Goal: Task Accomplishment & Management: Use online tool/utility

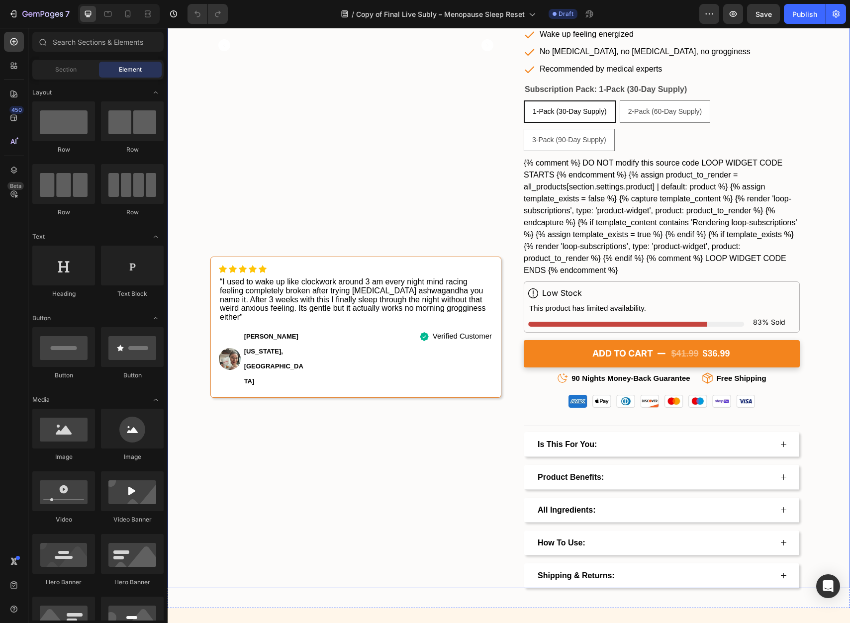
scroll to position [2071, 0]
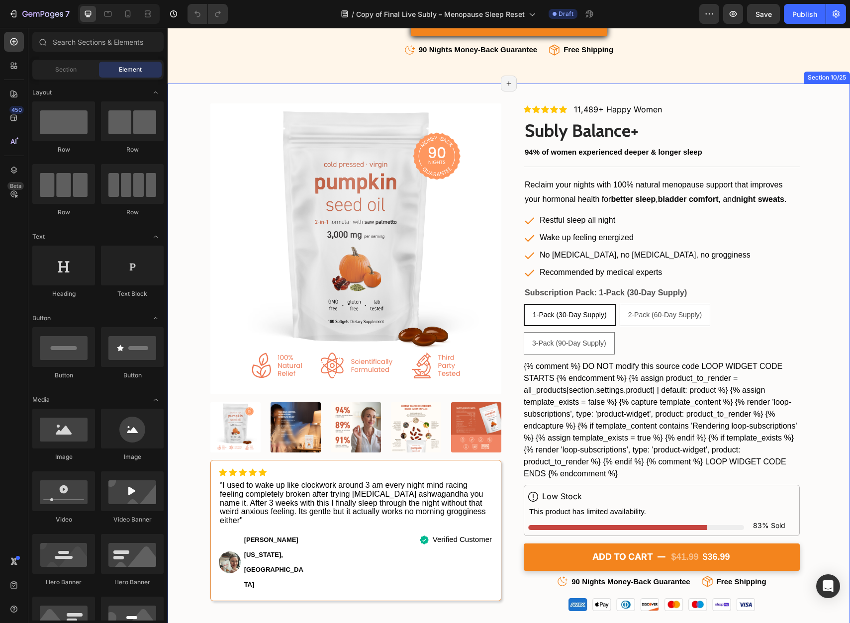
click at [187, 99] on div "Product Images Icon Icon Icon Icon Icon Icon List Hoz “I used to wake up like c…" at bounding box center [509, 448] width 682 height 728
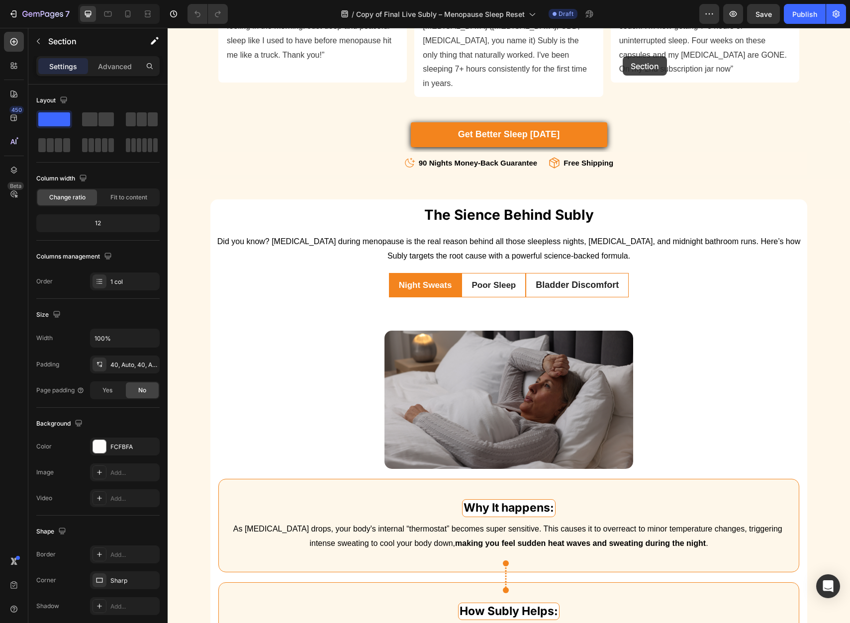
scroll to position [0, 0]
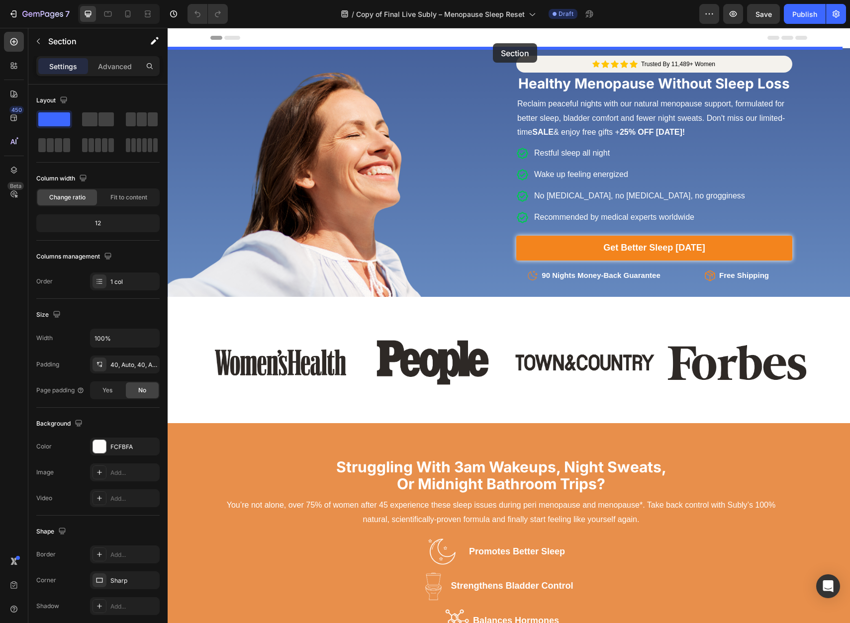
drag, startPoint x: 633, startPoint y: 77, endPoint x: 493, endPoint y: 43, distance: 144.6
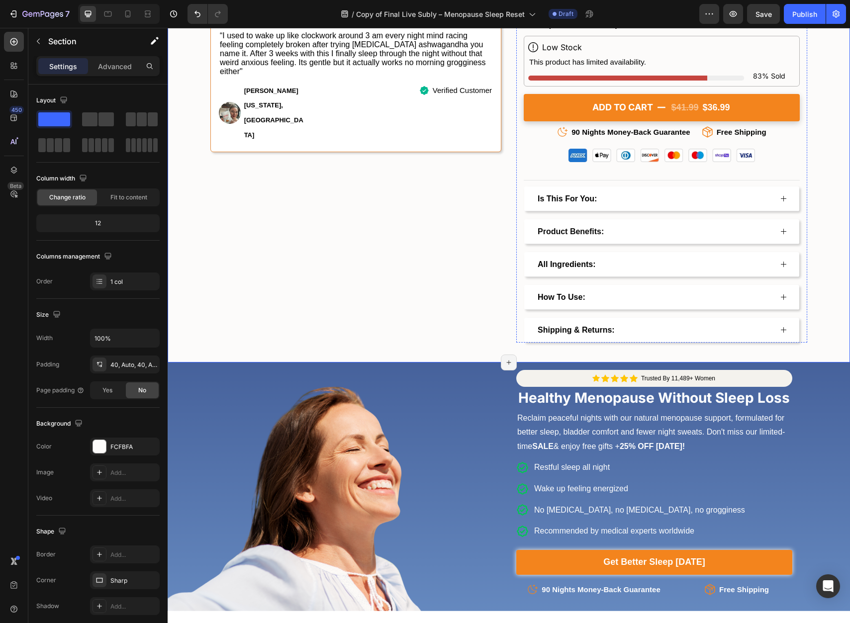
scroll to position [604, 0]
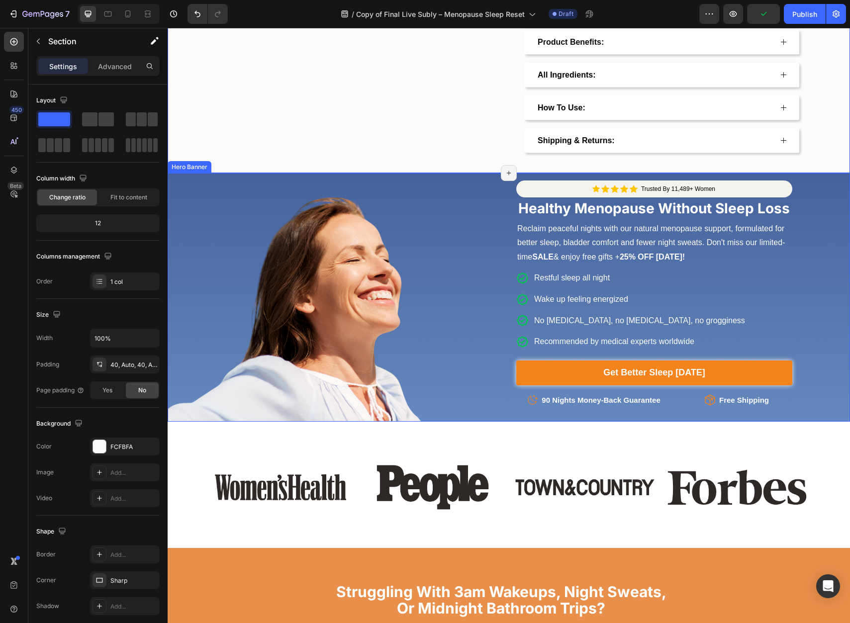
click at [348, 184] on div "Image" at bounding box center [363, 297] width 276 height 317
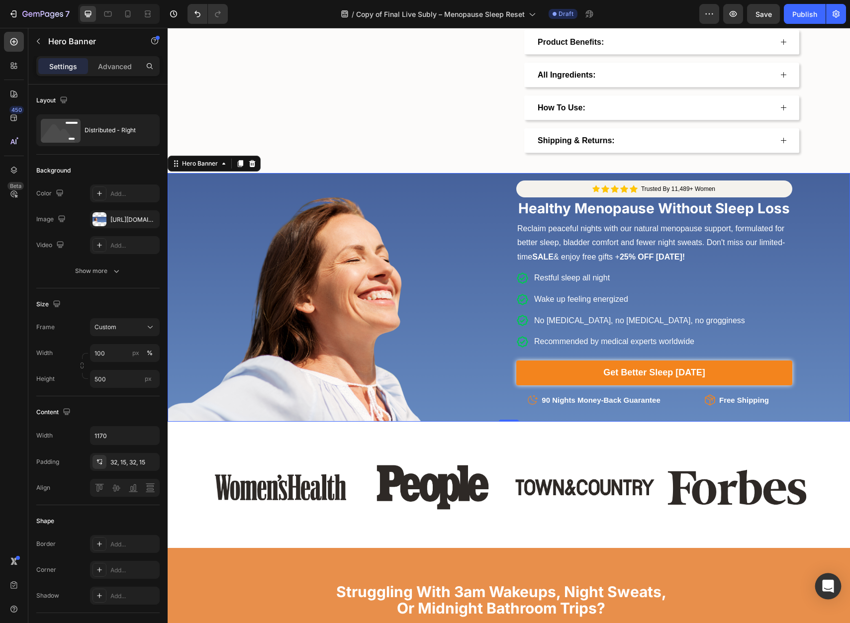
click at [819, 581] on div "Open Intercom Messenger" at bounding box center [828, 586] width 26 height 26
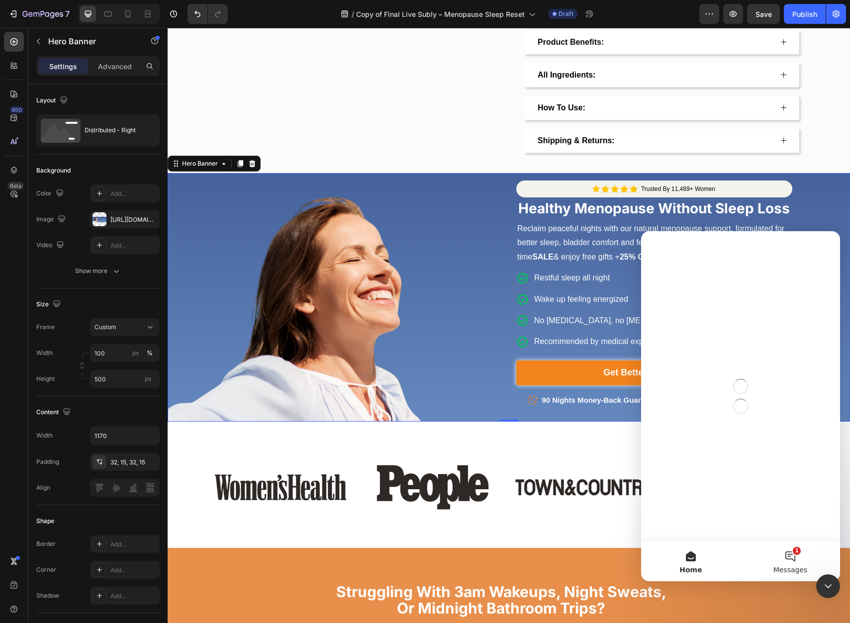
scroll to position [0, 0]
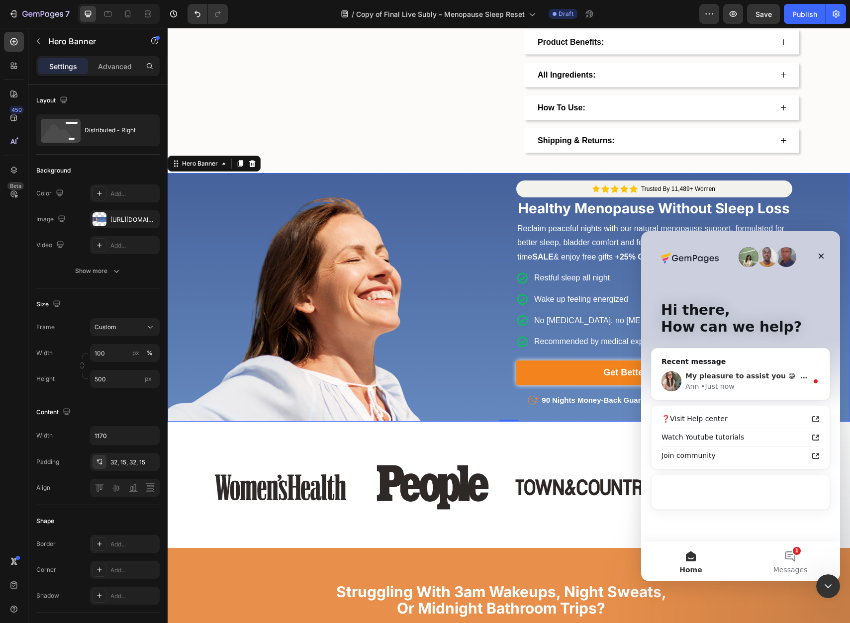
click at [752, 388] on div "[PERSON_NAME] • Just now" at bounding box center [746, 386] width 122 height 10
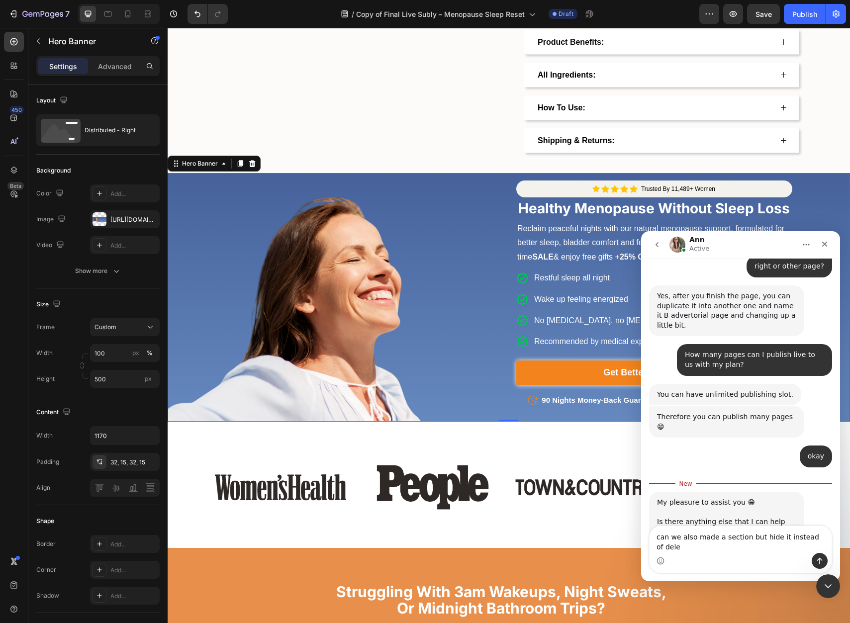
scroll to position [1137, 0]
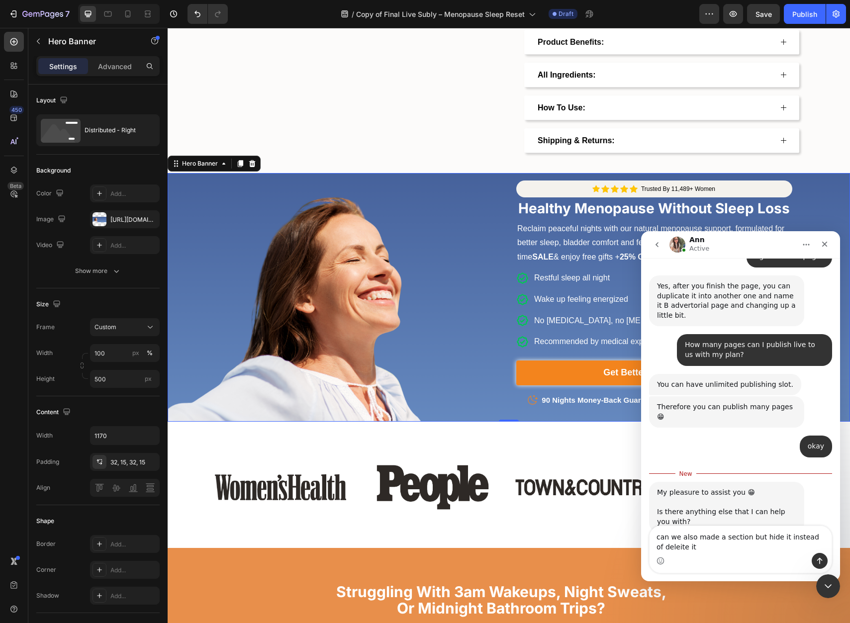
click at [661, 545] on textarea "can we also made a section but hide it instead of deleite it" at bounding box center [740, 539] width 182 height 27
click at [641, 231] on lt-span "delete" at bounding box center [641, 231] width 0 height 0
type textarea "can we also made a section but hide it instead of delete it"
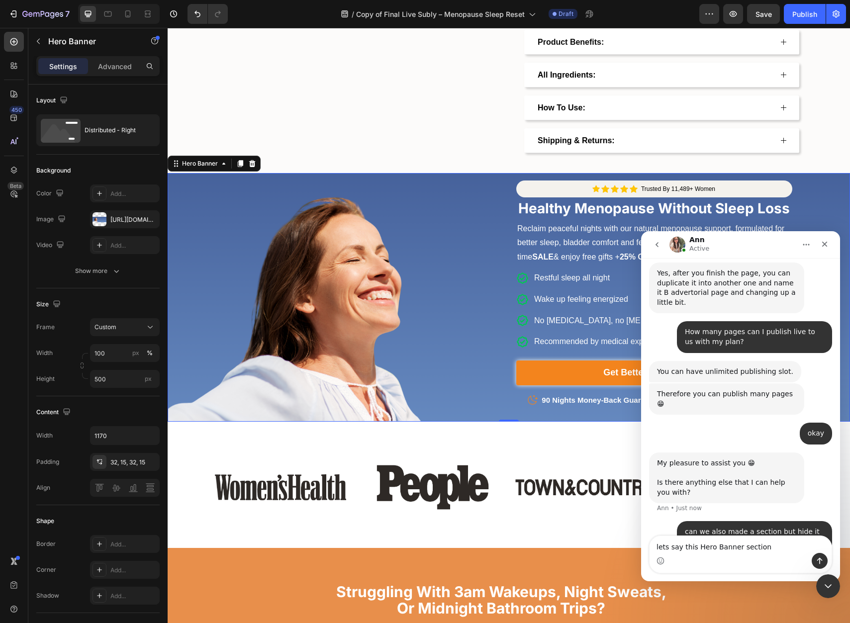
click at [694, 543] on textarea "lets say this Hero Banner section" at bounding box center [740, 544] width 182 height 17
type textarea "lets say a Hero Banner section"
type textarea "\"
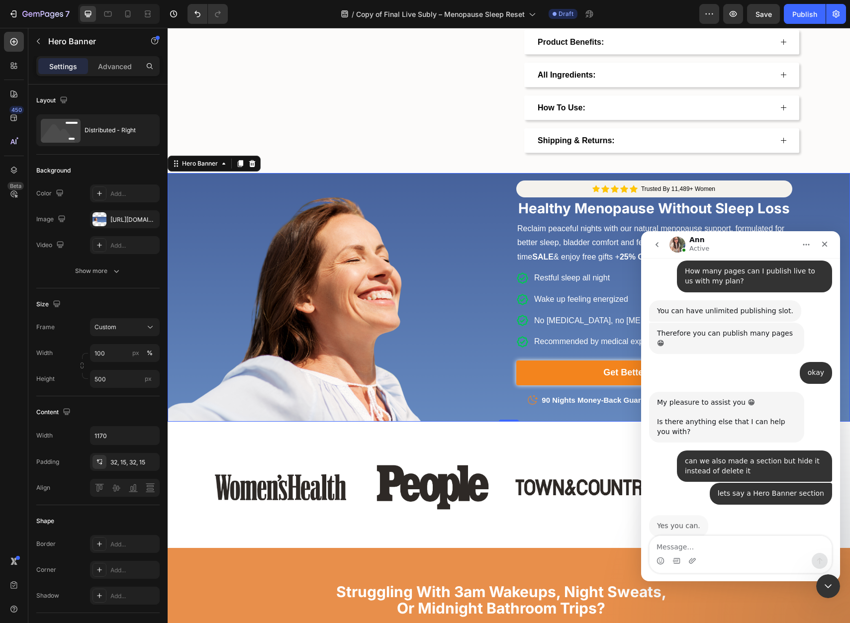
scroll to position [1202, 0]
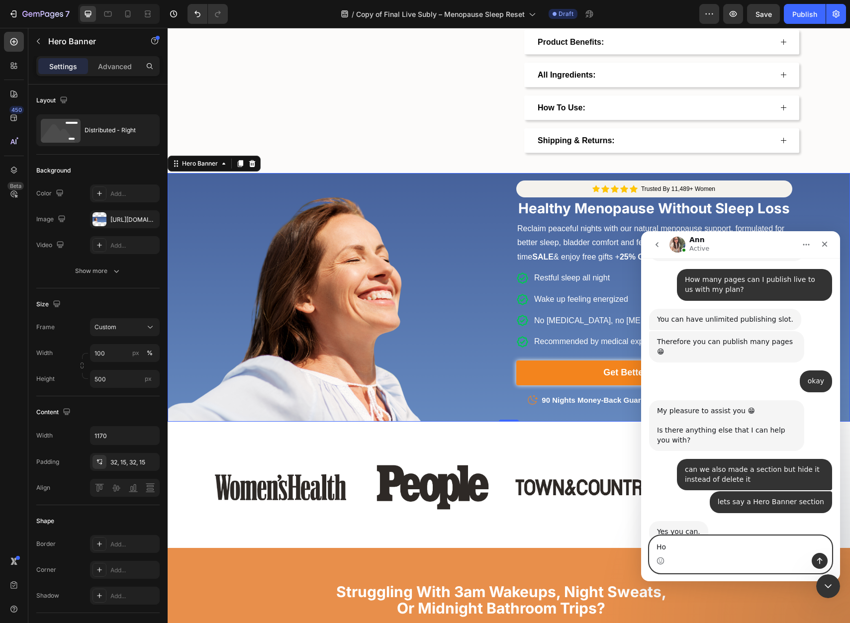
type textarea "How"
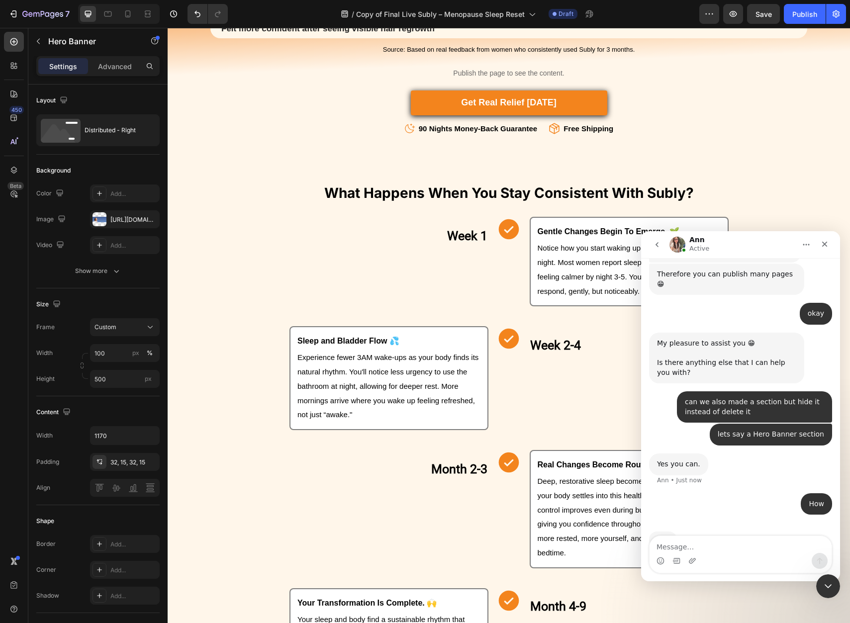
scroll to position [2089, 0]
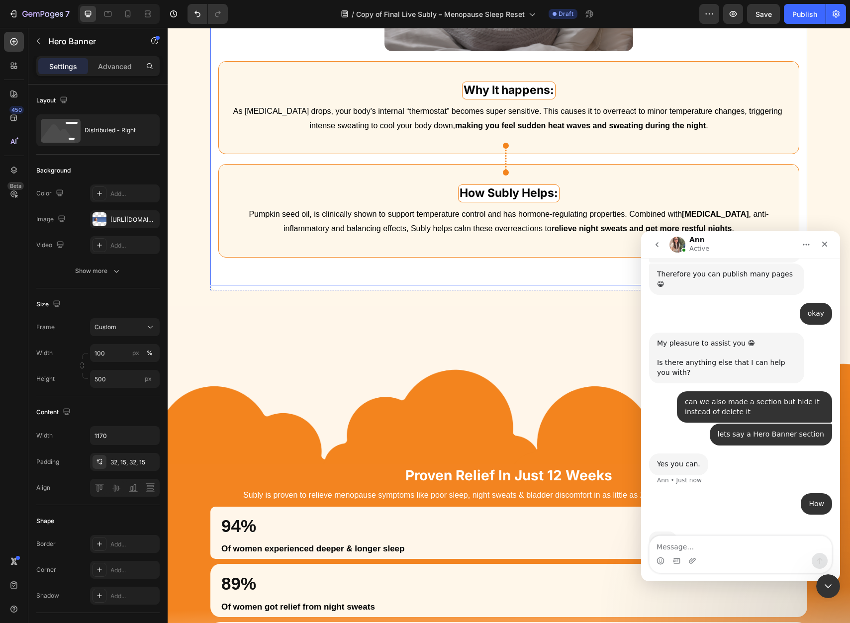
click at [546, 275] on div "Title Line Image Why It happens: Heading As [MEDICAL_DATA] drops, your body's i…" at bounding box center [508, 83] width 581 height 390
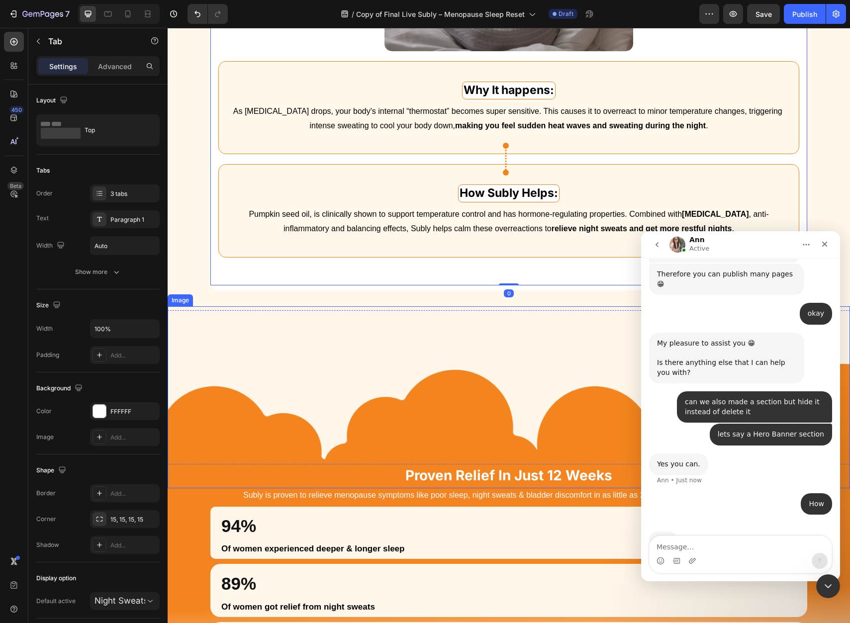
click at [518, 327] on img at bounding box center [509, 397] width 682 height 182
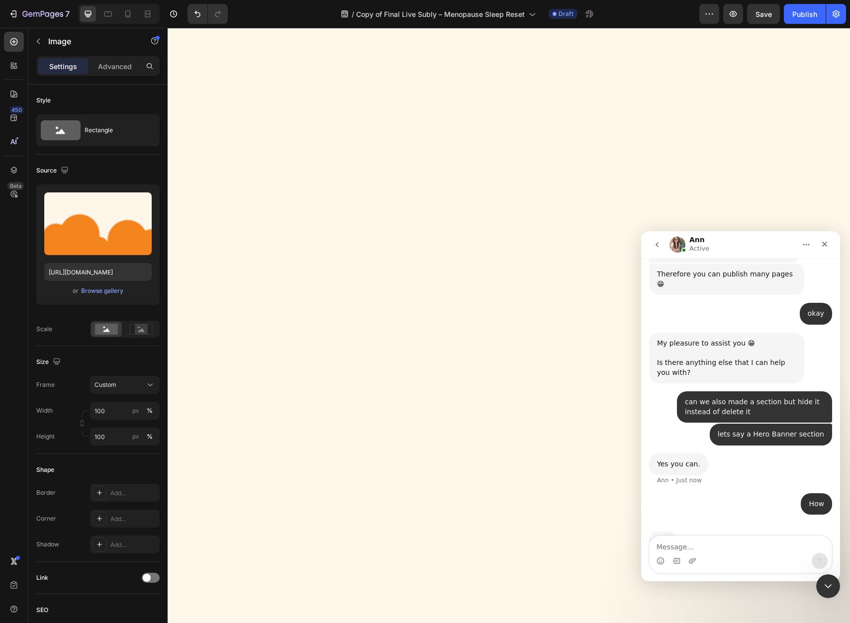
scroll to position [0, 0]
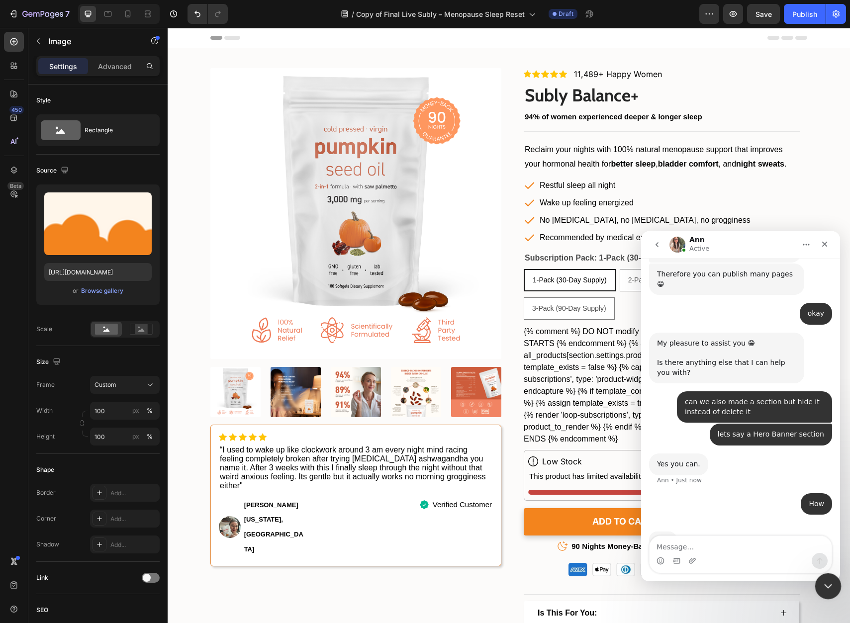
click at [828, 586] on icon "Close Intercom Messenger" at bounding box center [826, 585] width 12 height 12
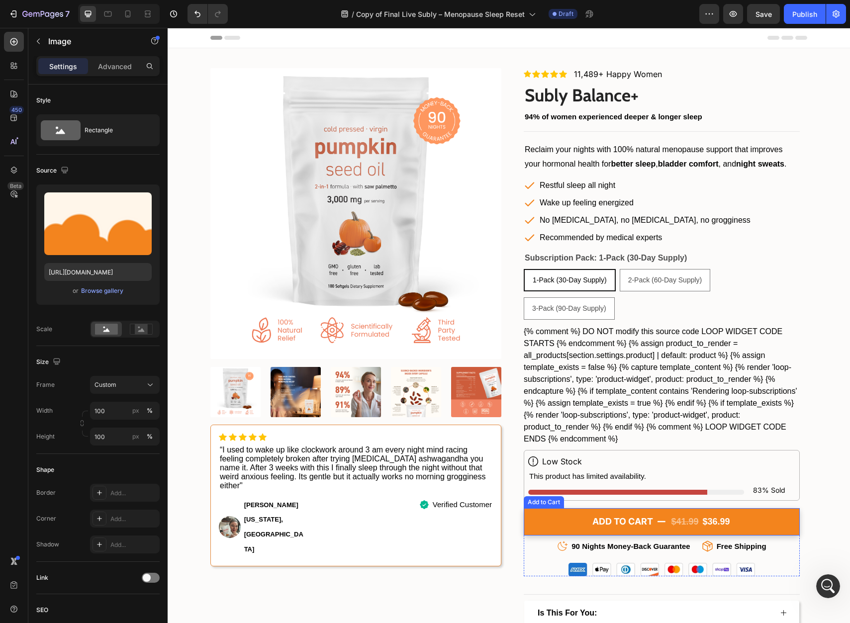
scroll to position [1232, 0]
click at [752, 518] on button "ADD TO CART $41.99 $36.99" at bounding box center [662, 521] width 276 height 27
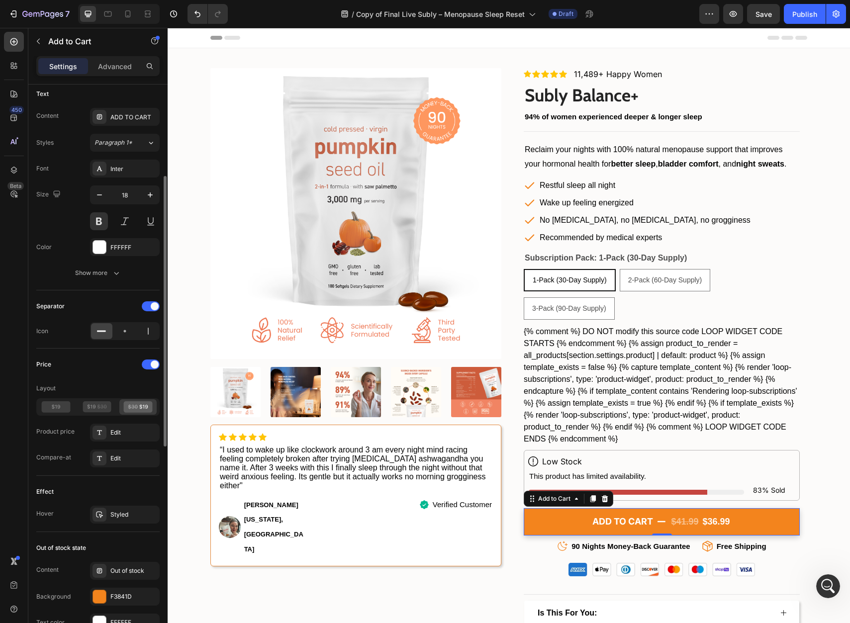
scroll to position [619, 0]
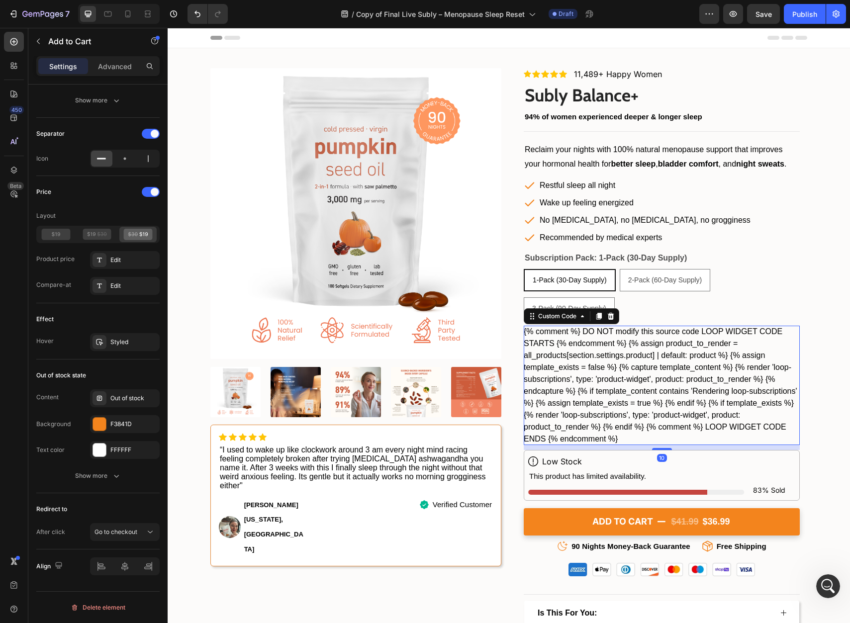
click at [629, 357] on div "{% comment %} DO NOT modify this source code LOOP WIDGET CODE STARTS {% endcomm…" at bounding box center [662, 385] width 276 height 119
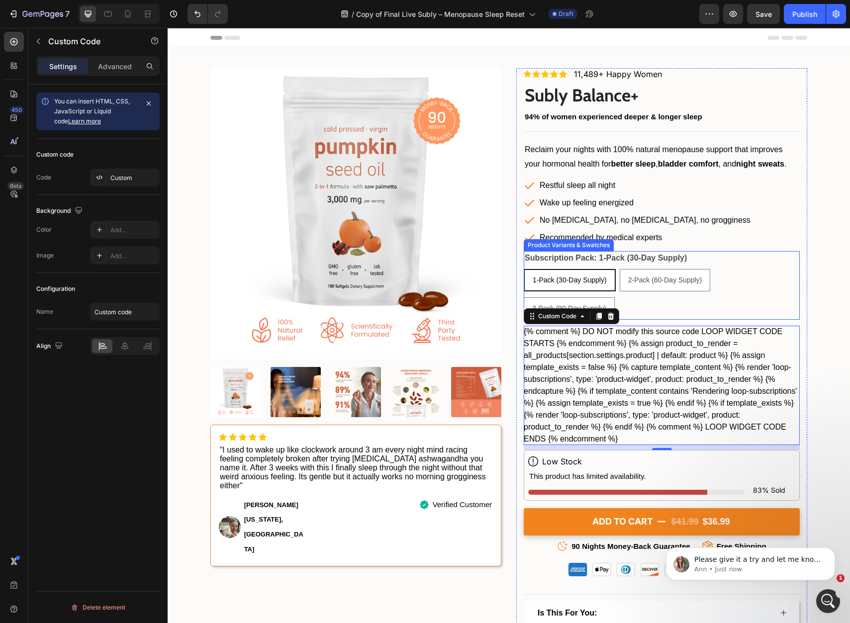
scroll to position [1437, 0]
click at [747, 568] on p "Ann • Just now" at bounding box center [758, 569] width 128 height 9
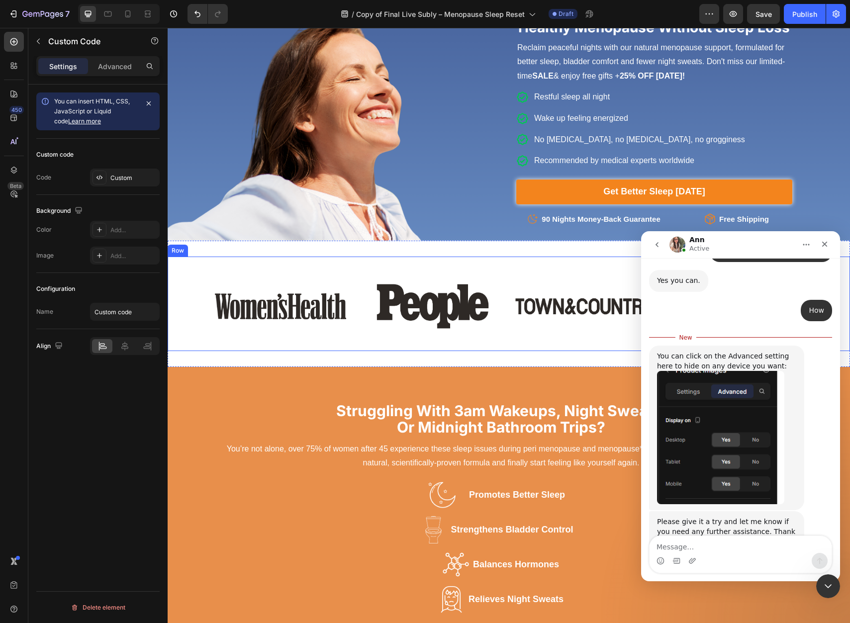
scroll to position [723, 0]
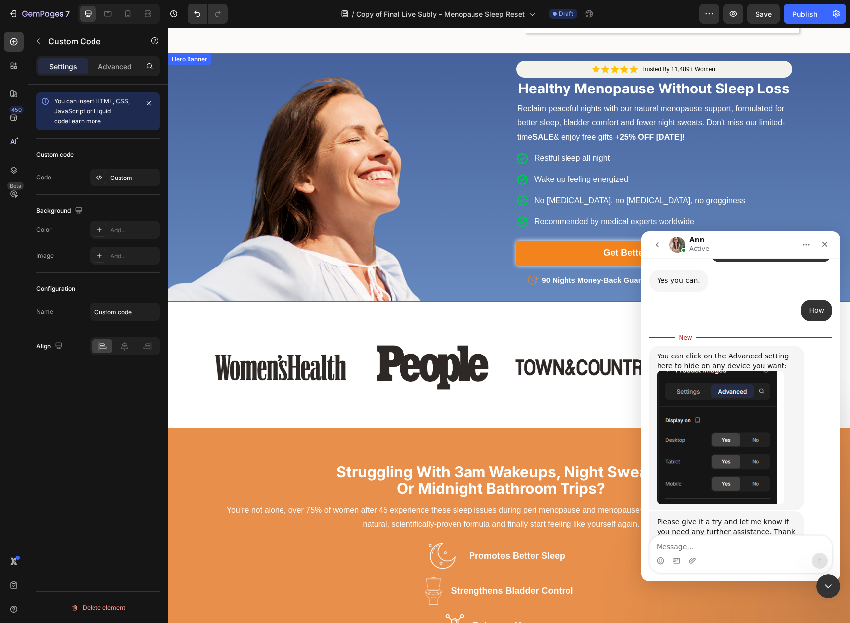
click at [367, 100] on div "Image" at bounding box center [363, 177] width 276 height 317
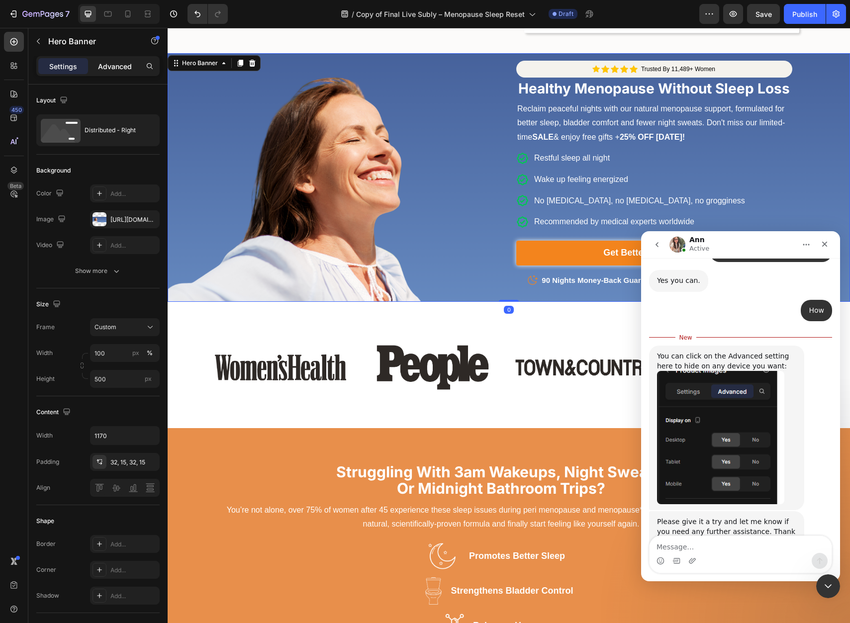
click at [126, 66] on p "Advanced" at bounding box center [115, 66] width 34 height 10
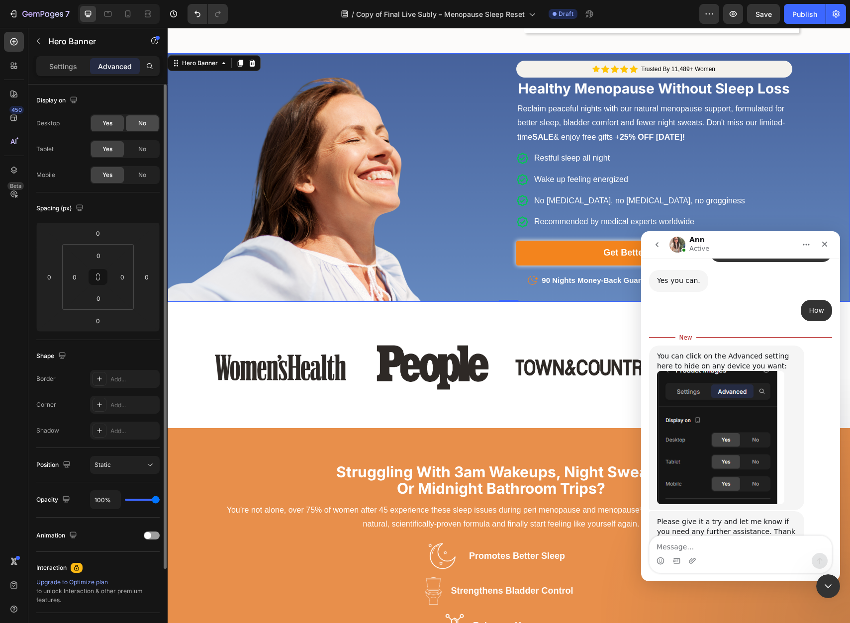
click at [140, 127] on span "No" at bounding box center [142, 123] width 8 height 9
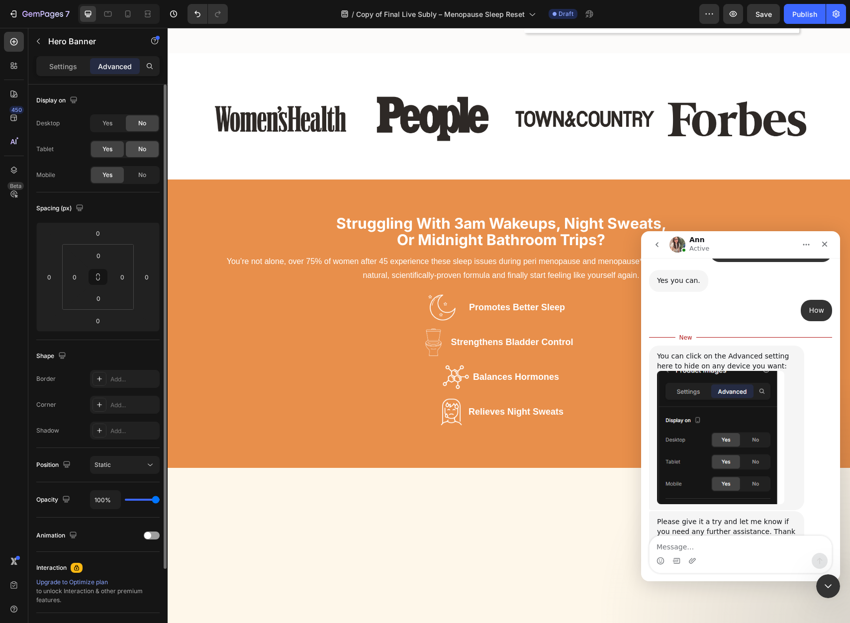
click at [143, 149] on span "No" at bounding box center [142, 149] width 8 height 9
click at [145, 175] on span "No" at bounding box center [142, 175] width 8 height 9
click at [133, 178] on div "No" at bounding box center [142, 175] width 33 height 16
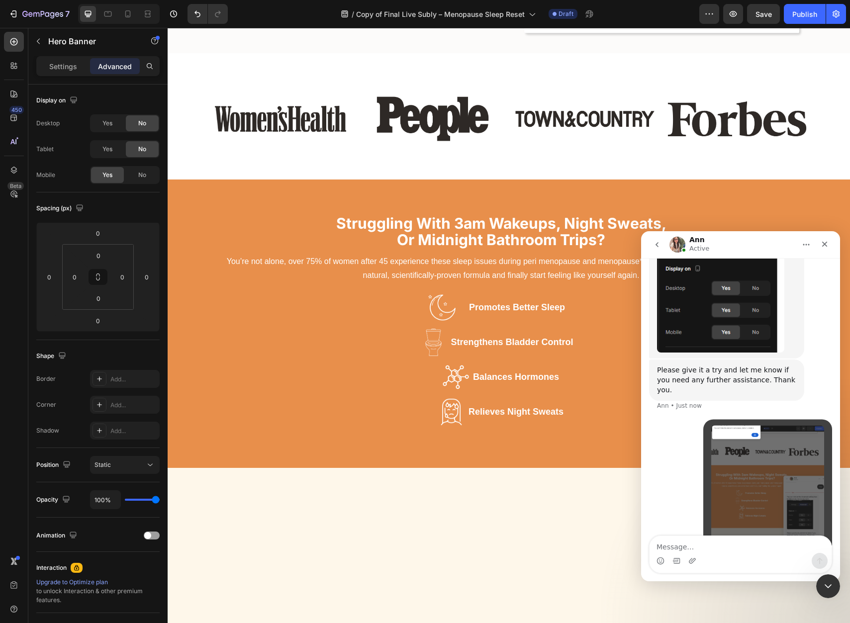
scroll to position [1590, 0]
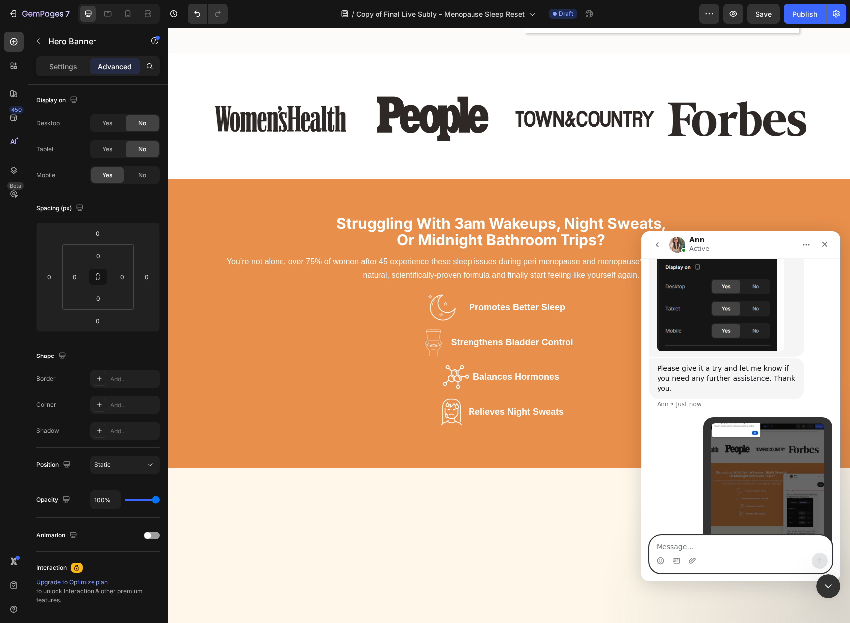
click at [741, 544] on textarea "Message…" at bounding box center [740, 544] width 182 height 17
type textarea "its saying this?"
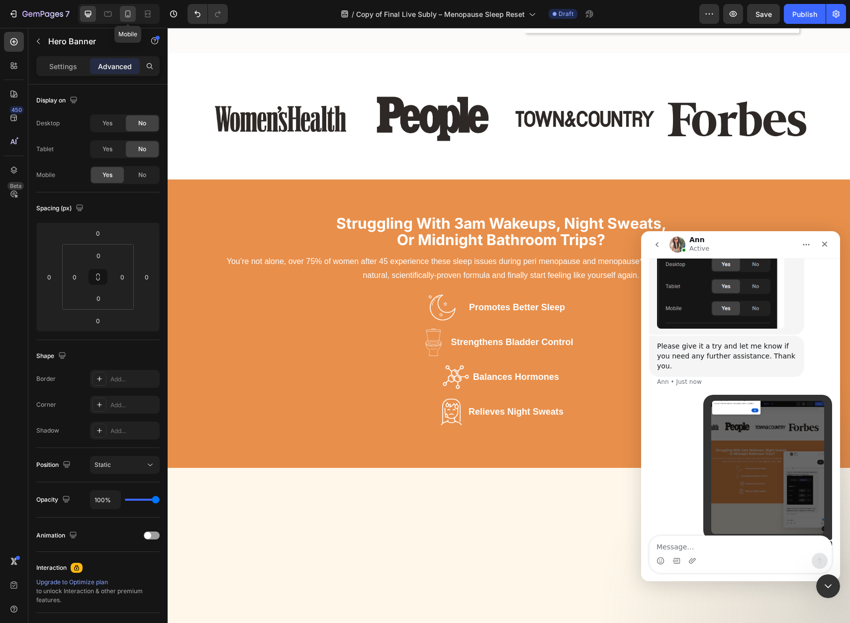
click at [134, 16] on div at bounding box center [128, 14] width 16 height 16
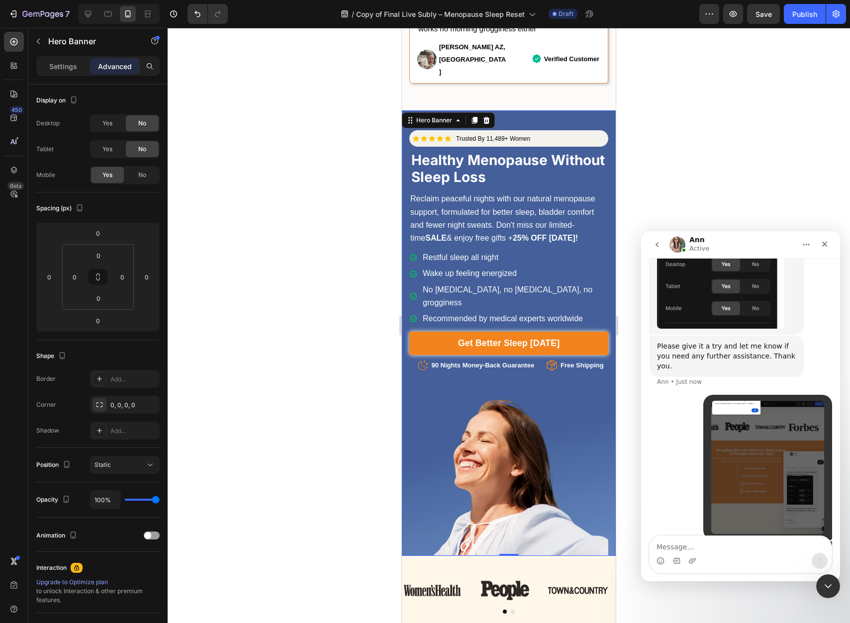
scroll to position [1147, 0]
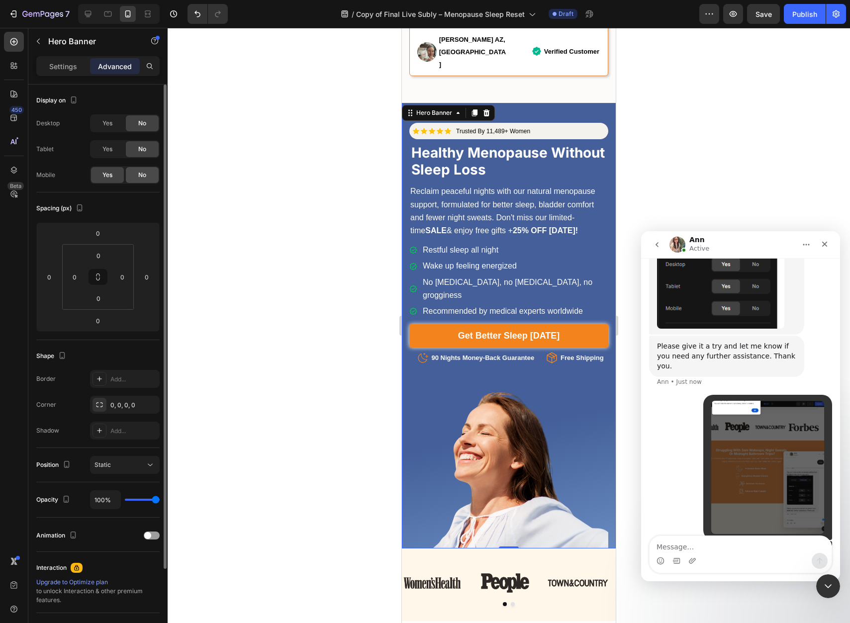
click at [132, 171] on div "No" at bounding box center [142, 175] width 33 height 16
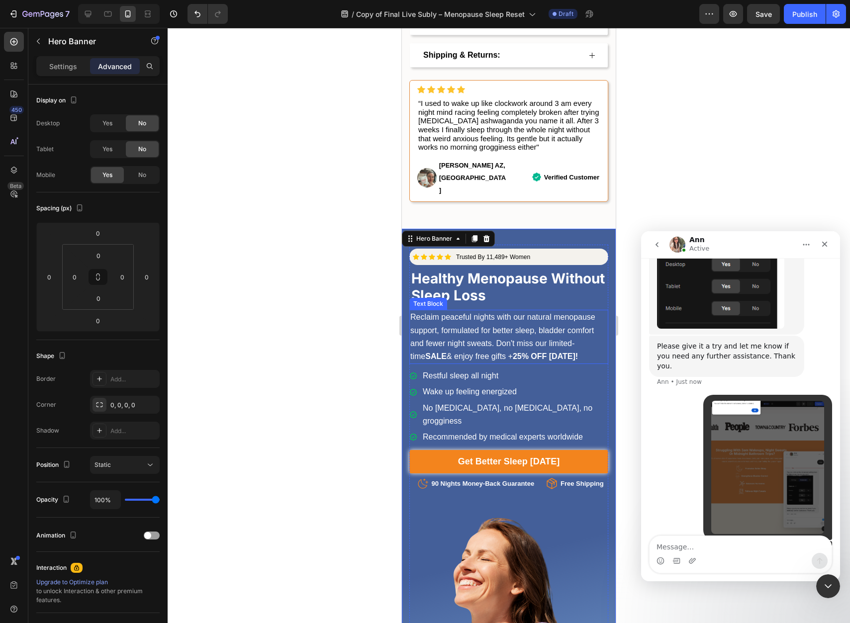
scroll to position [1022, 0]
click at [86, 16] on icon at bounding box center [88, 14] width 10 height 10
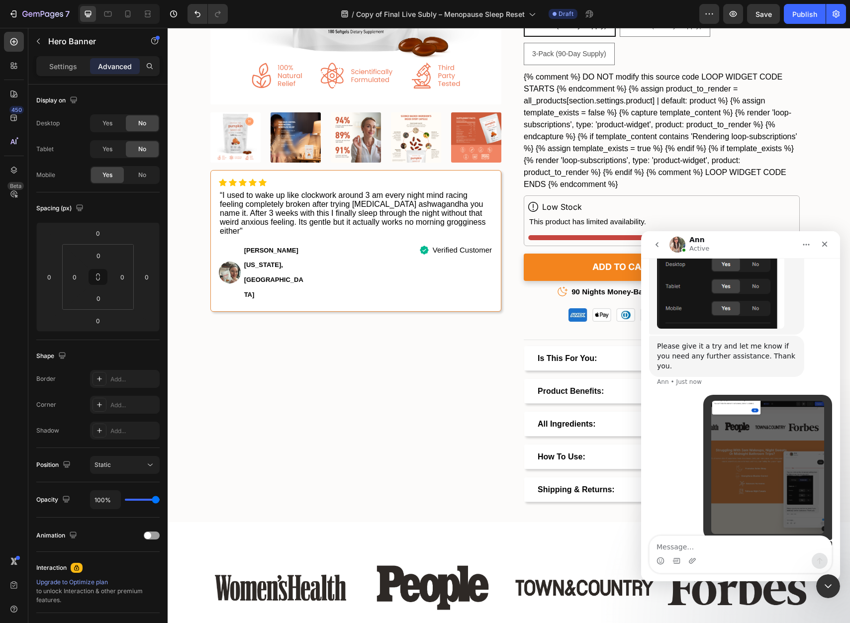
scroll to position [170, 0]
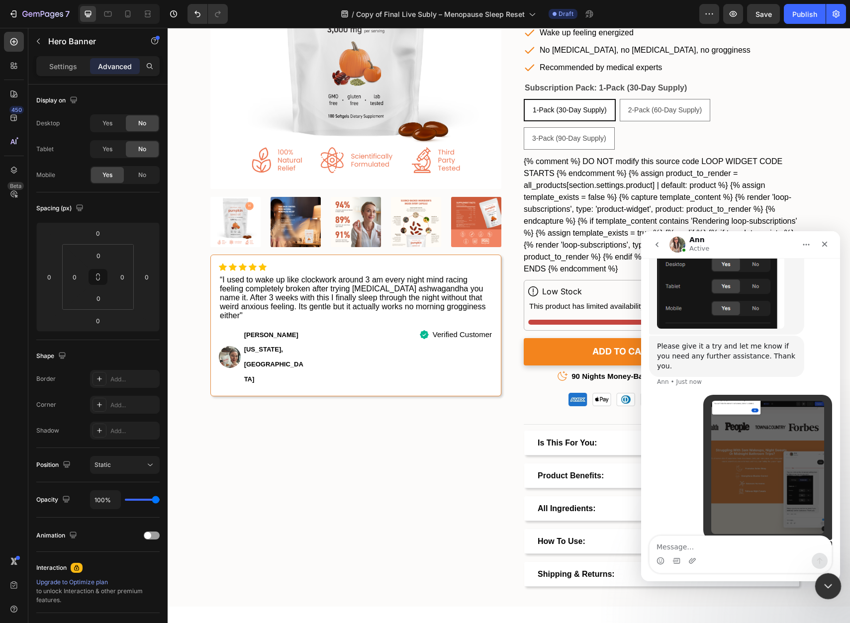
click at [834, 583] on div "Close Intercom Messenger" at bounding box center [826, 585] width 24 height 24
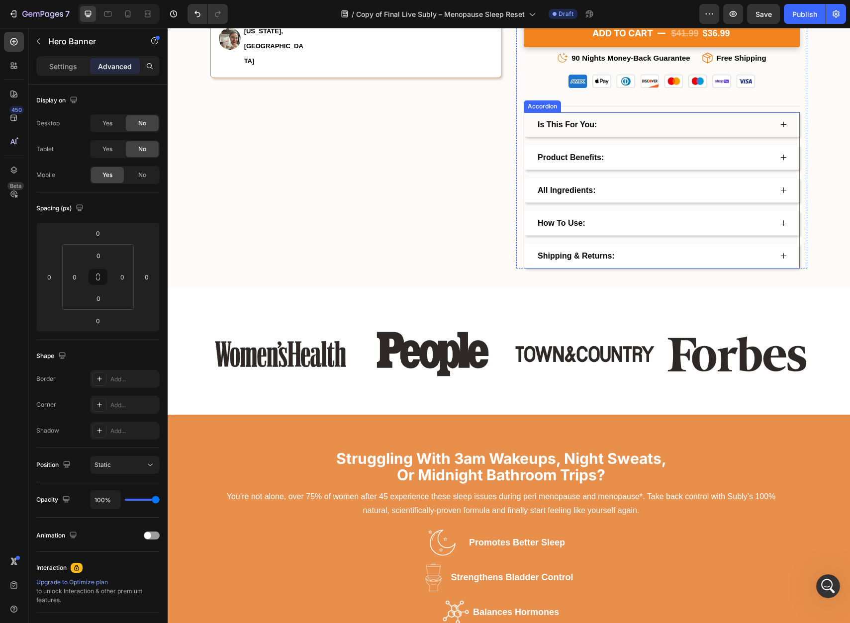
scroll to position [0, 0]
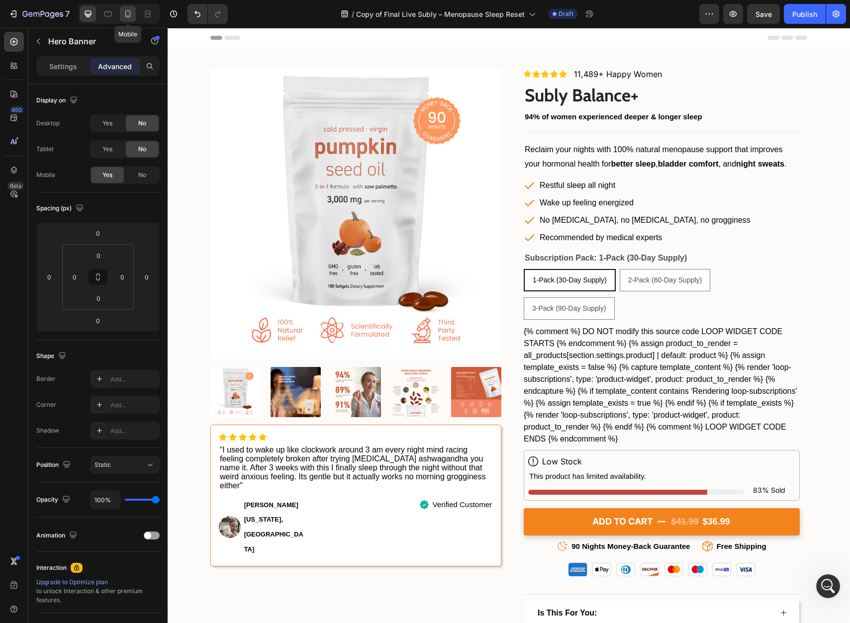
click at [128, 18] on icon at bounding box center [128, 14] width 10 height 10
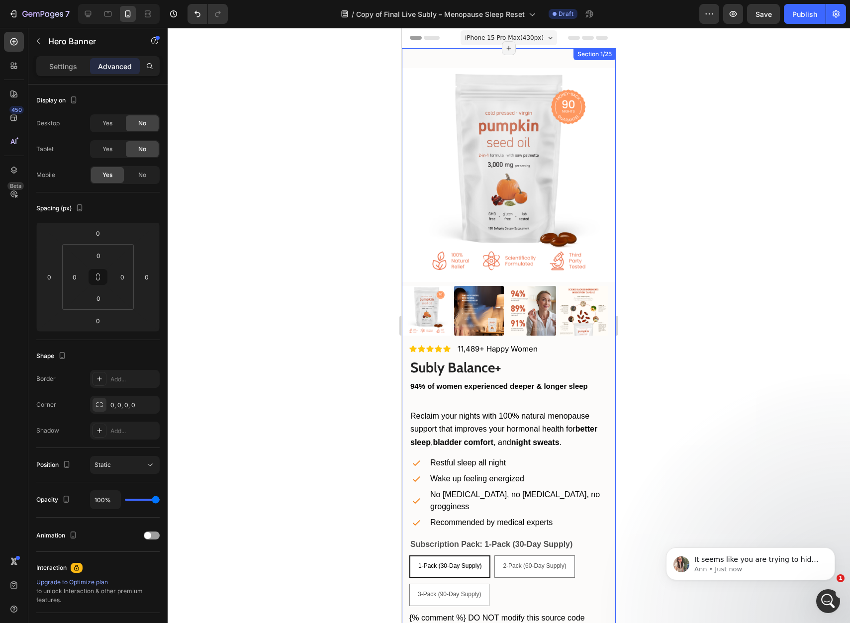
scroll to position [1652, 0]
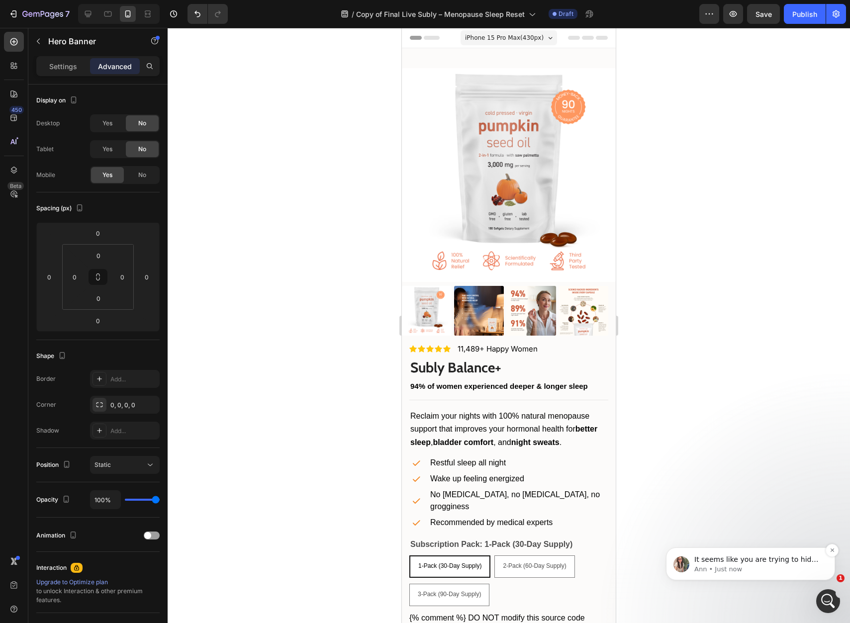
click at [764, 571] on p "Ann • Just now" at bounding box center [758, 569] width 128 height 9
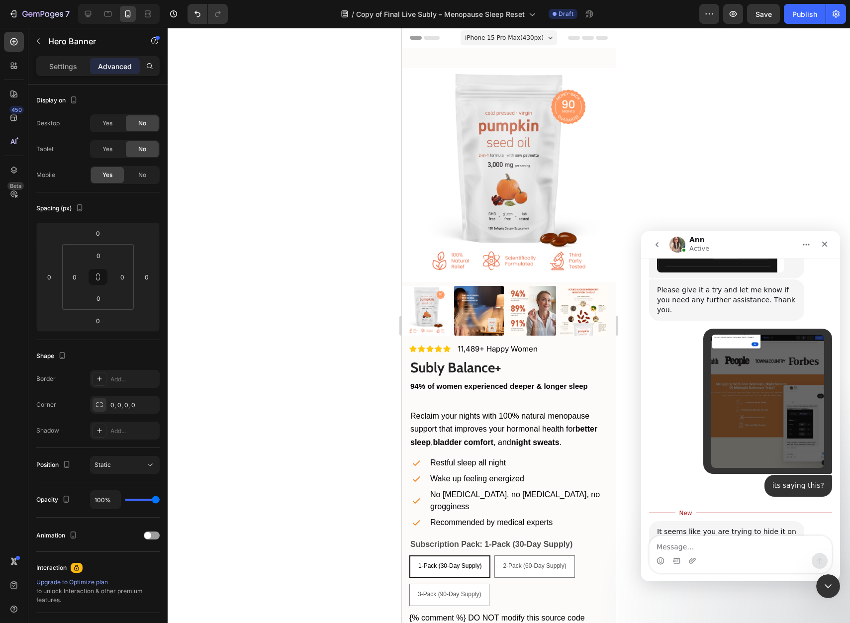
scroll to position [1707, 0]
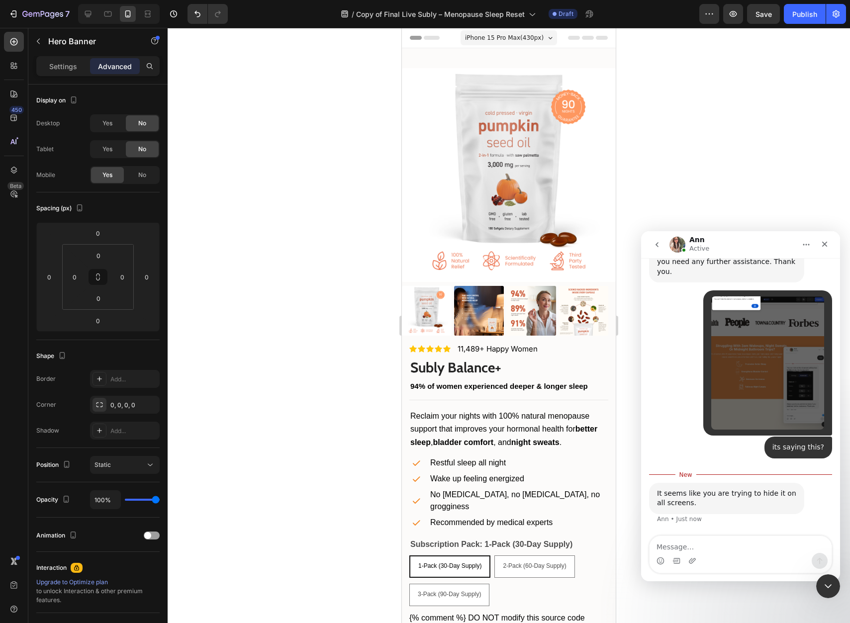
click at [710, 546] on textarea "Message…" at bounding box center [740, 544] width 182 height 17
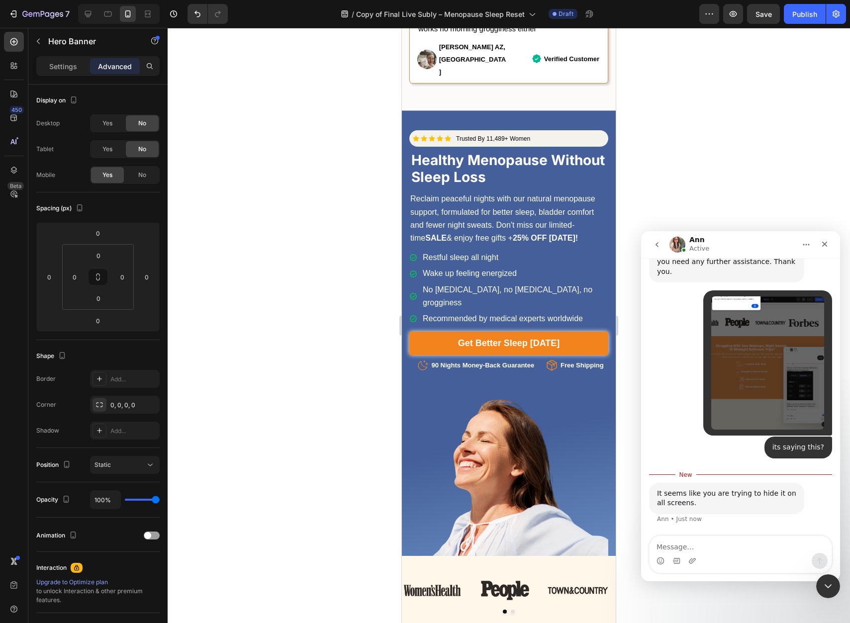
scroll to position [1023, 0]
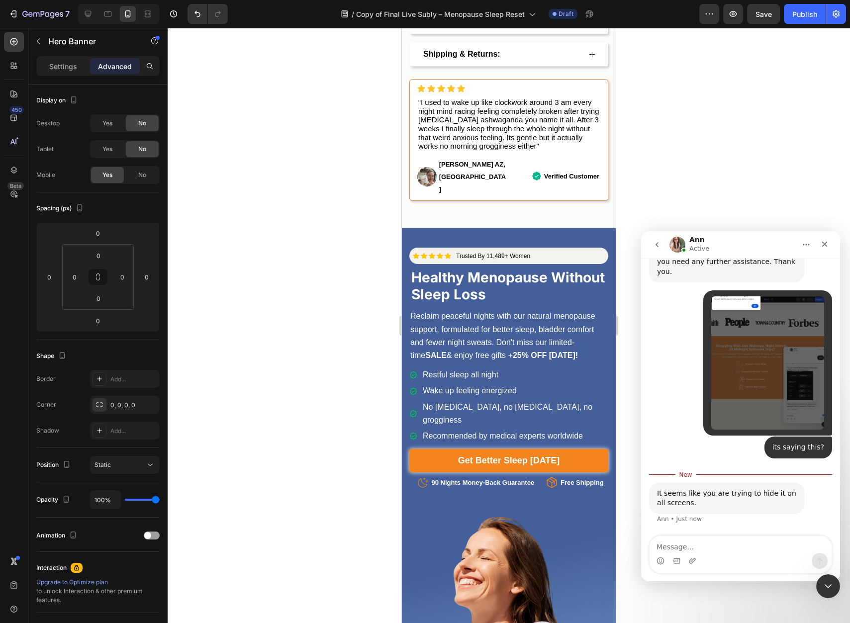
click at [525, 228] on div "Icon Icon Icon Icon Icon Icon List Trusted By 11,489+ Women Text Block Row Heal…" at bounding box center [509, 450] width 214 height 445
click at [561, 228] on div "Icon Icon Icon Icon Icon Icon List Trusted By 11,489+ Women Text Block Row Heal…" at bounding box center [509, 450] width 214 height 445
click at [596, 228] on div "Icon Icon Icon Icon Icon Icon List Trusted By 11,489+ Women Text Block Row Heal…" at bounding box center [509, 450] width 214 height 445
click at [771, 212] on div at bounding box center [509, 325] width 682 height 595
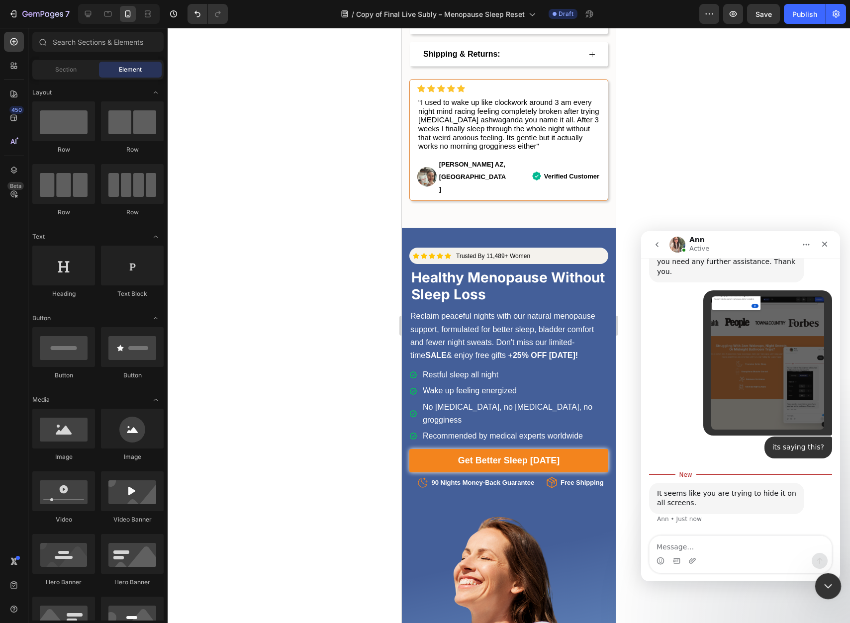
click at [831, 582] on icon "Close Intercom Messenger" at bounding box center [826, 585] width 12 height 12
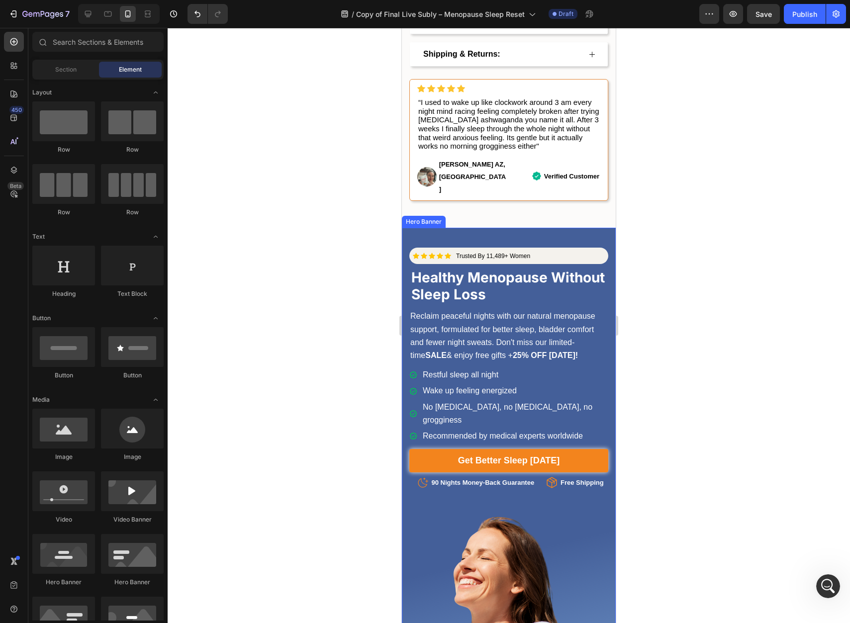
click at [551, 228] on div "Icon Icon Icon Icon Icon Icon List Trusted By 11,489+ Women Text Block Row Heal…" at bounding box center [509, 450] width 214 height 445
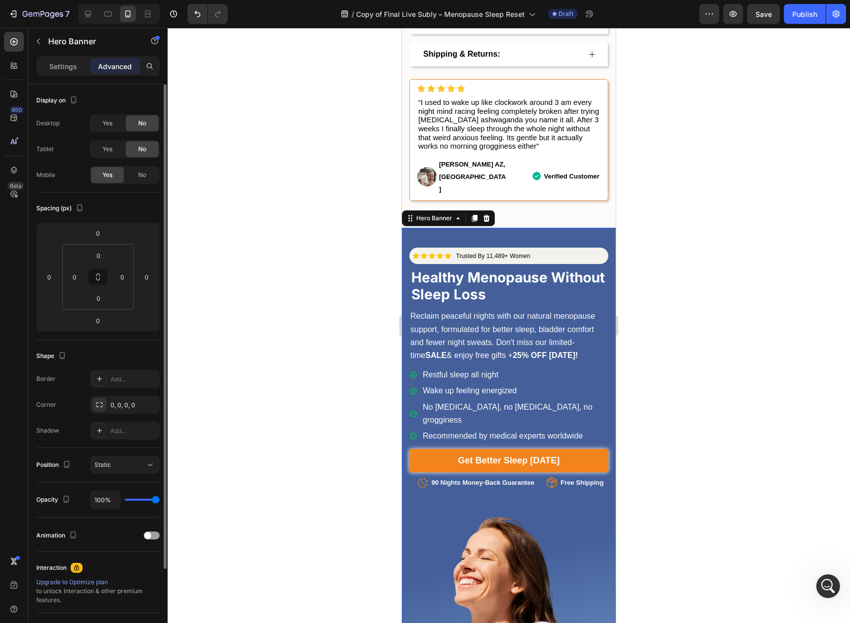
click at [142, 183] on div "Yes No" at bounding box center [125, 175] width 70 height 18
click at [141, 178] on span "No" at bounding box center [142, 175] width 8 height 9
click at [113, 147] on div "Yes" at bounding box center [107, 149] width 33 height 16
click at [138, 176] on span "No" at bounding box center [142, 175] width 8 height 9
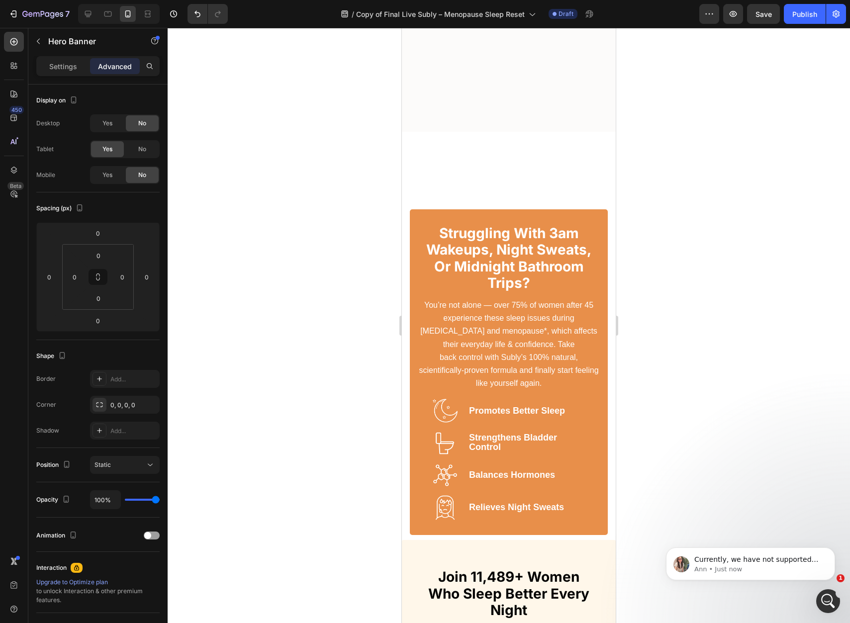
scroll to position [1313, 0]
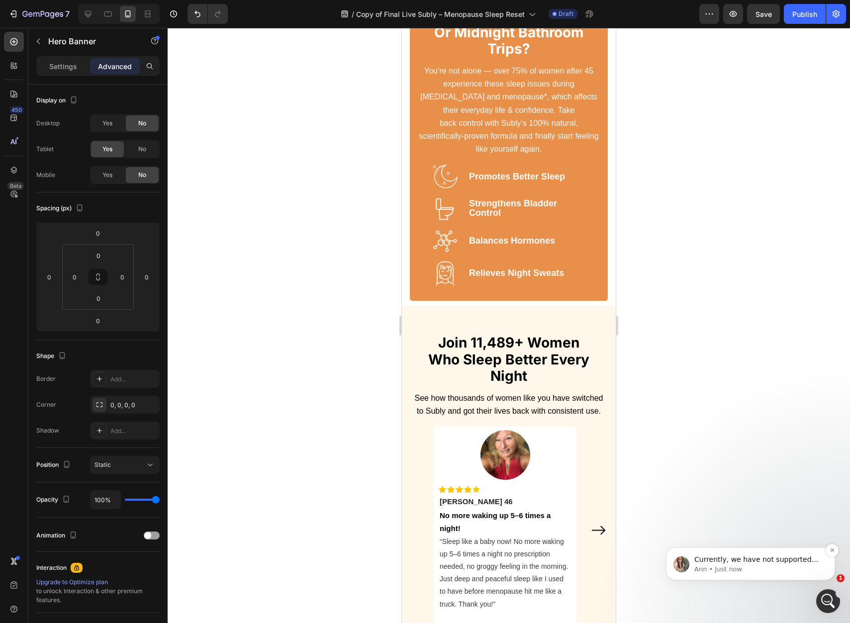
click at [745, 573] on p "Ann • Just now" at bounding box center [758, 569] width 128 height 9
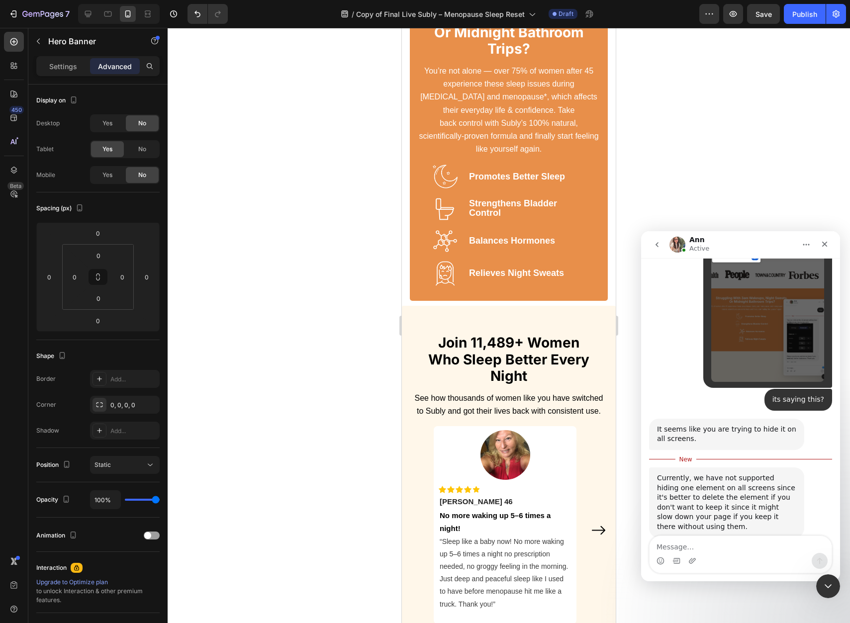
scroll to position [1768, 0]
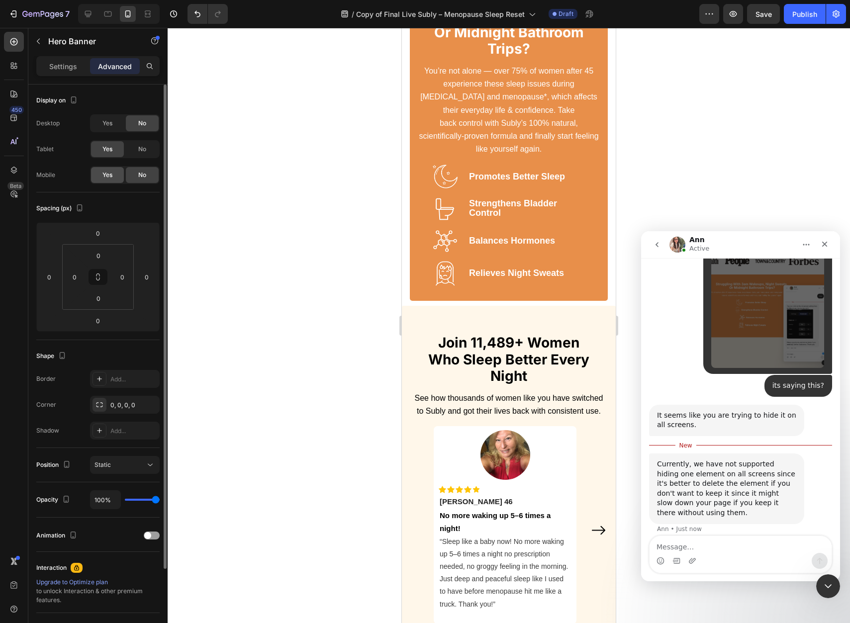
click at [110, 168] on div "Yes" at bounding box center [107, 175] width 33 height 16
click at [111, 128] on div "Yes" at bounding box center [107, 123] width 33 height 16
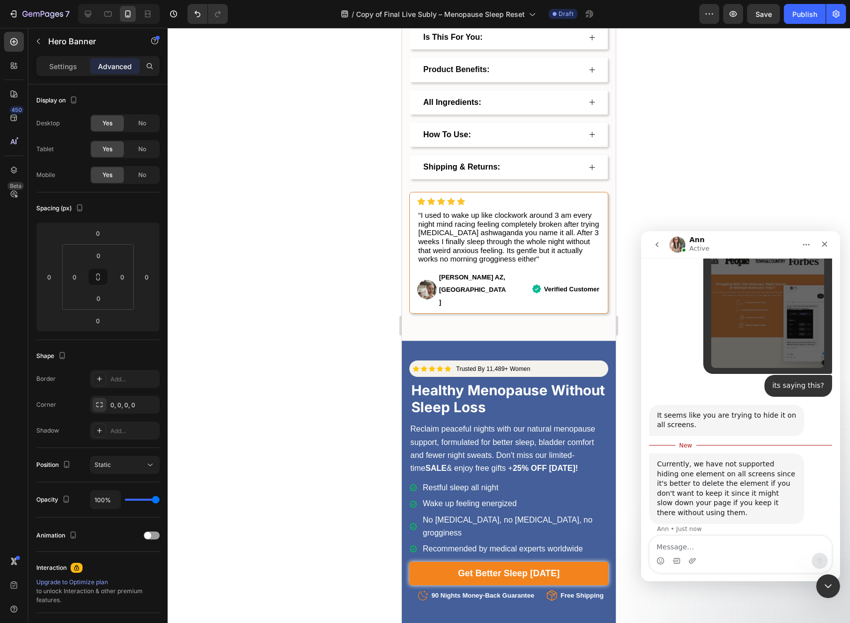
scroll to position [892, 0]
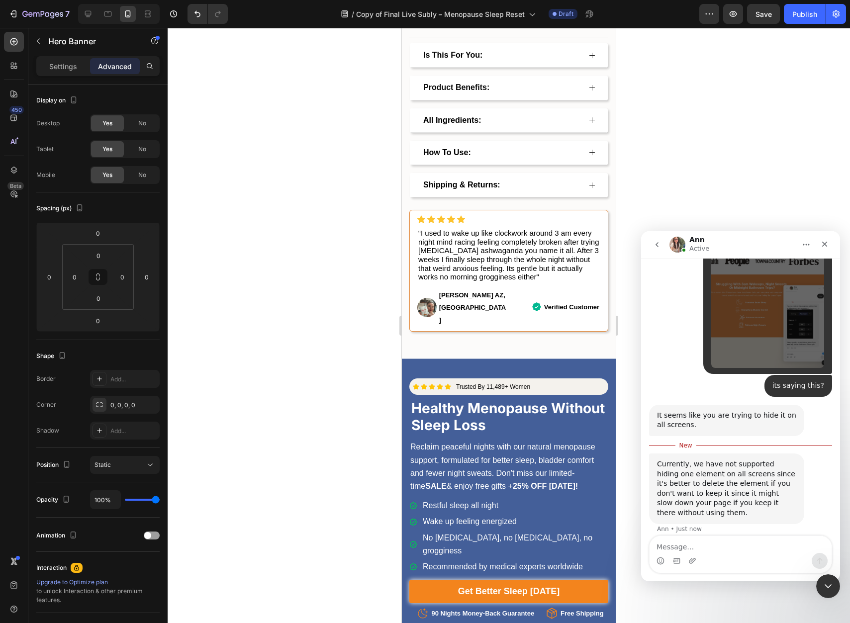
click at [479, 358] on div "Icon Icon Icon Icon Icon Icon List Trusted By 11,489+ Women Text Block Row Heal…" at bounding box center [509, 580] width 214 height 445
click at [435, 358] on div "Icon Icon Icon Icon Icon Icon List Trusted By 11,489+ Women Text Block Row Heal…" at bounding box center [509, 580] width 214 height 445
click at [829, 581] on icon "Close Intercom Messenger" at bounding box center [826, 585] width 12 height 12
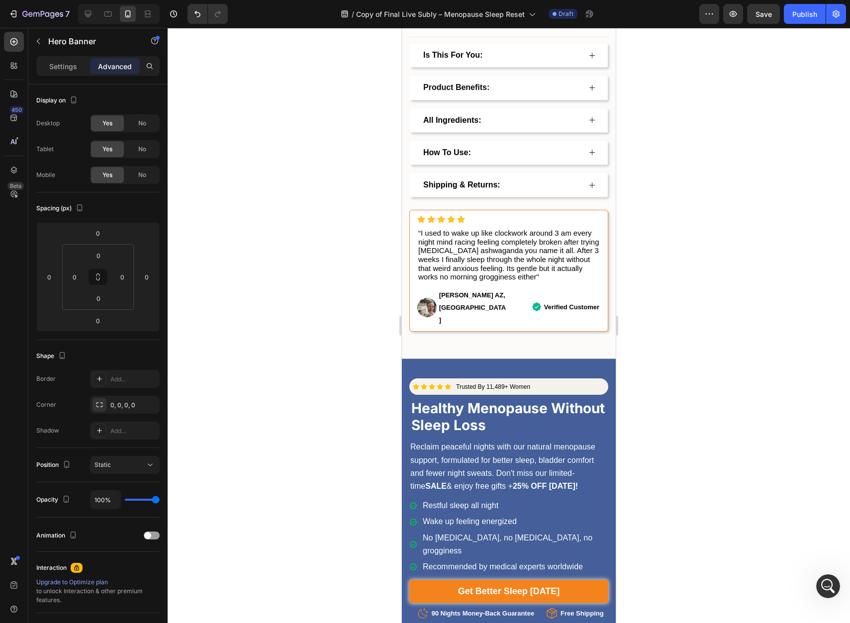
click at [555, 358] on div "Icon Icon Icon Icon Icon Icon List Trusted By 11,489+ Women Text Block Row Heal…" at bounding box center [509, 580] width 214 height 445
click at [682, 298] on div at bounding box center [509, 325] width 682 height 595
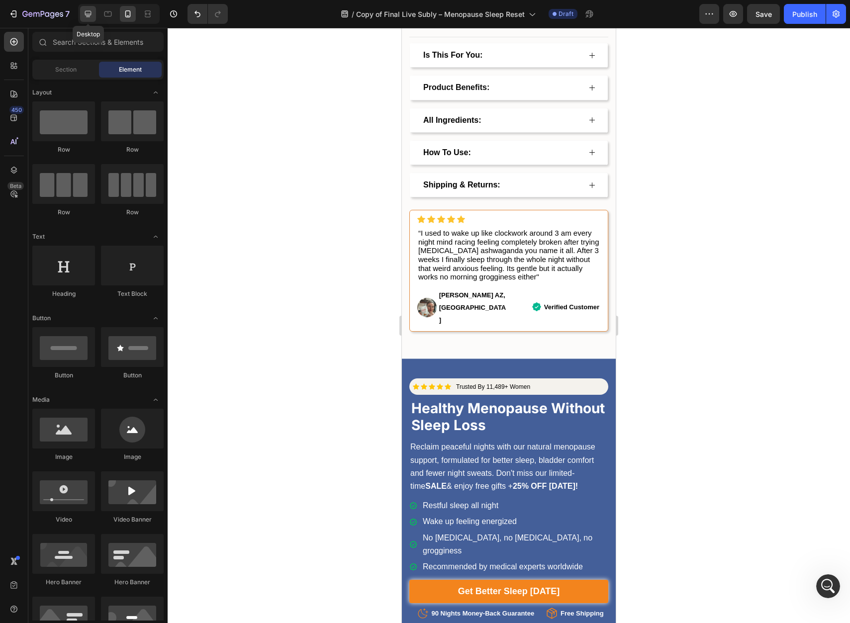
click at [86, 13] on icon at bounding box center [88, 14] width 10 height 10
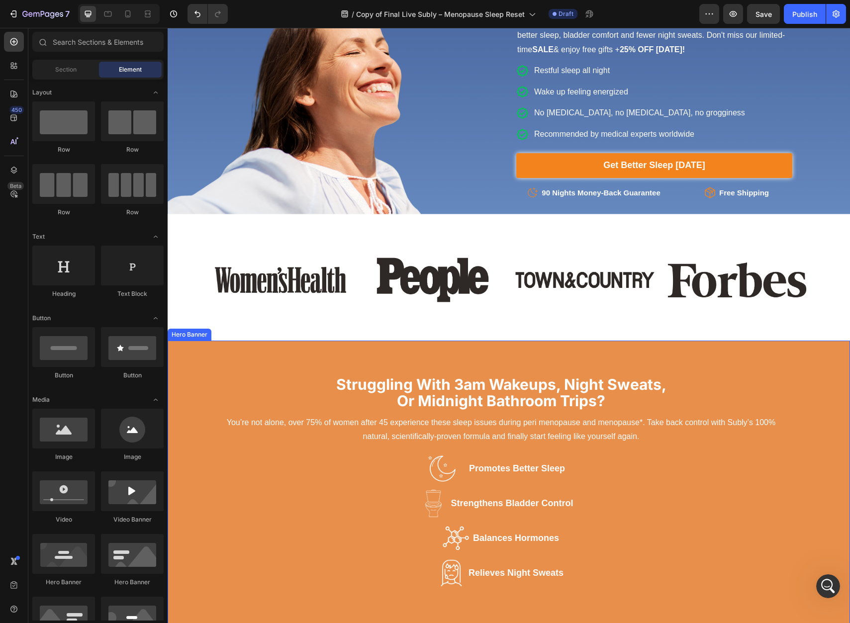
scroll to position [467, 0]
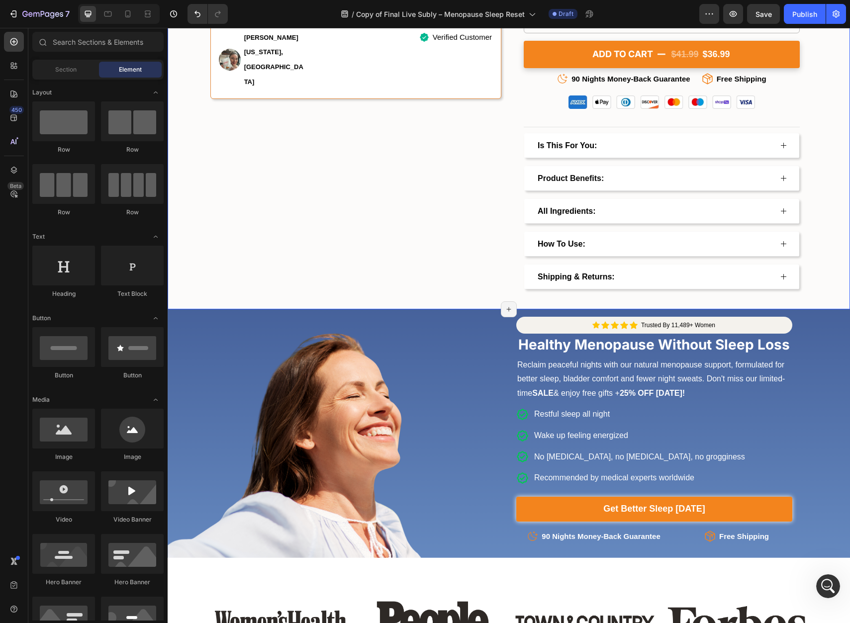
click at [326, 333] on div "Image" at bounding box center [363, 433] width 276 height 317
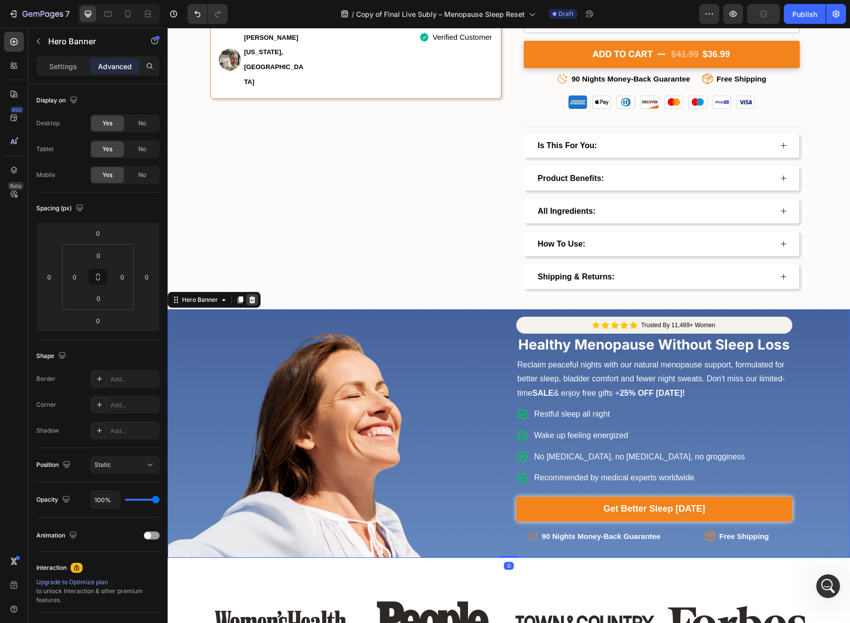
click at [248, 300] on icon at bounding box center [252, 300] width 8 height 8
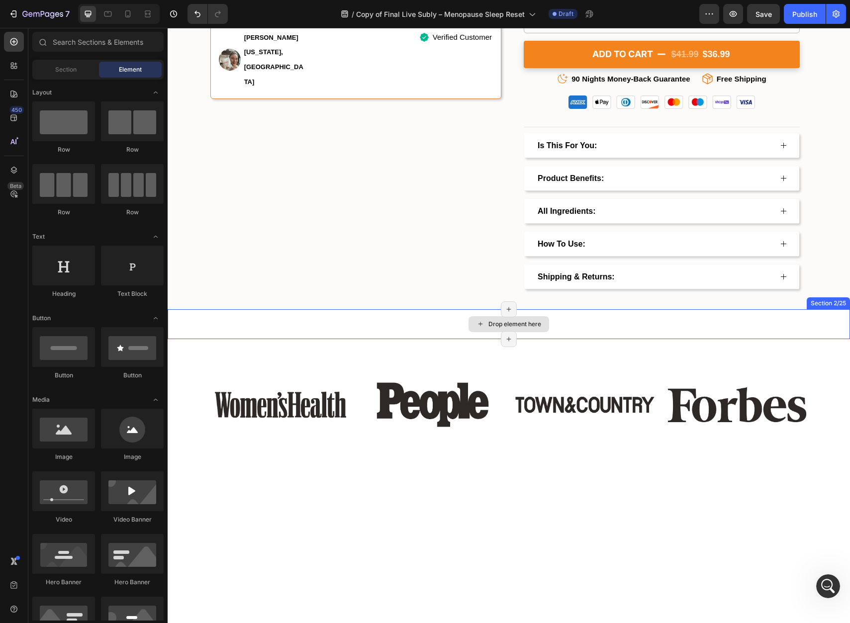
click at [383, 323] on div "Drop element here" at bounding box center [509, 324] width 682 height 30
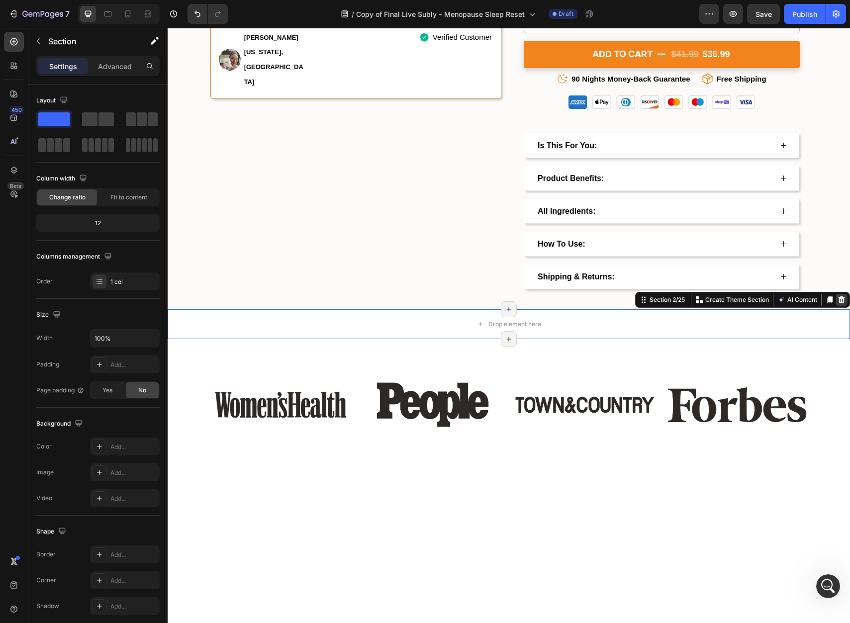
click at [837, 303] on icon at bounding box center [841, 300] width 8 height 8
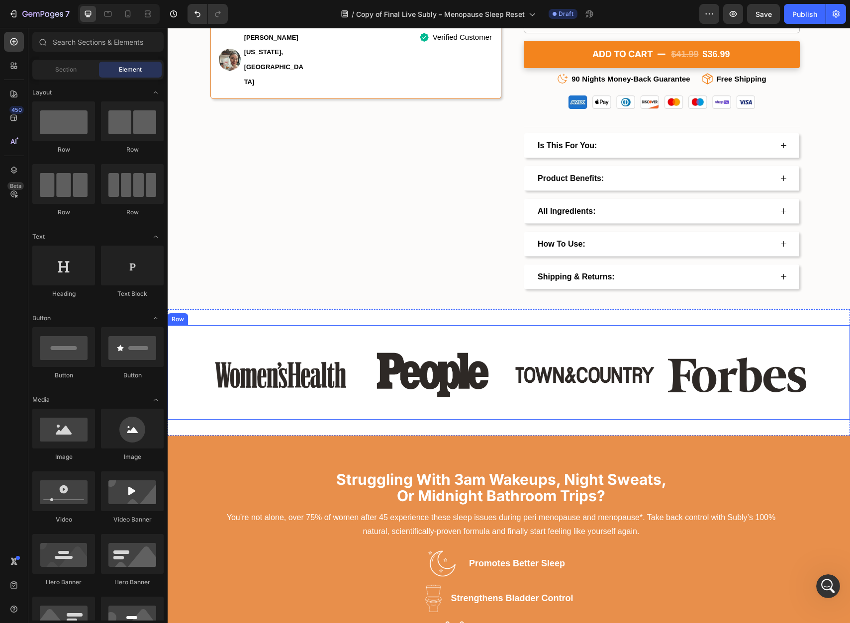
scroll to position [695, 0]
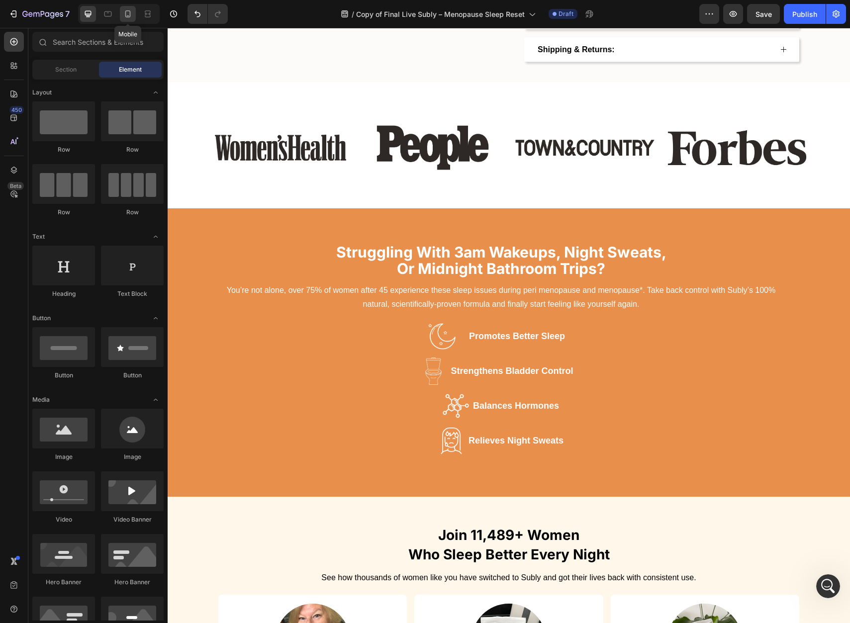
click at [131, 15] on icon at bounding box center [128, 14] width 10 height 10
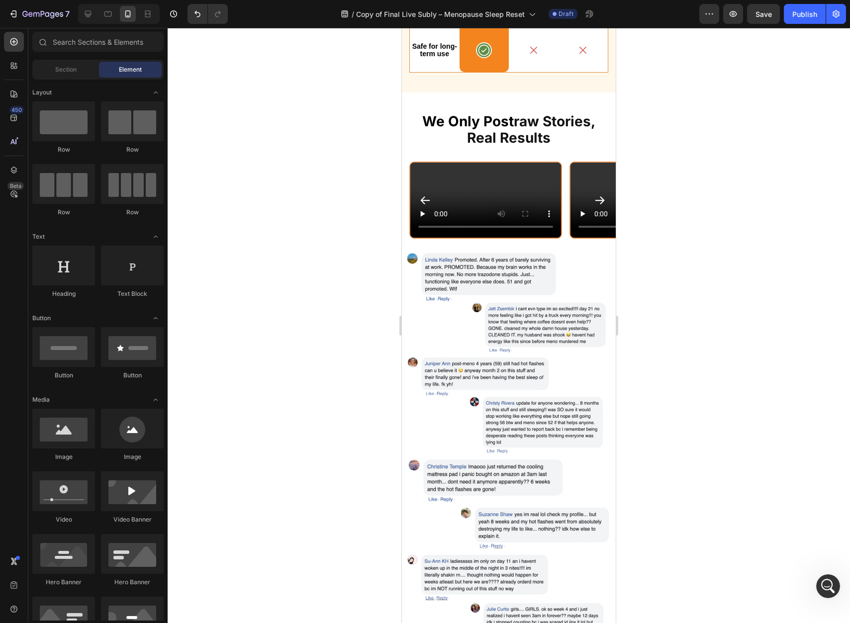
scroll to position [1768, 0]
click at [89, 15] on icon at bounding box center [88, 14] width 6 height 6
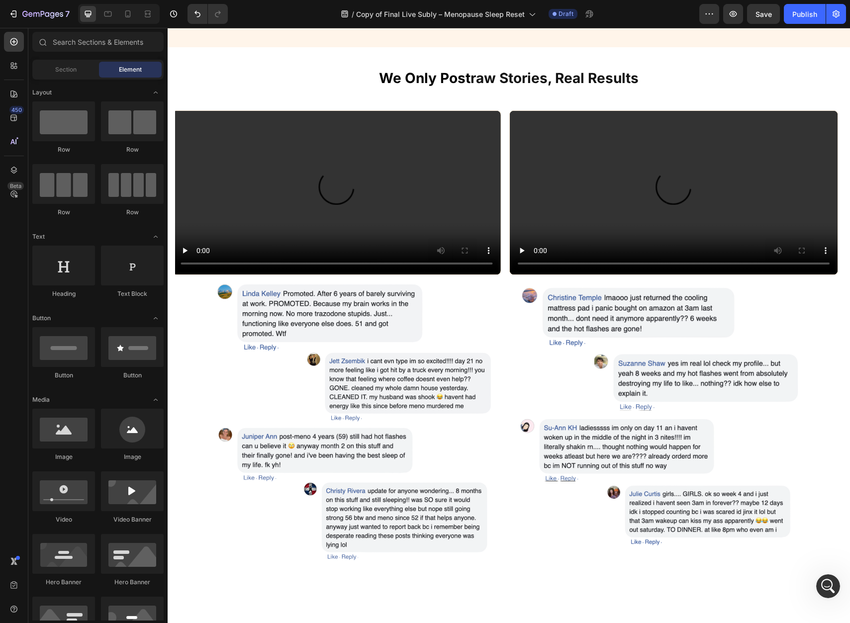
scroll to position [4691, 0]
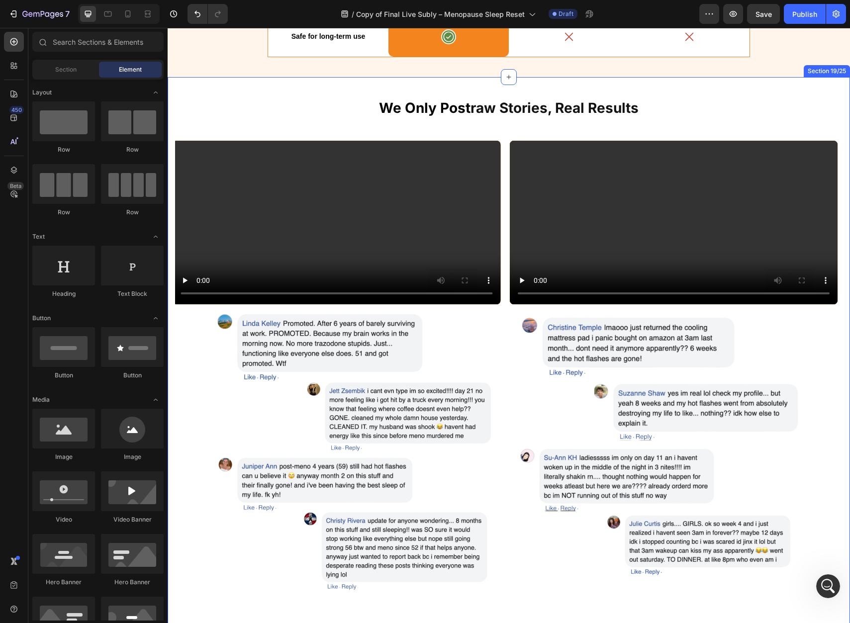
click at [243, 137] on div "we only post raw stories, real results Heading Row Video Video Carousel Image I…" at bounding box center [509, 357] width 682 height 561
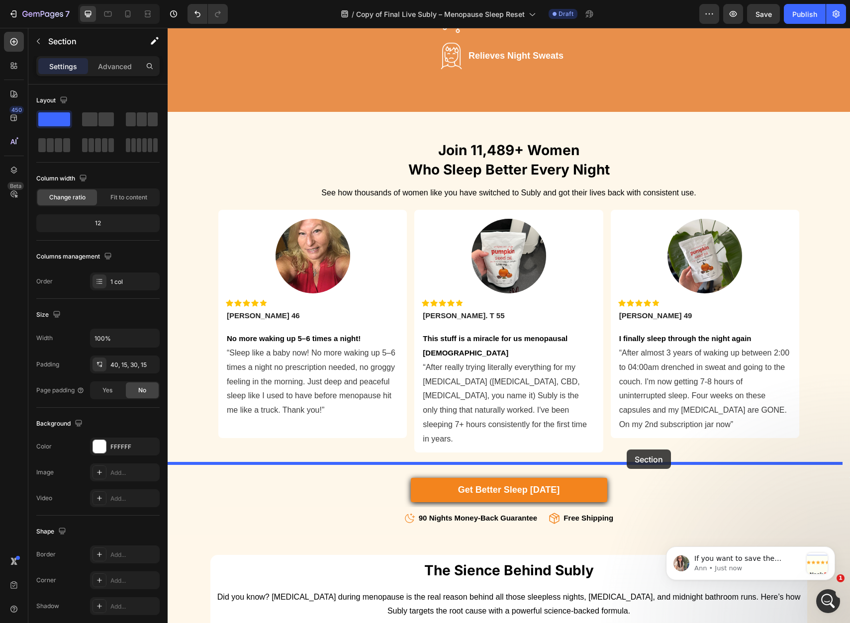
scroll to position [1093, 0]
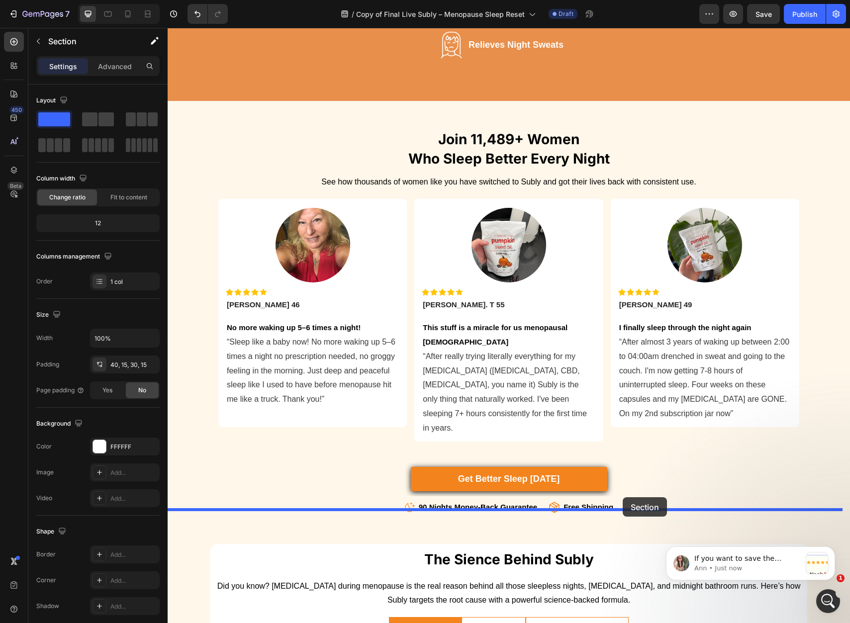
drag, startPoint x: 637, startPoint y: 116, endPoint x: 622, endPoint y: 497, distance: 381.6
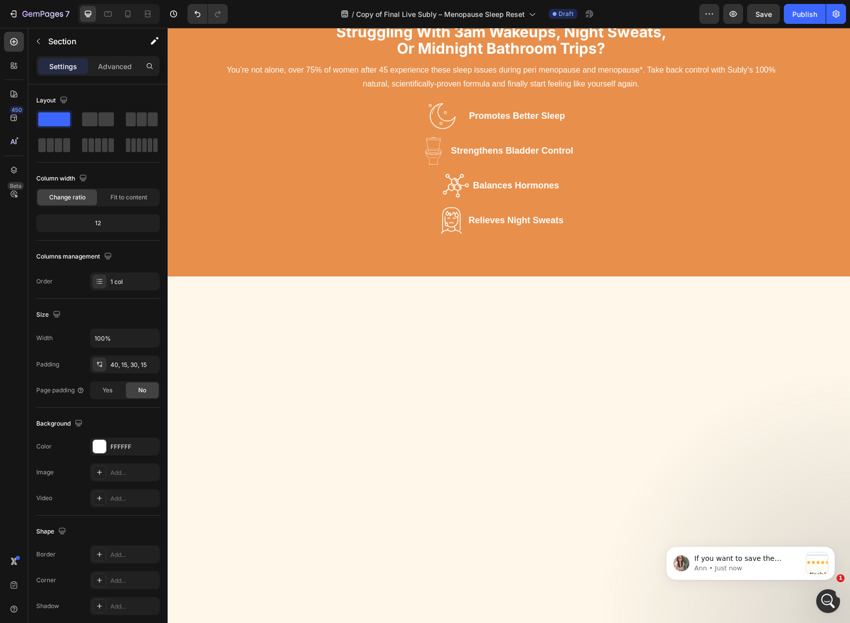
scroll to position [475, 0]
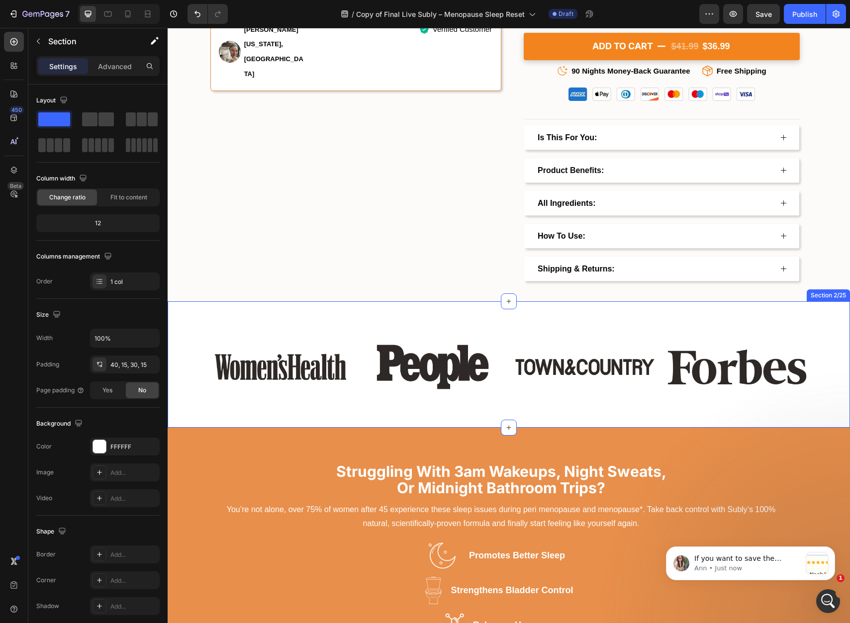
click at [737, 307] on div "Image Image Image Image Carousel Row Section 2/25" at bounding box center [509, 364] width 682 height 126
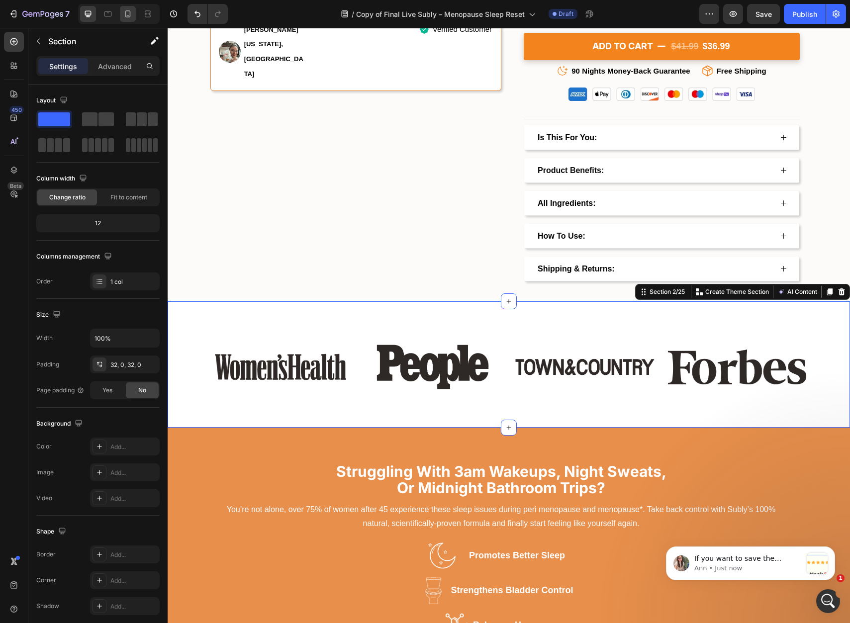
click at [130, 20] on div at bounding box center [128, 14] width 16 height 16
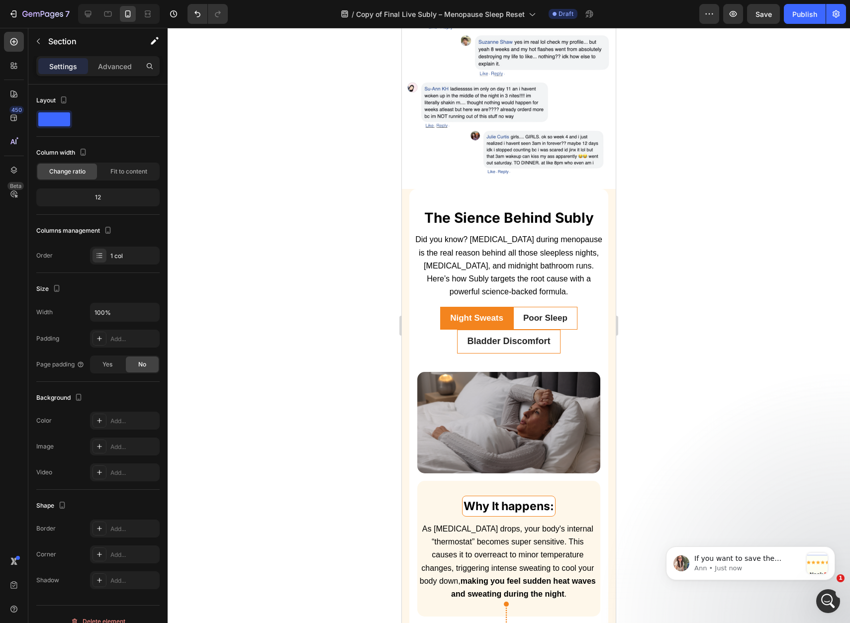
scroll to position [2483, 0]
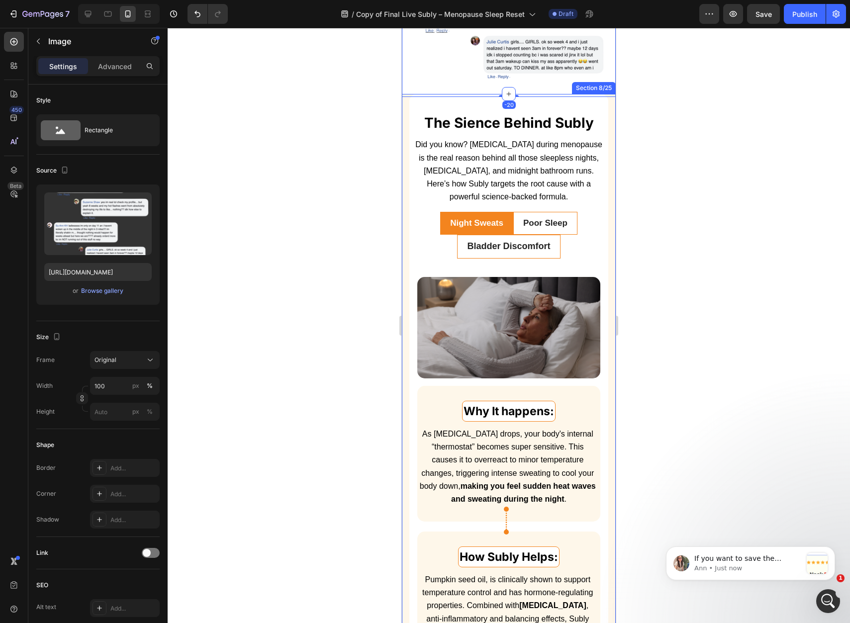
click at [603, 284] on div "the sience behind subly Heading Did you know? [MEDICAL_DATA] during menopause i…" at bounding box center [509, 404] width 214 height 620
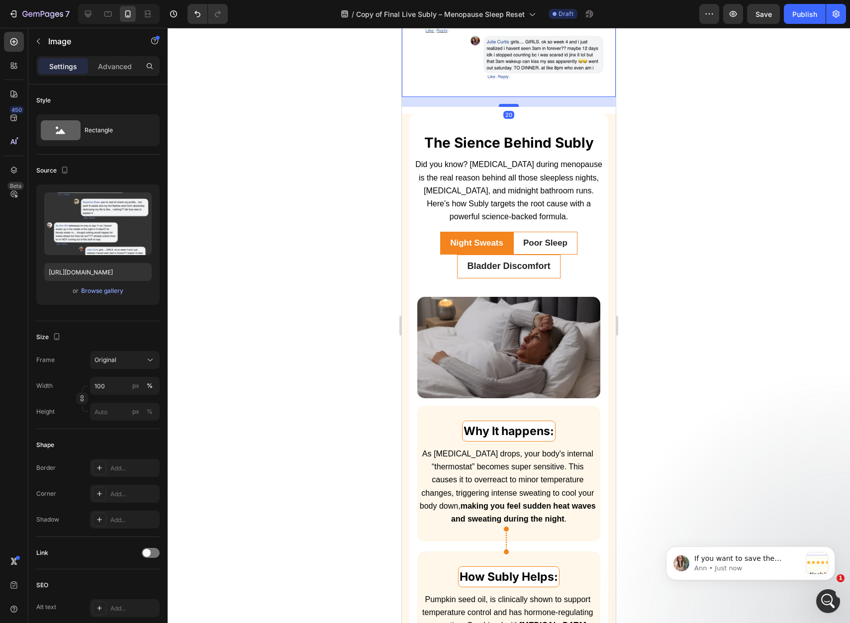
drag, startPoint x: 513, startPoint y: 271, endPoint x: 1102, endPoint y: 293, distance: 589.5
click at [513, 107] on div at bounding box center [509, 105] width 20 height 3
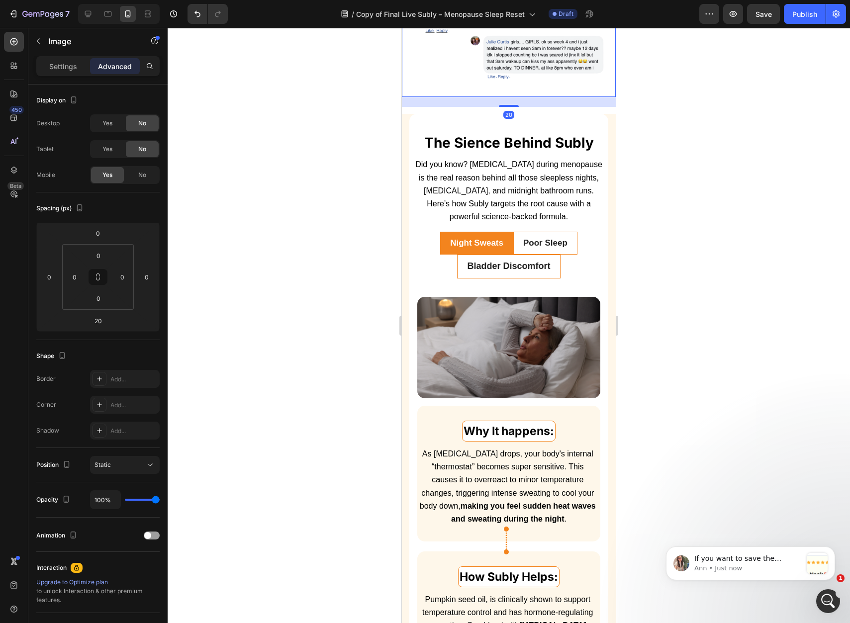
click at [705, 265] on div at bounding box center [509, 325] width 682 height 595
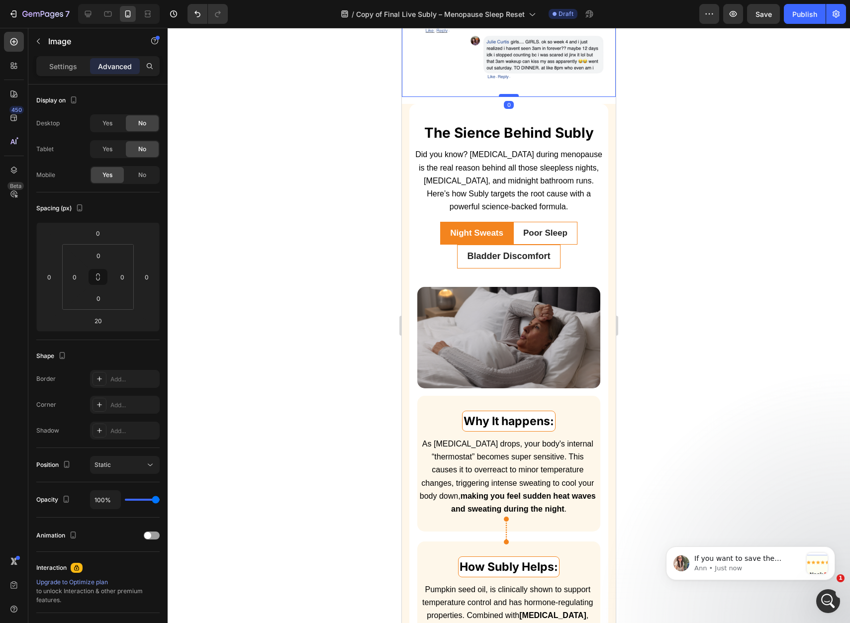
drag, startPoint x: 513, startPoint y: 283, endPoint x: 514, endPoint y: 272, distance: 11.0
click at [514, 97] on div at bounding box center [509, 95] width 20 height 3
type input "0"
click at [728, 226] on div at bounding box center [509, 325] width 682 height 595
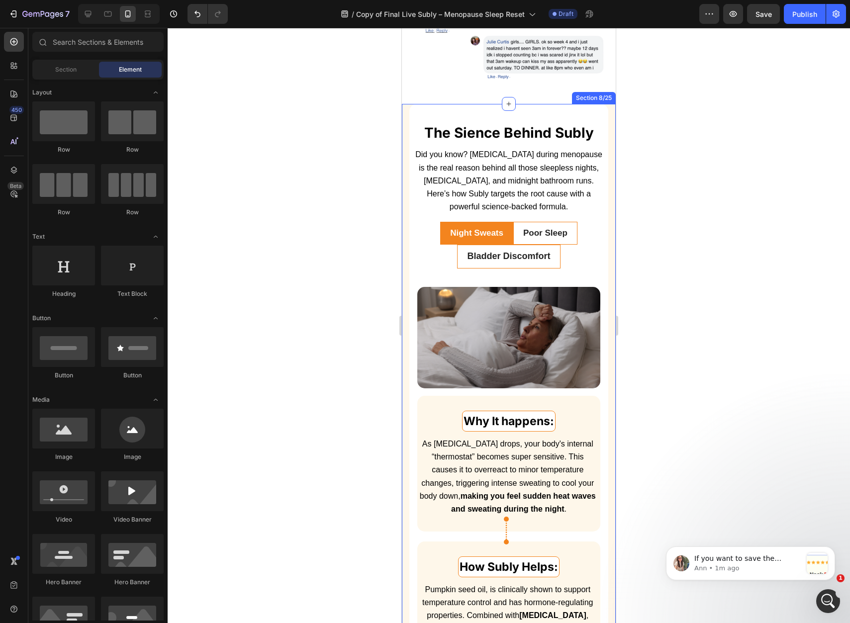
click at [603, 289] on div "the sience behind subly Heading Did you know? [MEDICAL_DATA] during menopause i…" at bounding box center [509, 414] width 214 height 620
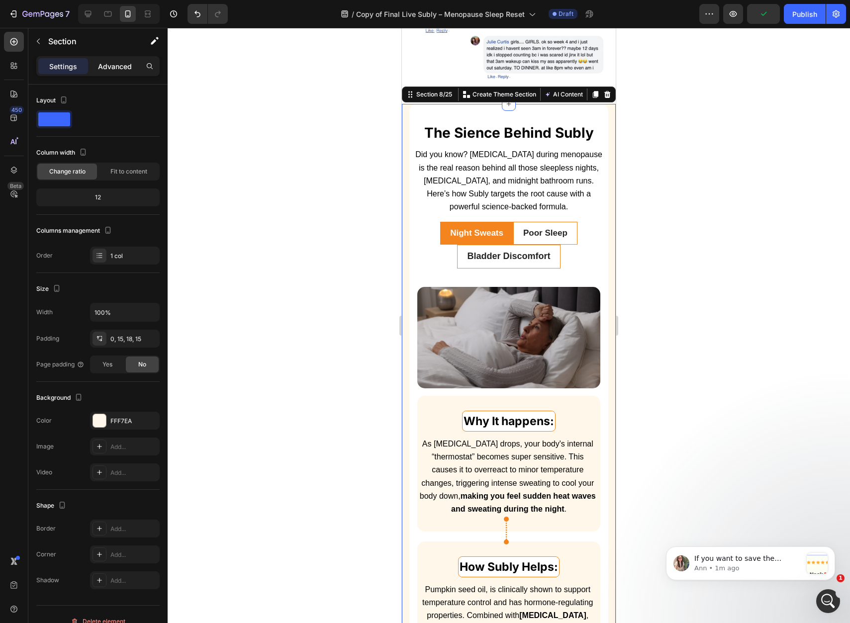
click at [107, 71] on p "Advanced" at bounding box center [115, 66] width 34 height 10
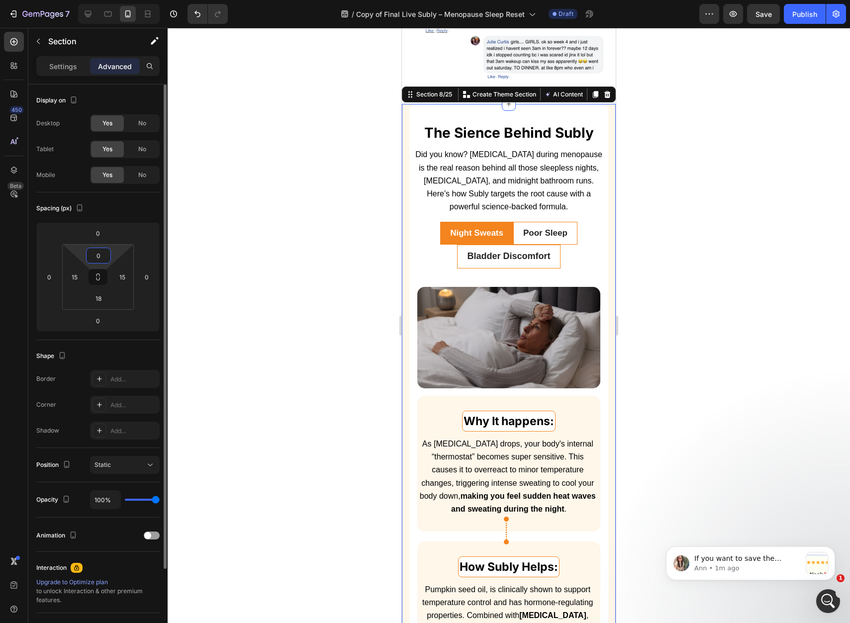
click at [102, 253] on input "0" at bounding box center [98, 255] width 20 height 15
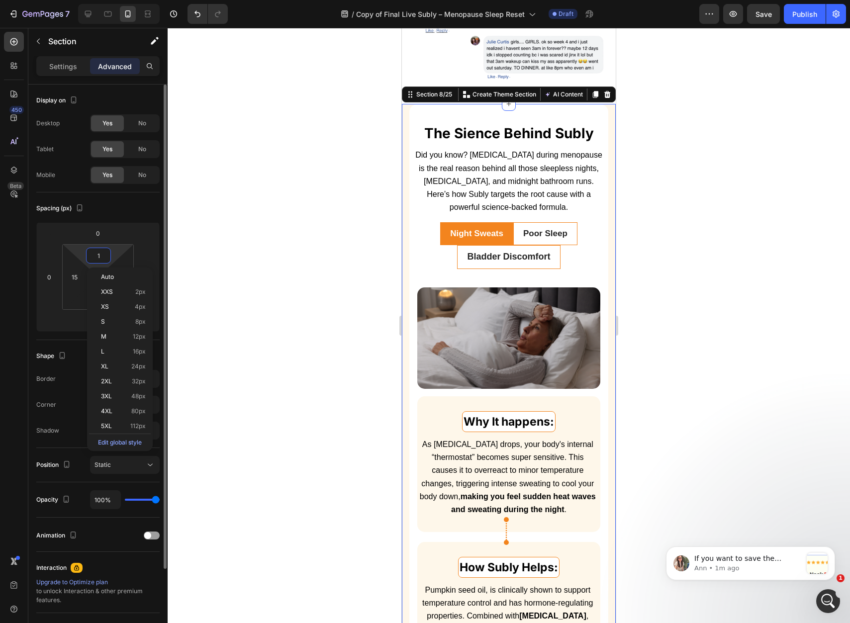
type input "18"
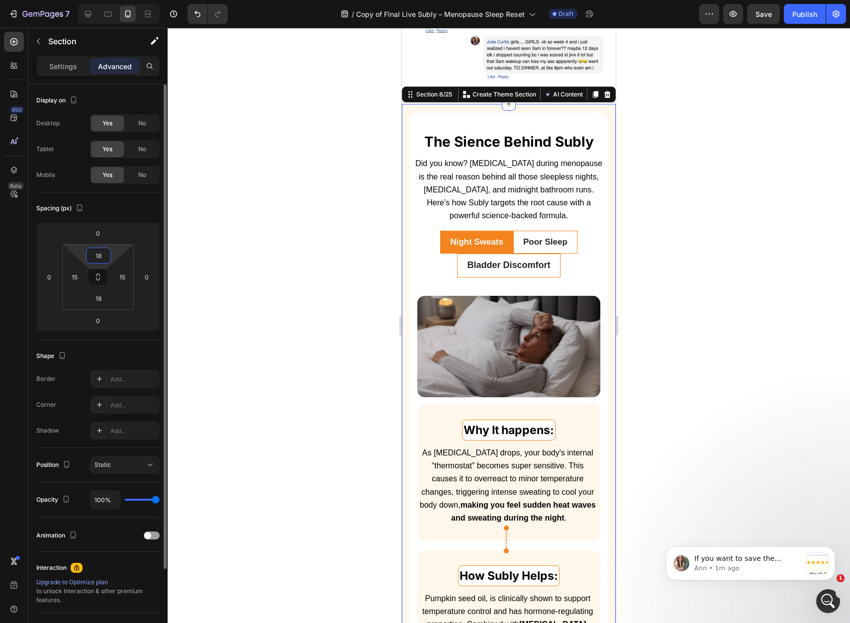
click at [102, 253] on input "18" at bounding box center [98, 255] width 20 height 15
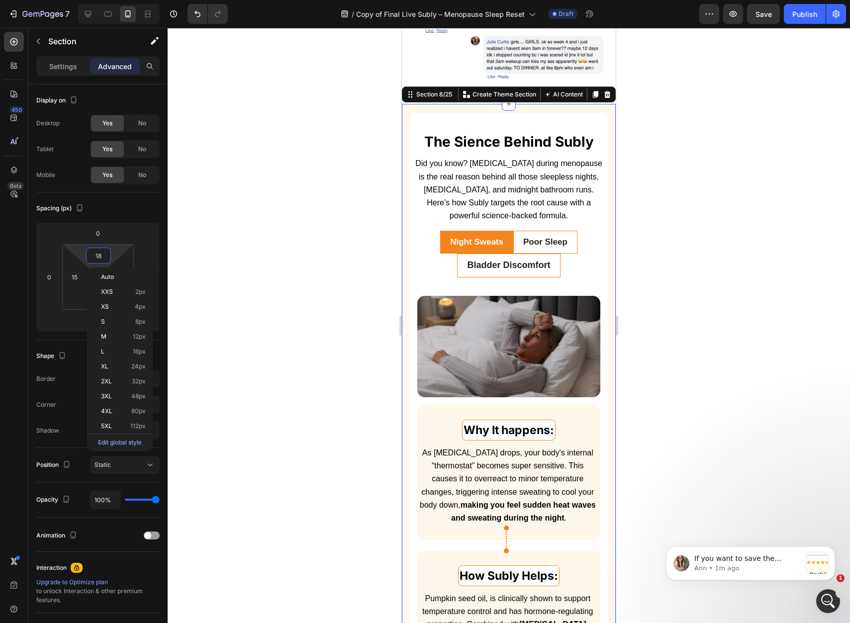
click at [691, 318] on div at bounding box center [509, 325] width 682 height 595
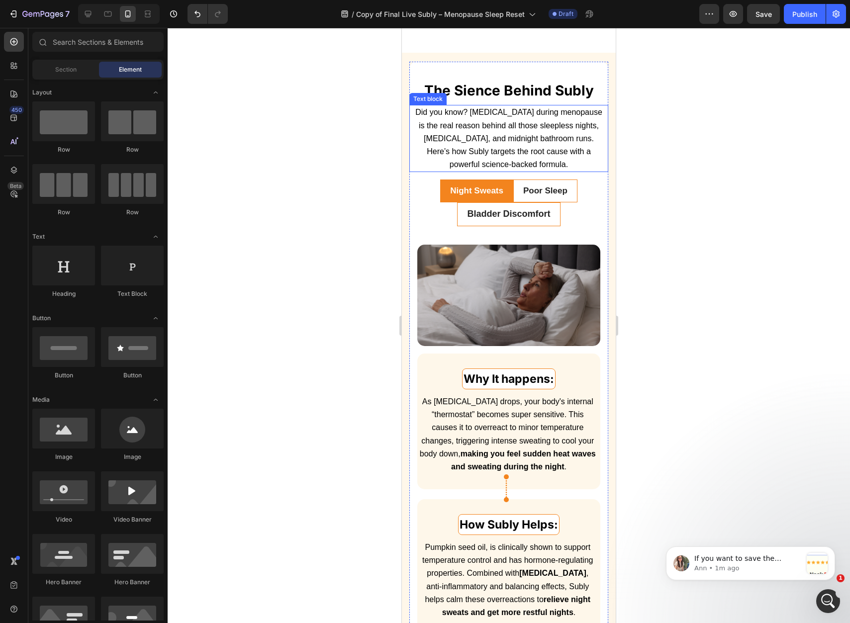
scroll to position [2769, 0]
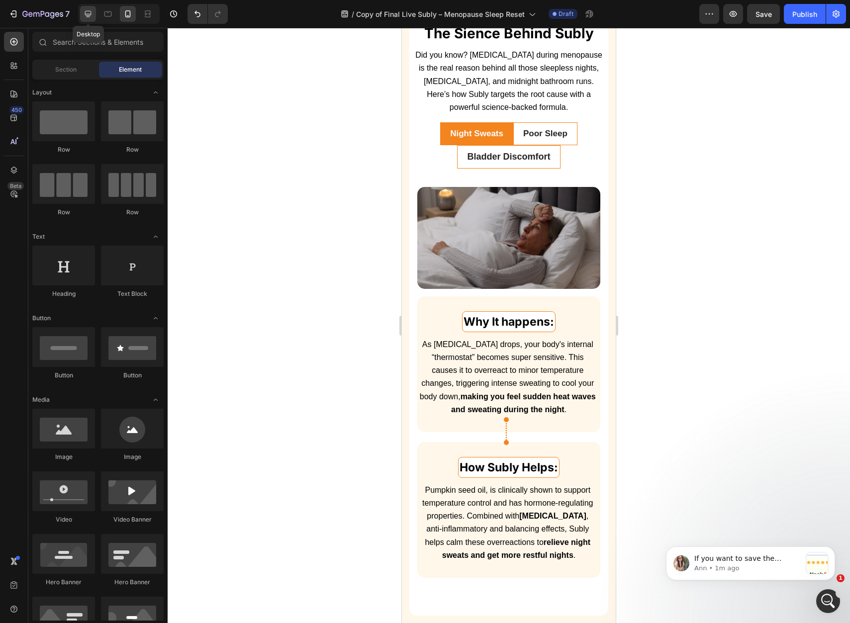
click at [87, 16] on icon at bounding box center [88, 14] width 10 height 10
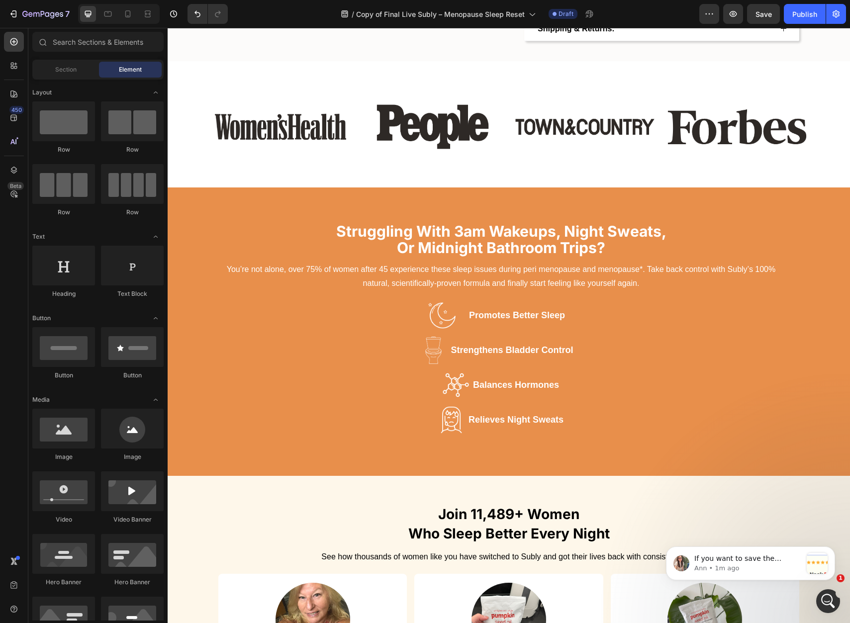
scroll to position [547, 0]
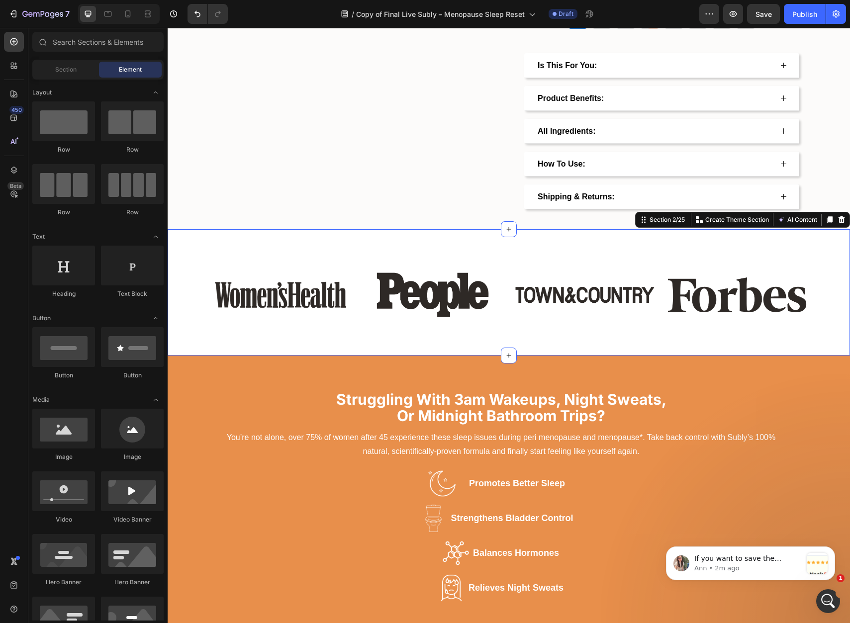
click at [820, 241] on div "Image Image Image Image Carousel Row Section 2/25 Create Theme Section AI Conte…" at bounding box center [509, 292] width 682 height 126
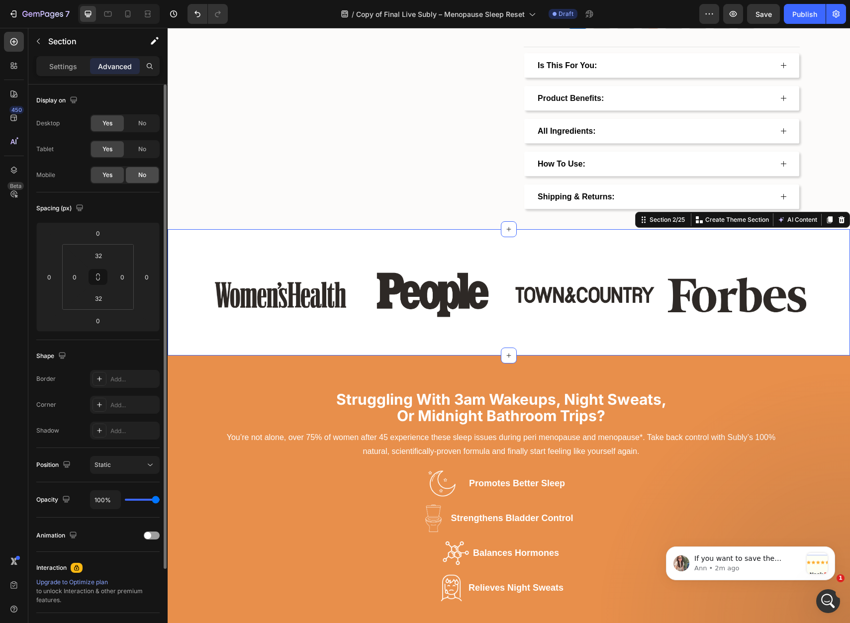
click at [148, 173] on div "No" at bounding box center [142, 175] width 33 height 16
click at [125, 12] on icon at bounding box center [127, 13] width 5 height 7
type input "0"
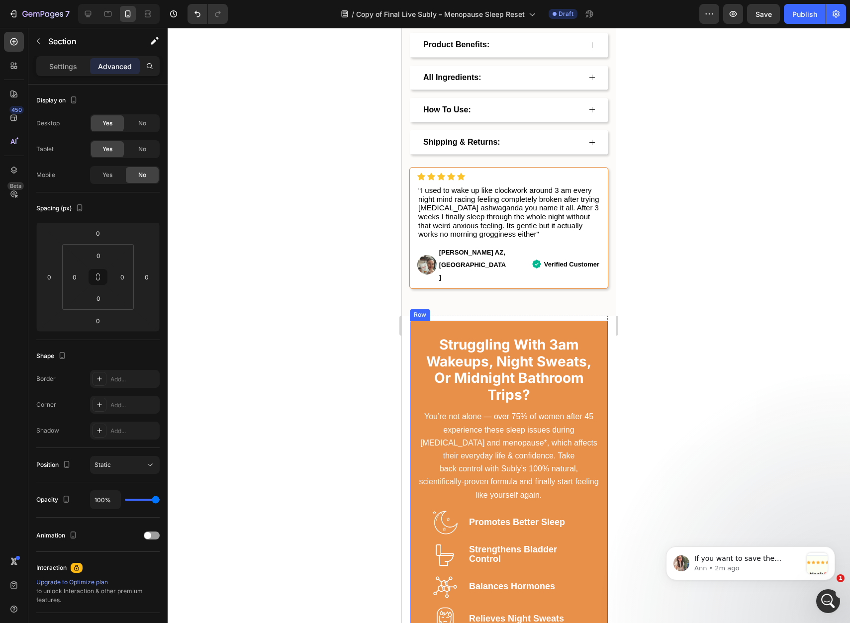
scroll to position [938, 0]
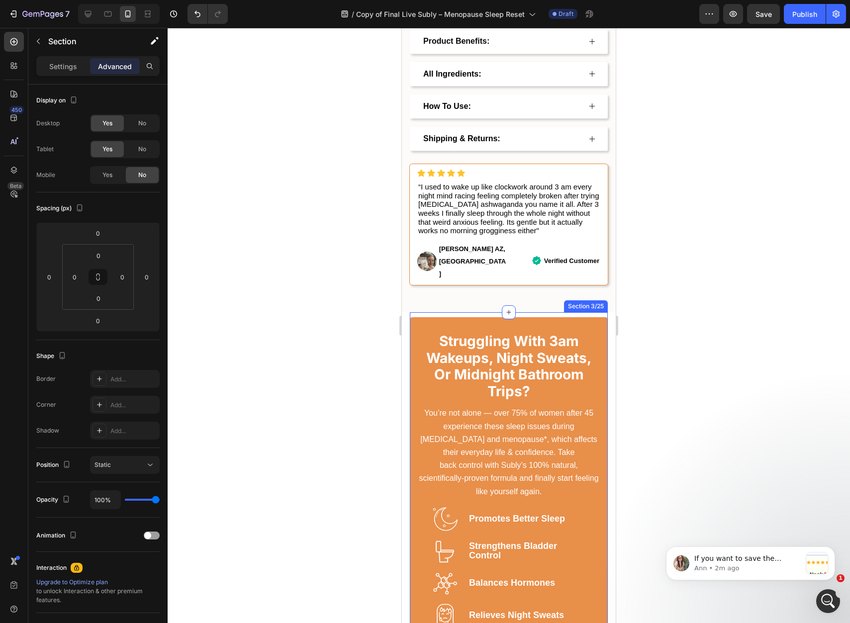
click at [599, 312] on div "struggling with 3am wakeups, night sweats, or midnight bathroom trips? Heading …" at bounding box center [509, 480] width 198 height 336
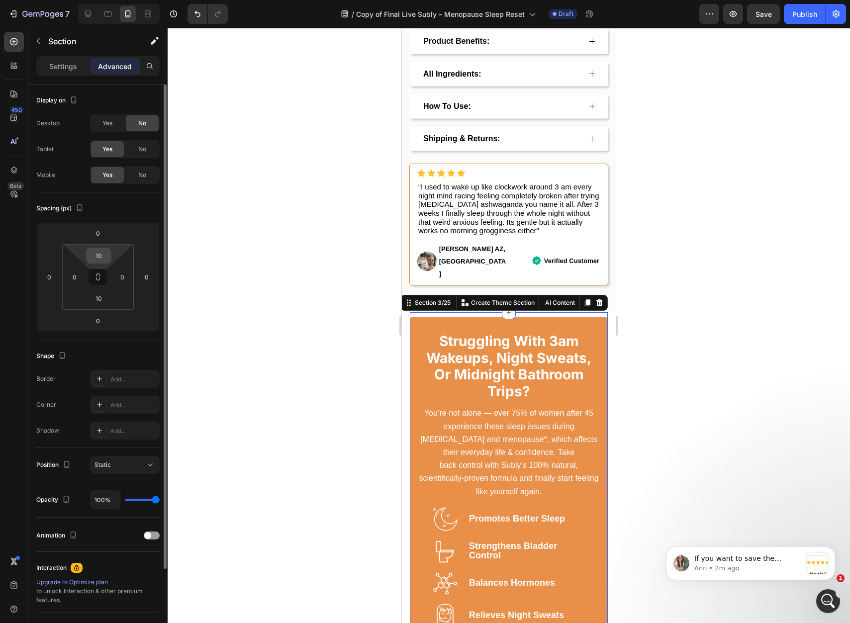
click at [108, 256] on input "10" at bounding box center [98, 255] width 20 height 15
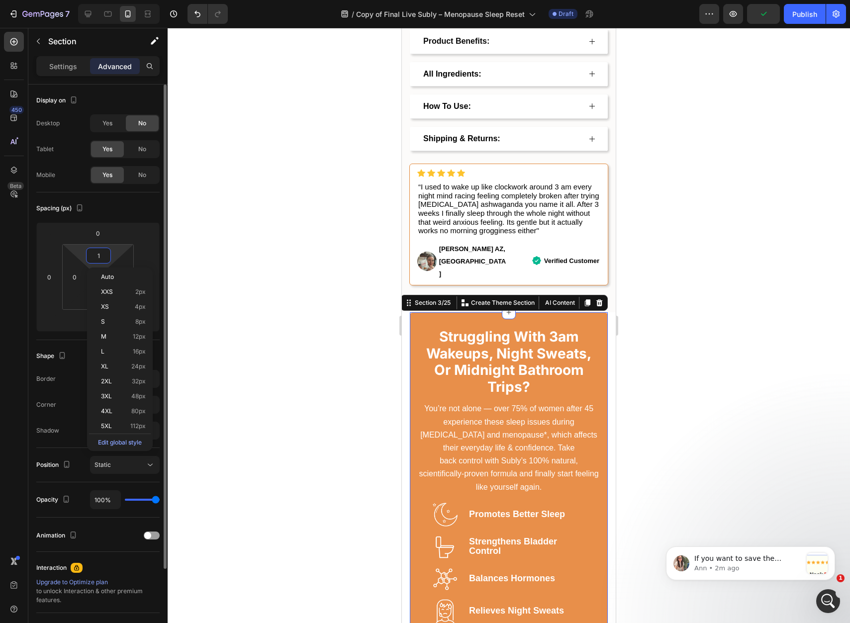
type input "15"
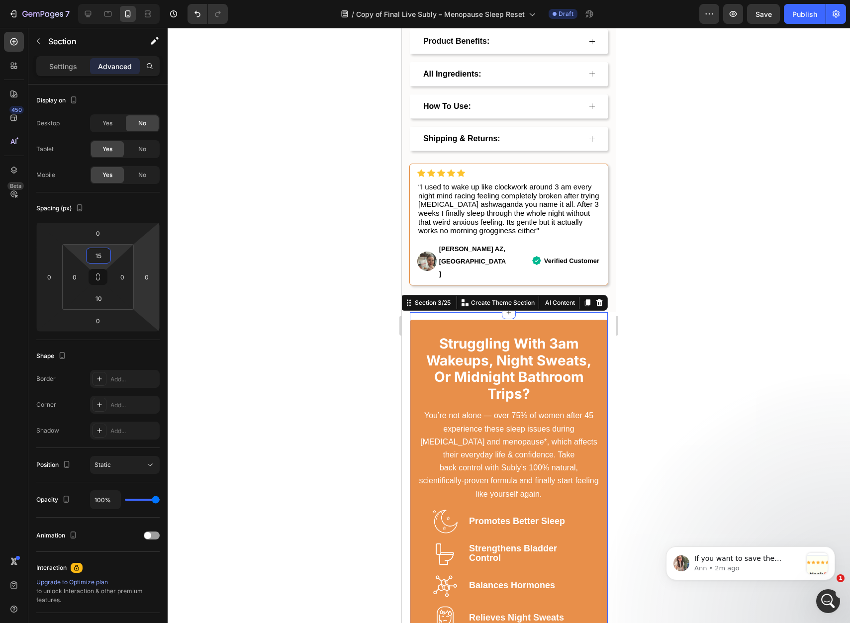
click at [739, 230] on div at bounding box center [509, 325] width 682 height 595
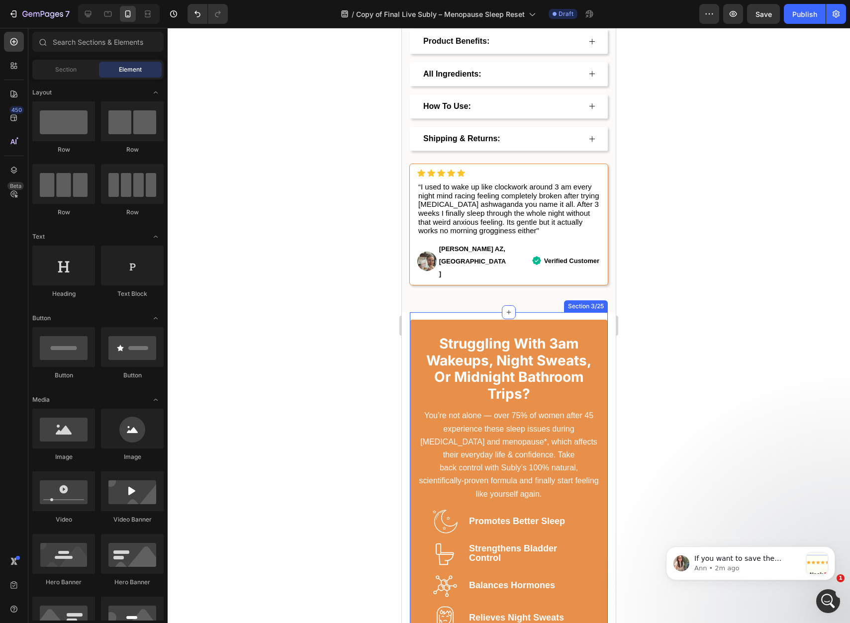
click at [486, 312] on div "struggling with 3am wakeups, night sweats, or midnight bathroom trips? Heading …" at bounding box center [509, 481] width 198 height 338
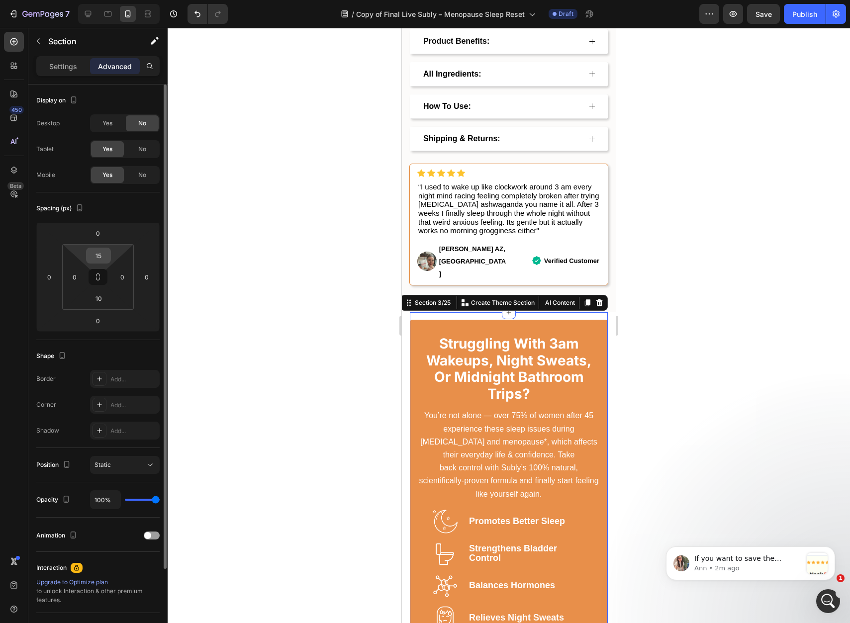
click at [101, 255] on input "15" at bounding box center [98, 255] width 20 height 15
type input "10"
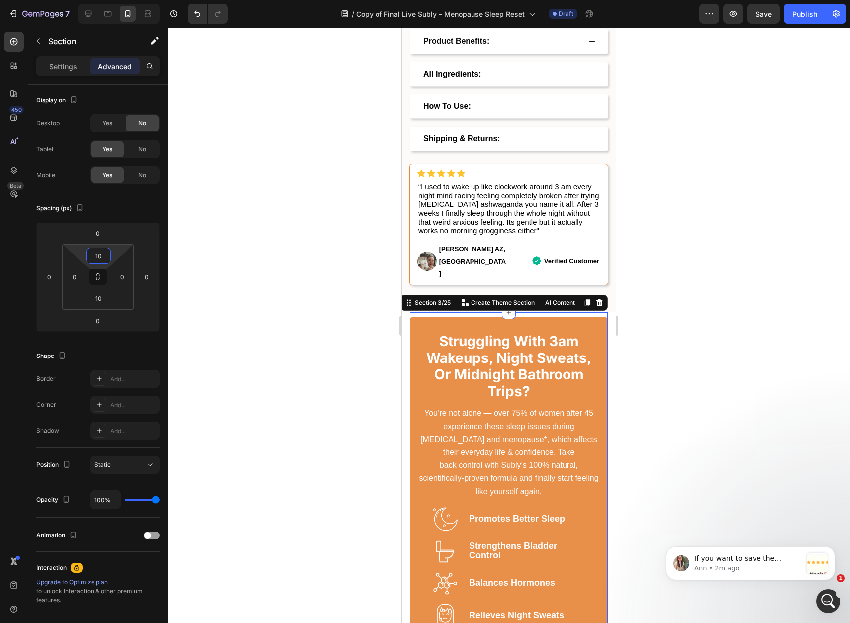
click at [738, 251] on div at bounding box center [509, 325] width 682 height 595
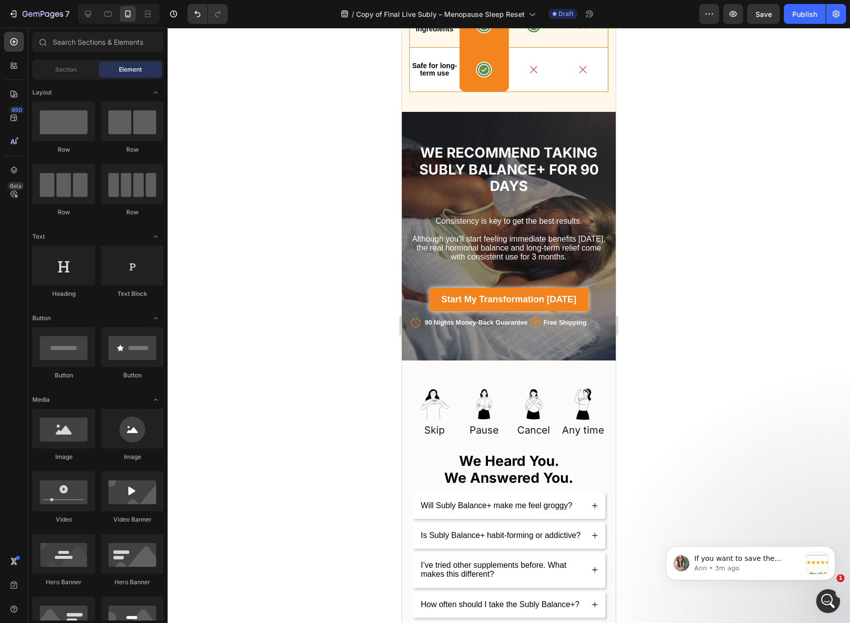
scroll to position [6270, 0]
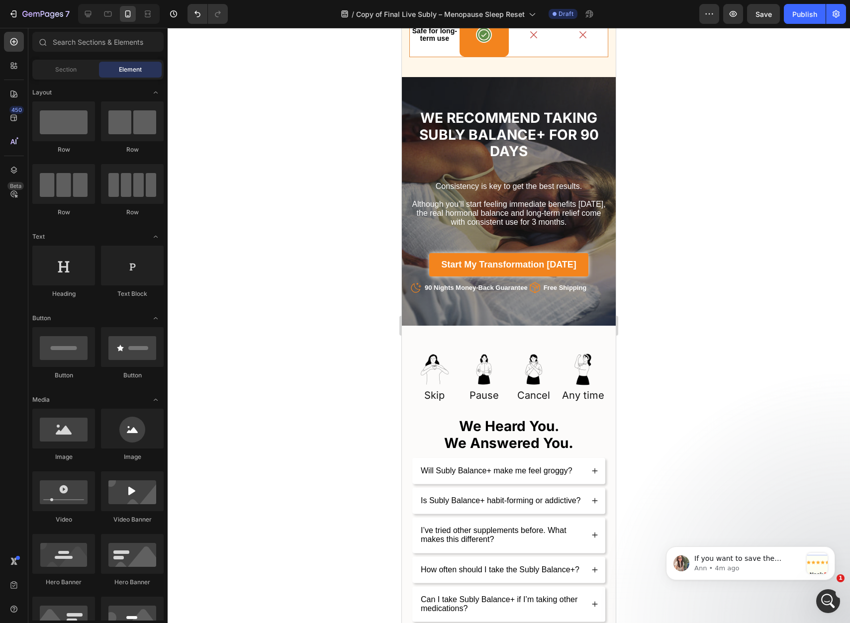
click at [582, 151] on strong "We Recommend Taking Subly Balance+ For 90 Days" at bounding box center [508, 134] width 179 height 50
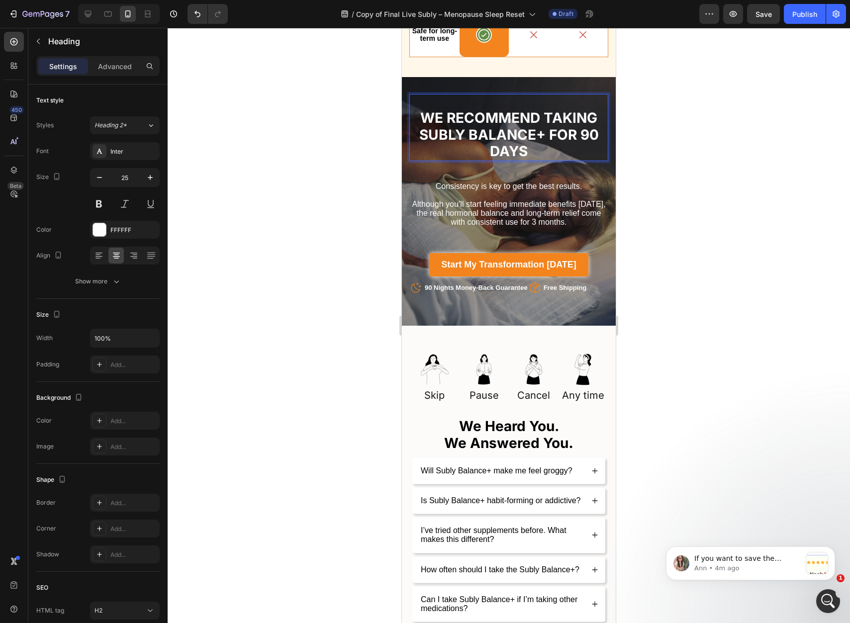
click at [524, 160] on strong "We Recommend Taking Subly Balance+ For 90 Days" at bounding box center [508, 134] width 179 height 50
click at [523, 160] on strong "We Recommend Taking Subly Balance+ For 90 Days" at bounding box center [508, 134] width 179 height 50
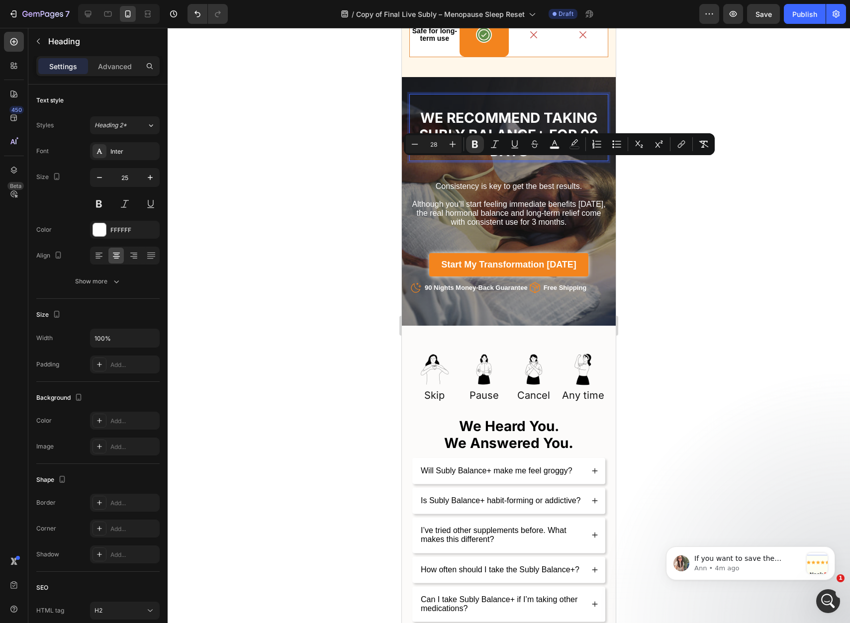
click at [523, 160] on strong "We Recommend Taking Subly Balance+ For 90 Days" at bounding box center [508, 134] width 179 height 50
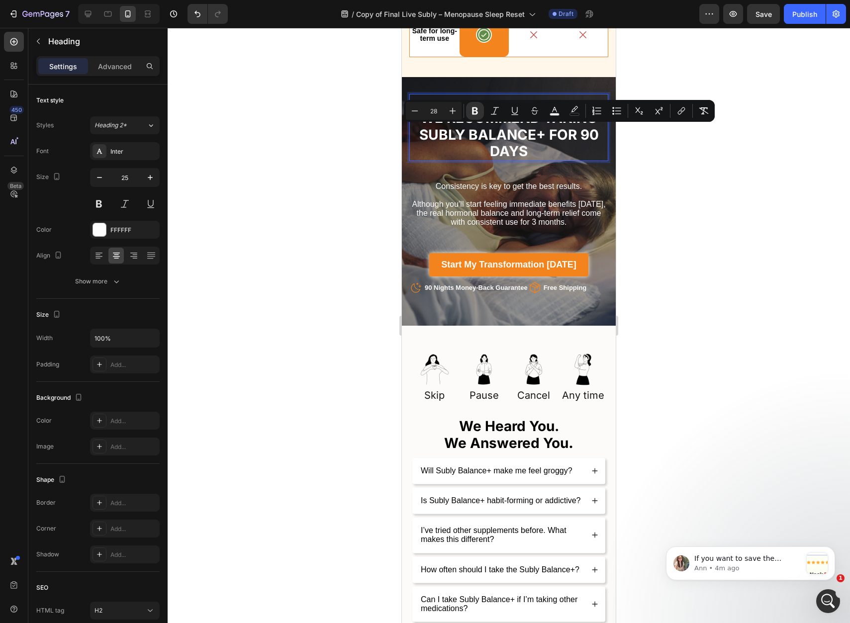
click at [523, 160] on strong "We Recommend Taking Subly Balance+ For 90 Days" at bounding box center [508, 134] width 179 height 50
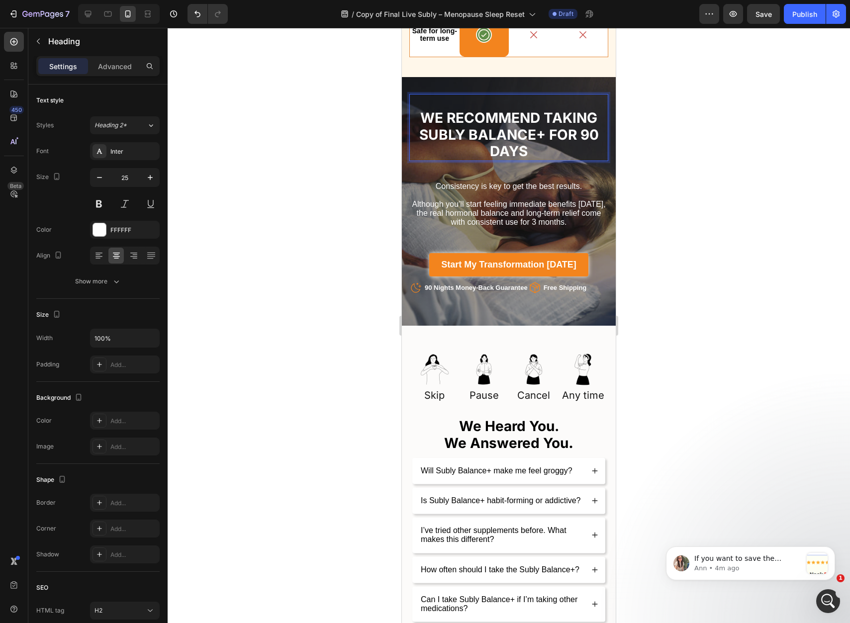
drag, startPoint x: 487, startPoint y: 167, endPoint x: 525, endPoint y: 168, distance: 37.3
click at [525, 160] on strong "We Recommend Taking Subly Balance+ For 90 Days" at bounding box center [508, 134] width 179 height 50
click at [449, 156] on strong "We Recommend Taking Subly Balance+ For 90 NIGHTS" at bounding box center [508, 134] width 179 height 50
click at [497, 149] on strong "We Recommend Taking Subly Balance+ For 90 NIGHTS" at bounding box center [508, 134] width 179 height 50
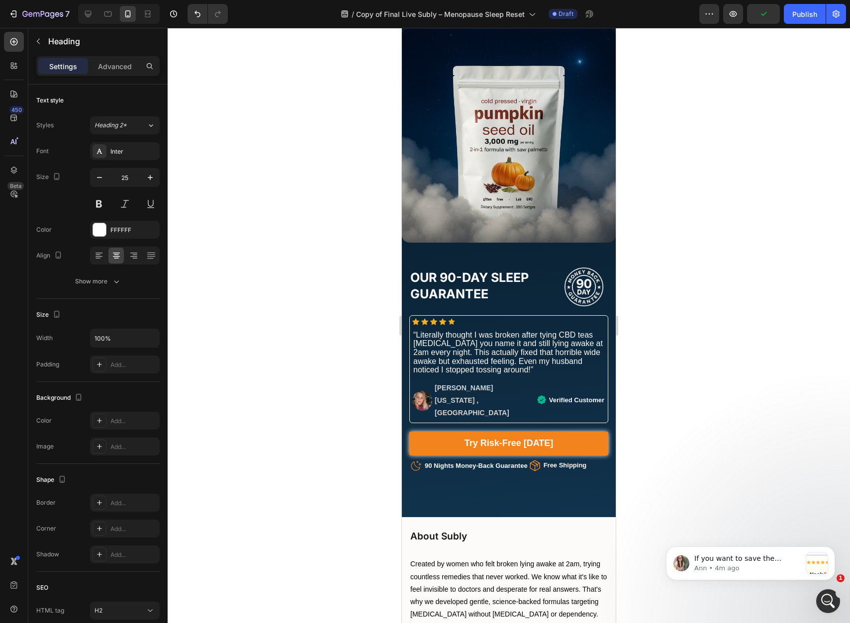
scroll to position [7038, 0]
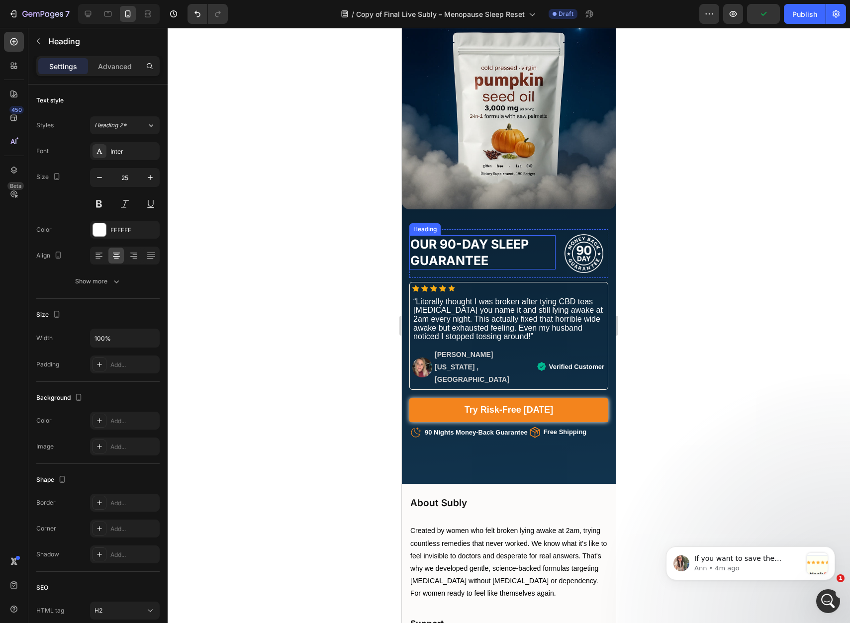
click at [468, 237] on strong "Our 90-Day Sleep Guarantee" at bounding box center [469, 252] width 118 height 31
click at [480, 237] on strong "Our 90-Day Sleep Guarantee" at bounding box center [469, 252] width 118 height 31
click at [681, 243] on div at bounding box center [509, 325] width 682 height 595
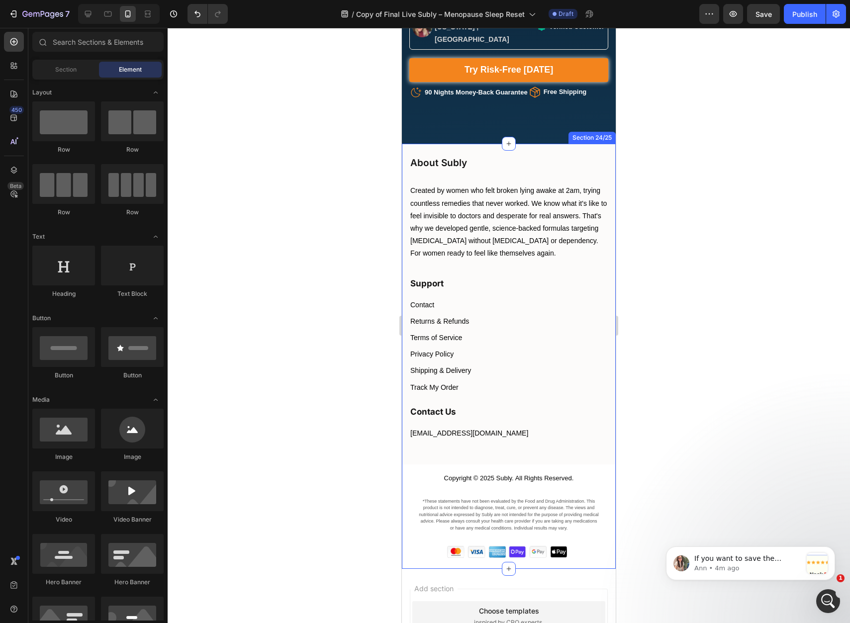
scroll to position [7376, 0]
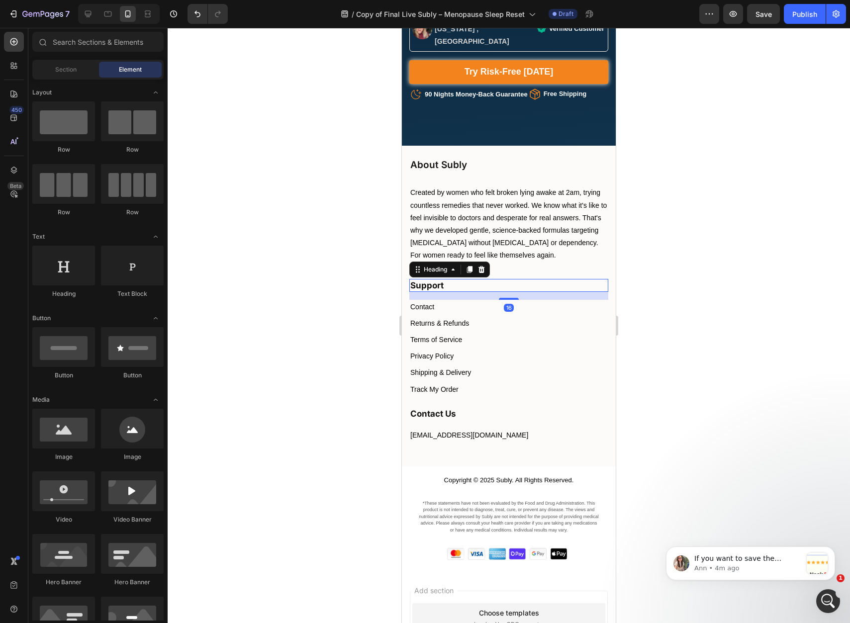
click at [593, 279] on h3 "Support" at bounding box center [508, 285] width 199 height 13
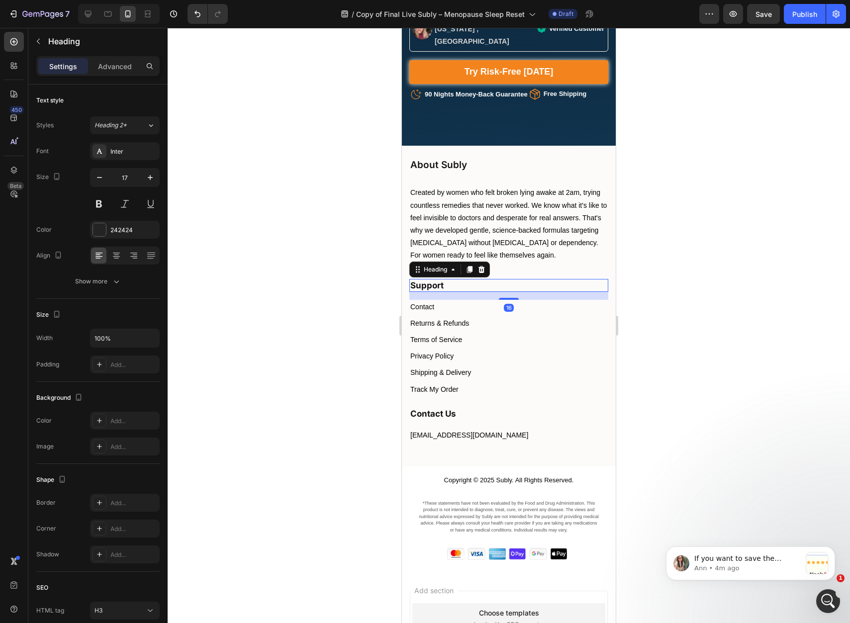
click at [683, 249] on div at bounding box center [509, 325] width 682 height 595
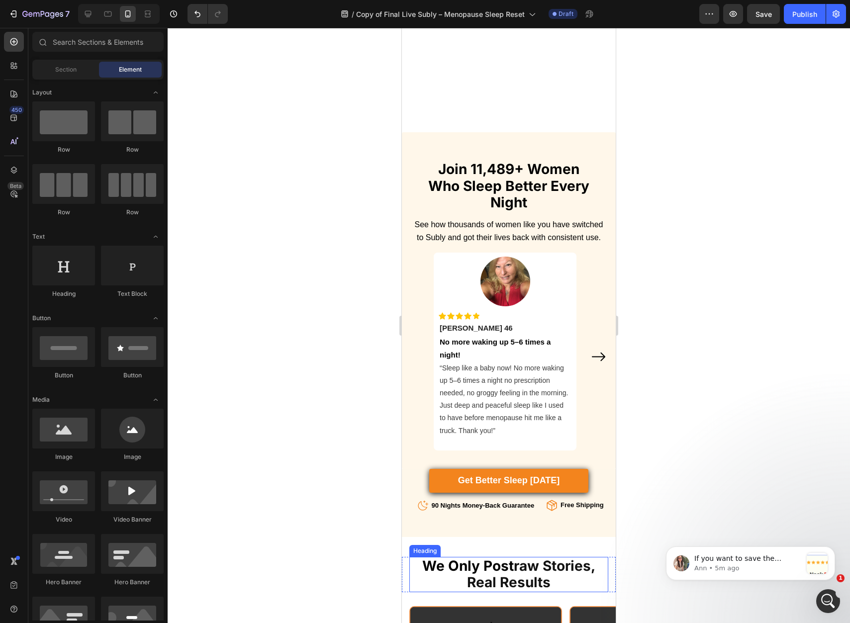
scroll to position [1389, 0]
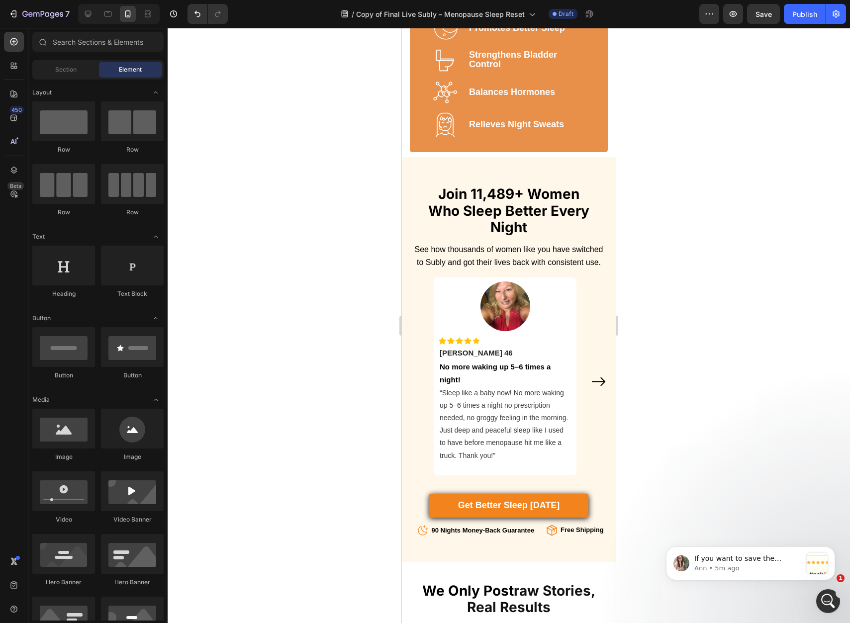
click at [579, 171] on div "join 11,489+ women who sleep better every night Heading See how thousands of wo…" at bounding box center [509, 325] width 214 height 337
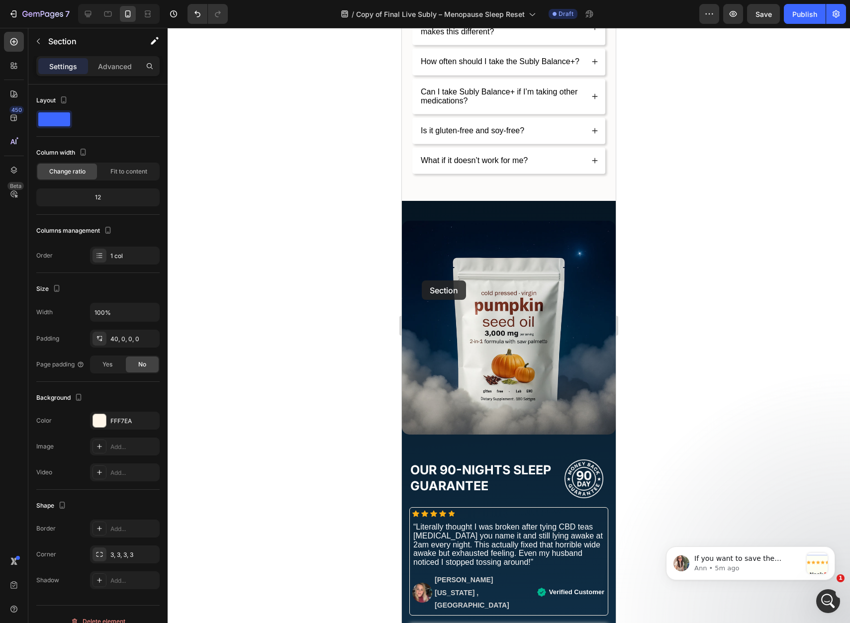
scroll to position [6776, 0]
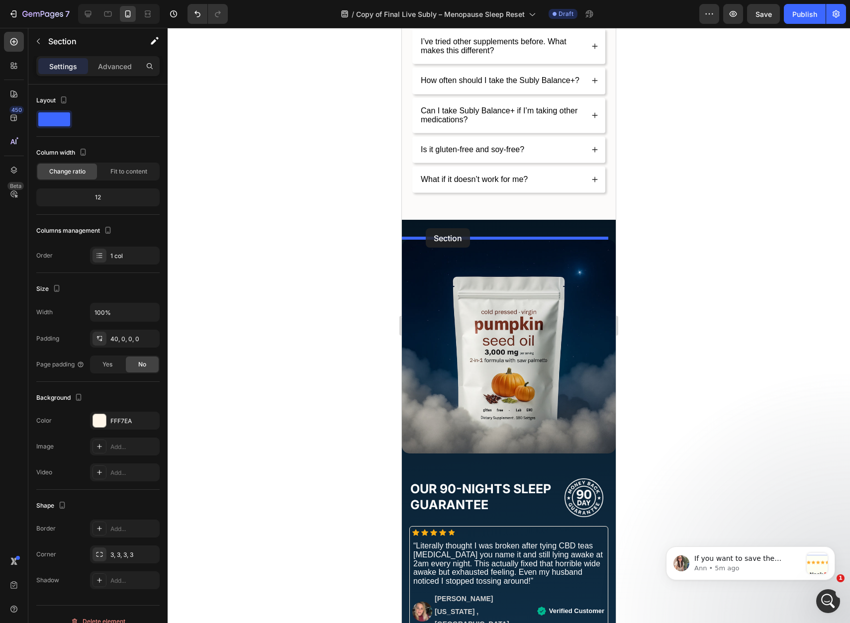
drag, startPoint x: 409, startPoint y: 148, endPoint x: 426, endPoint y: 228, distance: 81.7
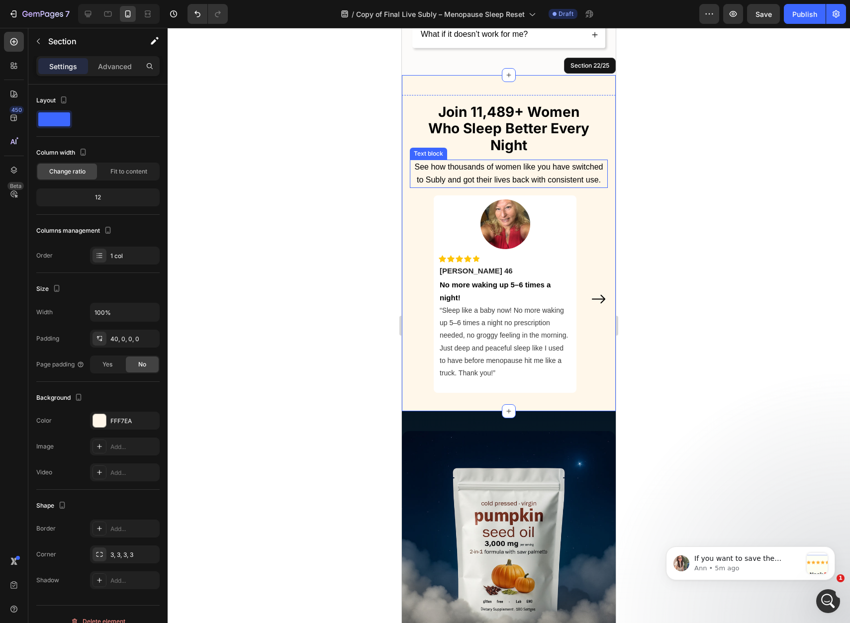
scroll to position [6572, 0]
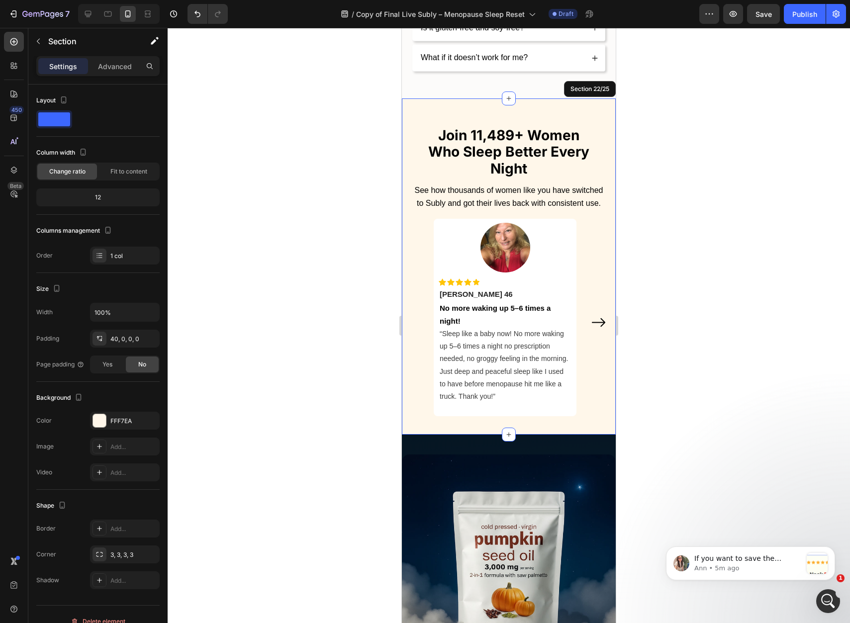
click at [474, 125] on div "join 11,489+ women who sleep better every night Heading See how thousands of wo…" at bounding box center [509, 266] width 214 height 337
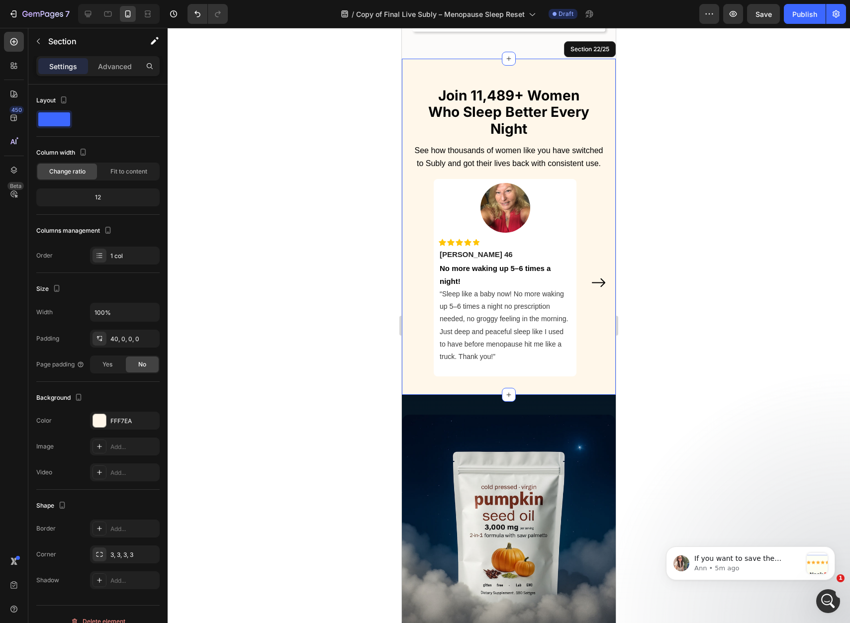
scroll to position [1, 0]
click at [789, 161] on div at bounding box center [509, 325] width 682 height 595
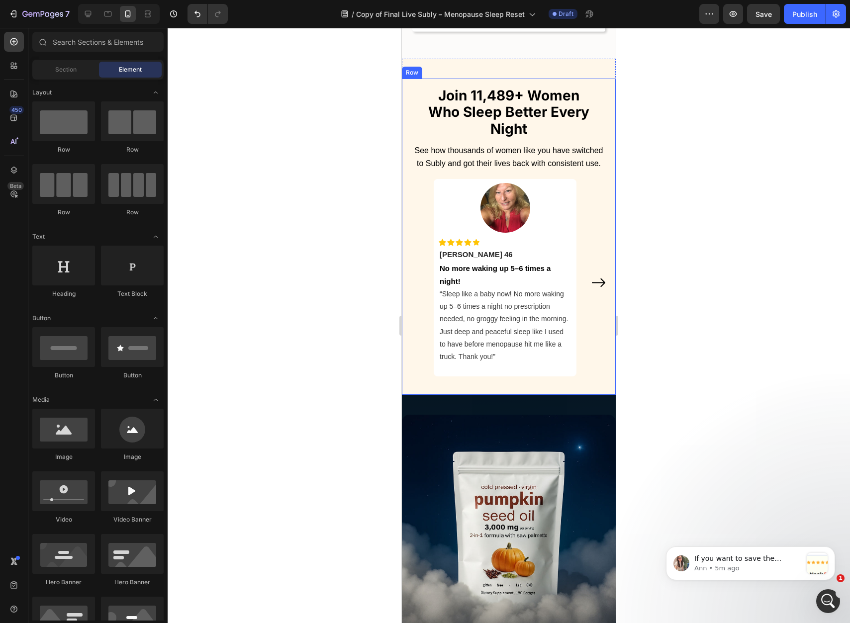
click at [555, 135] on div "join 11,489+ women who sleep better every night Heading See how thousands of wo…" at bounding box center [509, 227] width 214 height 337
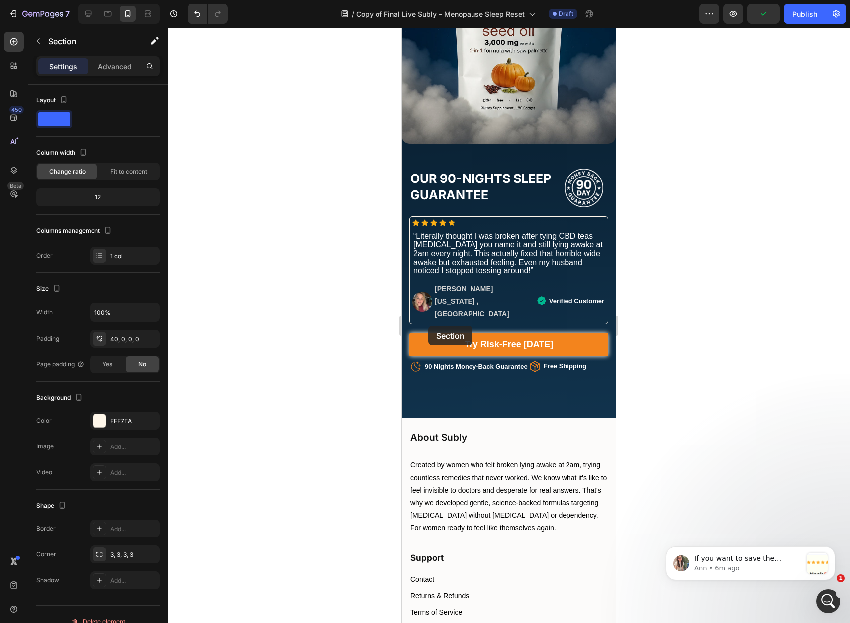
scroll to position [7166, 0]
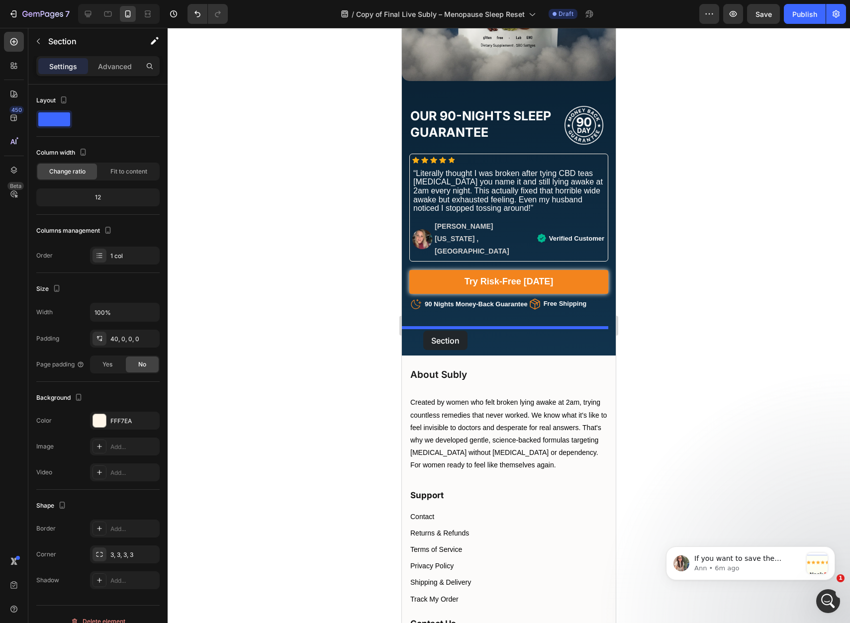
drag, startPoint x: 407, startPoint y: 107, endPoint x: 423, endPoint y: 331, distance: 224.3
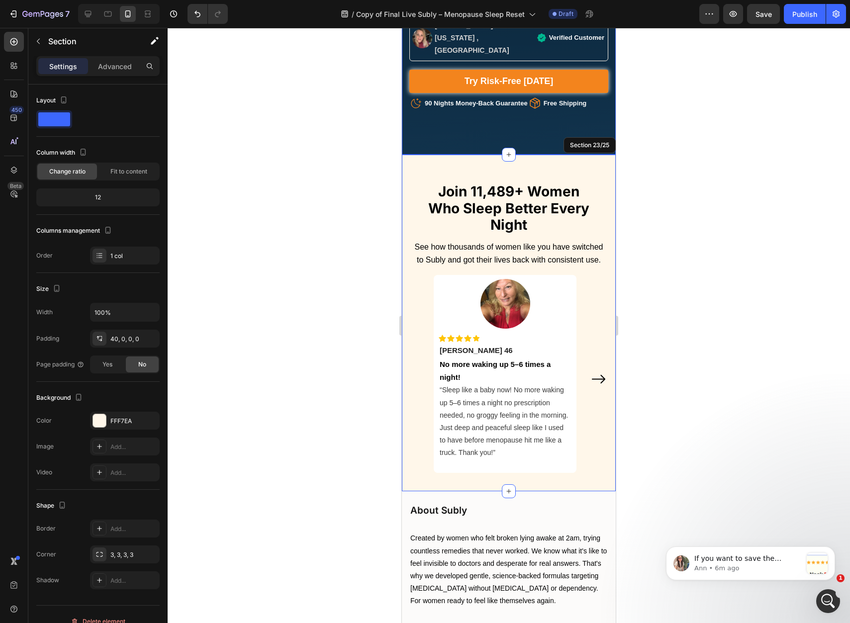
scroll to position [7084, 0]
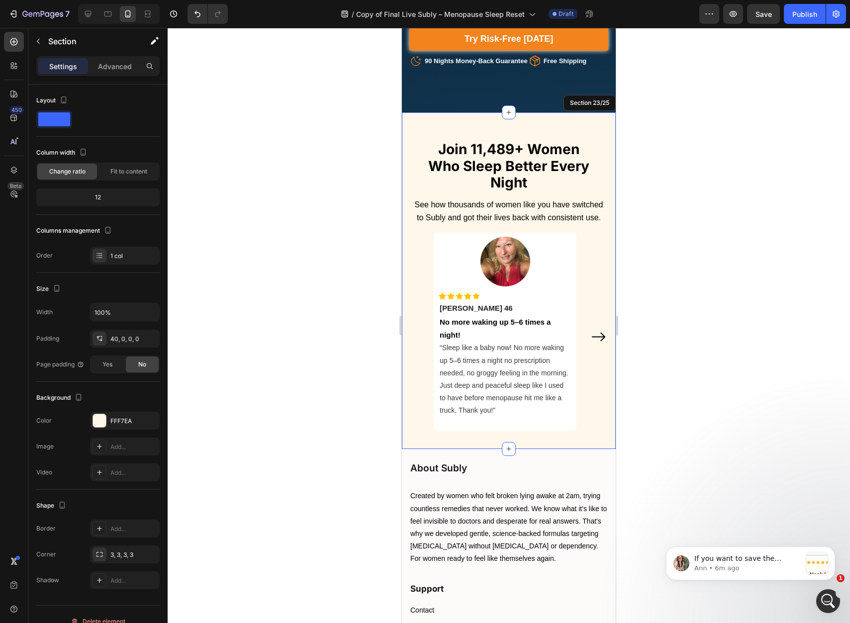
click at [736, 291] on div at bounding box center [509, 325] width 682 height 595
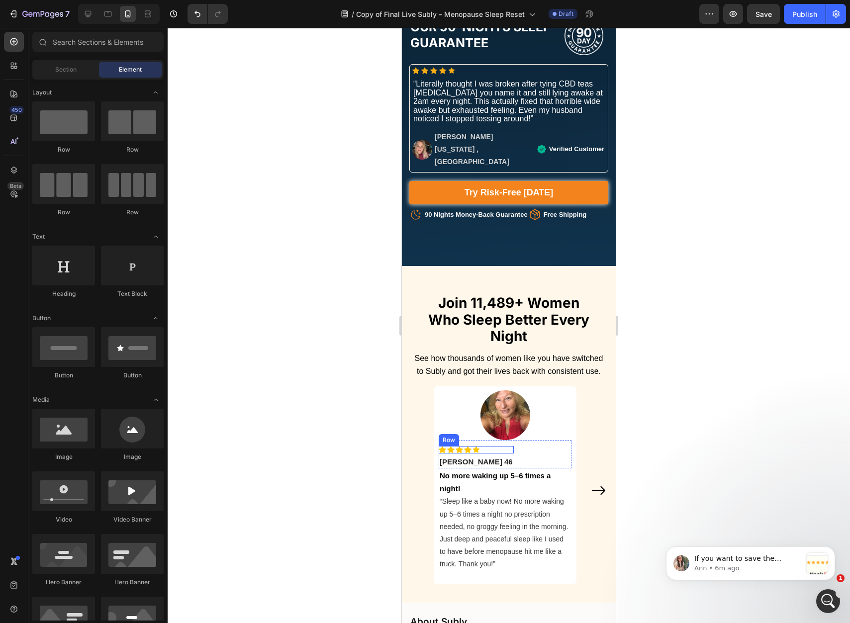
scroll to position [6922, 0]
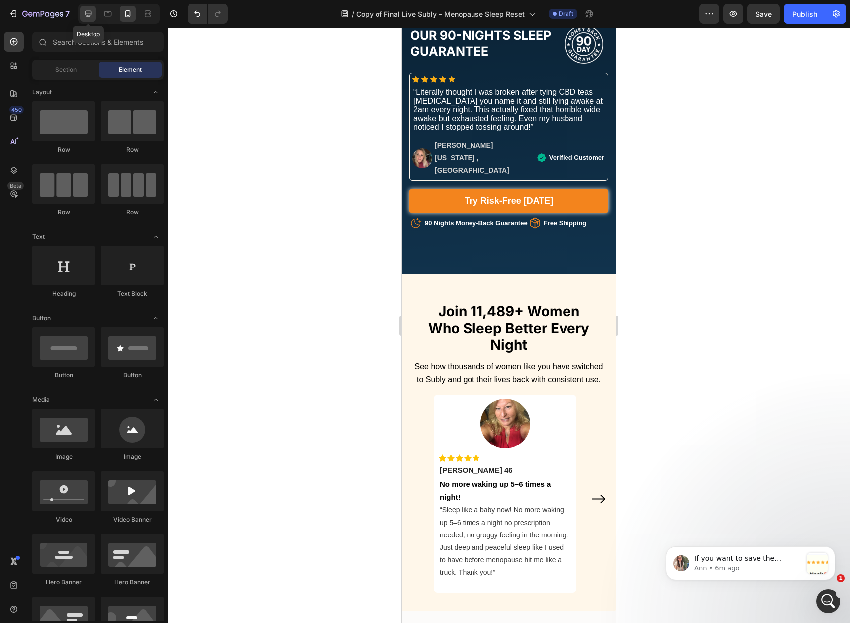
click at [85, 13] on icon at bounding box center [88, 14] width 6 height 6
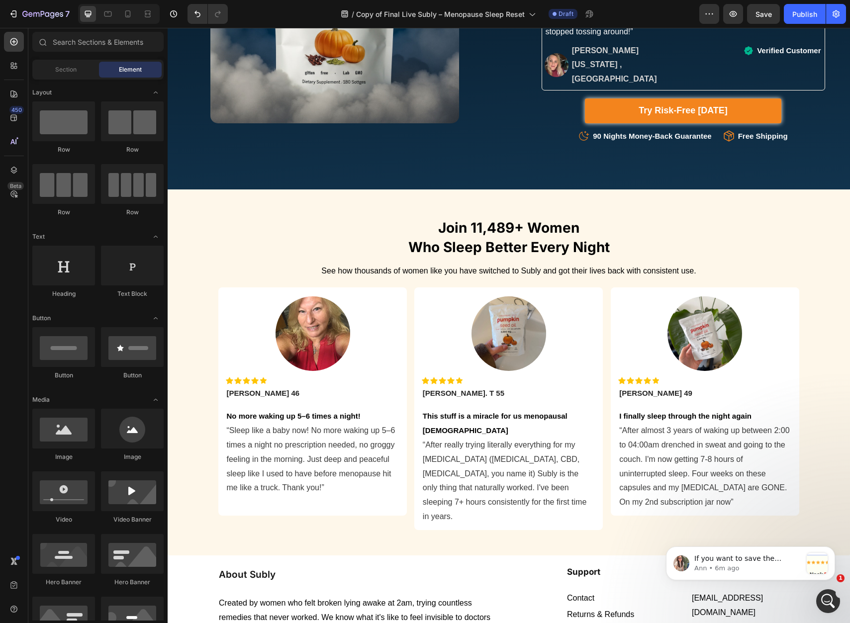
scroll to position [6814, 0]
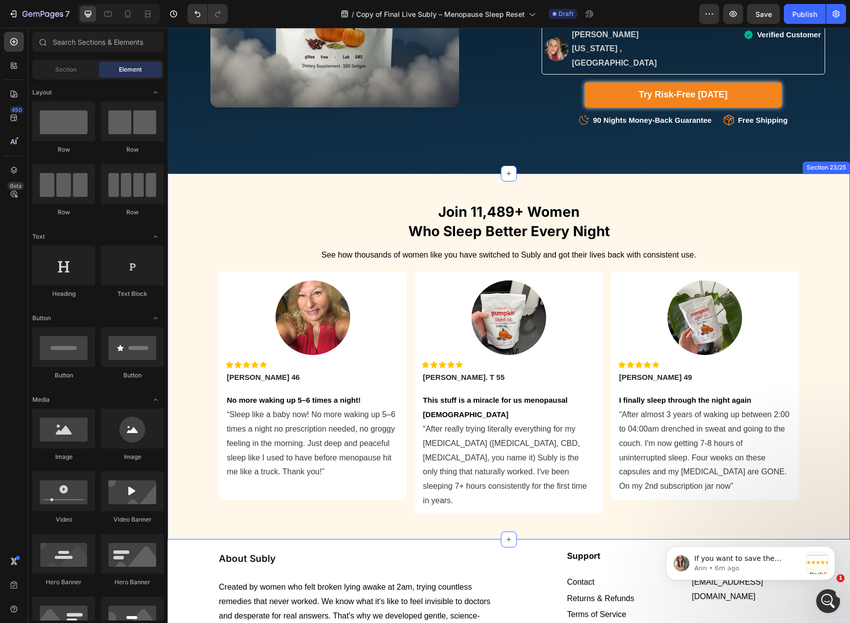
click at [176, 174] on div "join 11,489+ women who sleep better every night Heading See how thousands of wo…" at bounding box center [509, 357] width 682 height 366
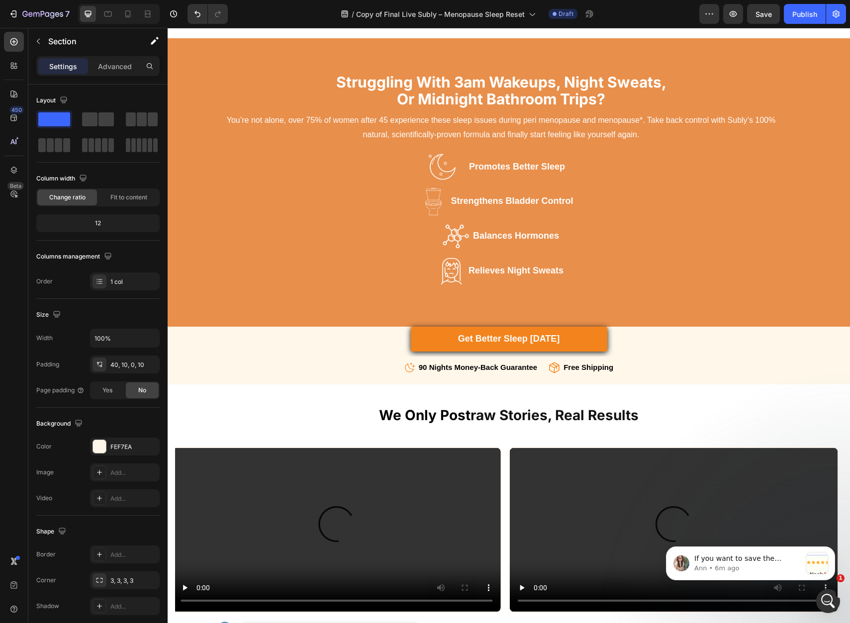
scroll to position [756, 0]
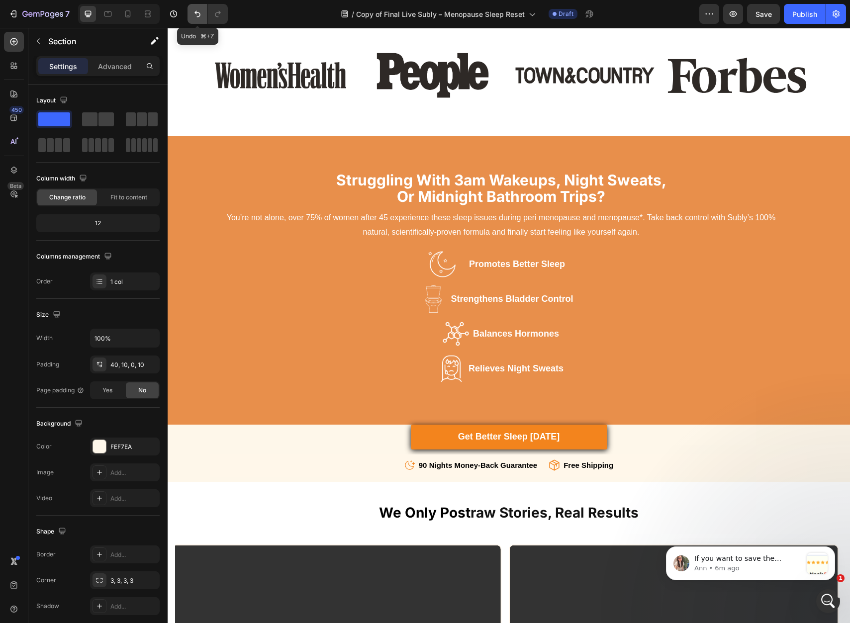
click at [197, 12] on icon "Undo/Redo" at bounding box center [197, 14] width 6 height 6
click at [197, 13] on icon "Undo/Redo" at bounding box center [197, 14] width 10 height 10
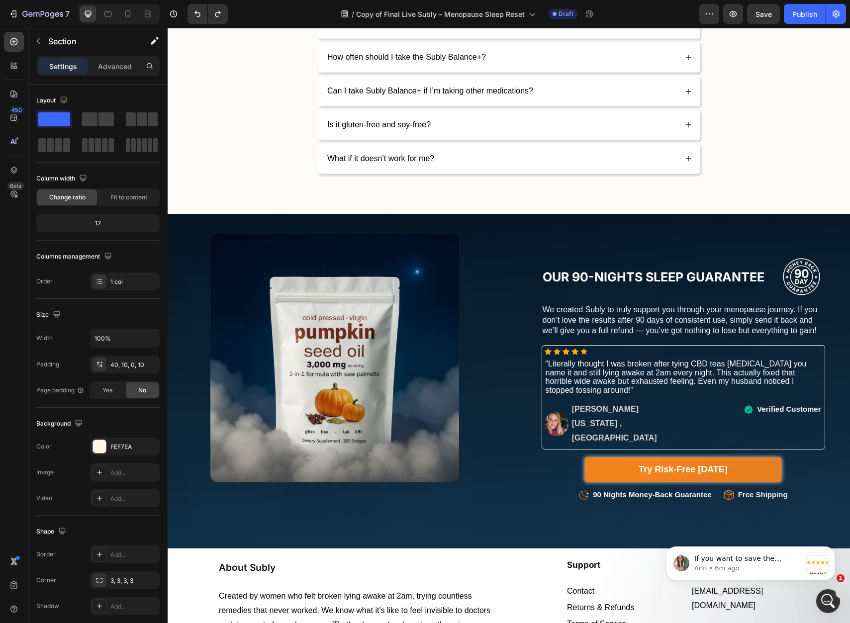
scroll to position [6449, 0]
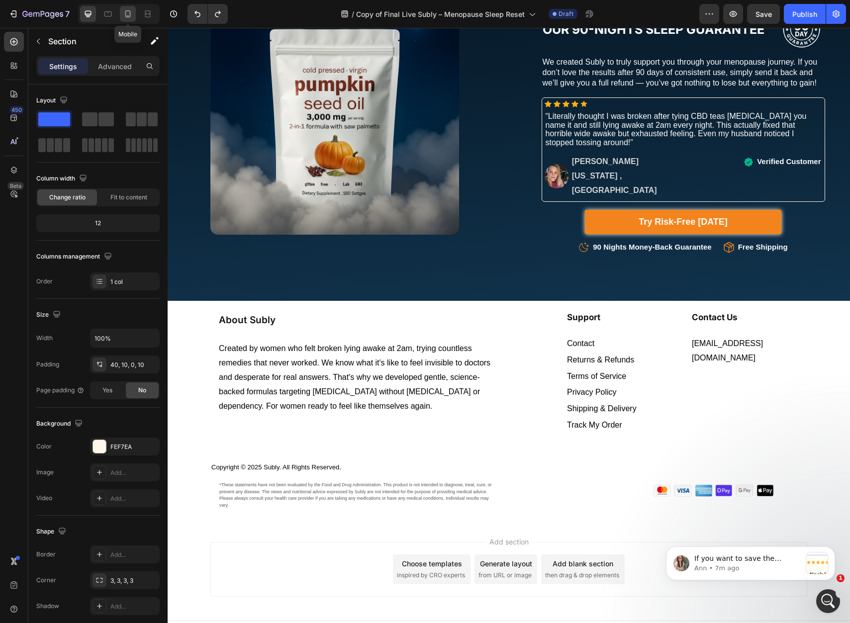
click at [131, 15] on icon at bounding box center [128, 14] width 10 height 10
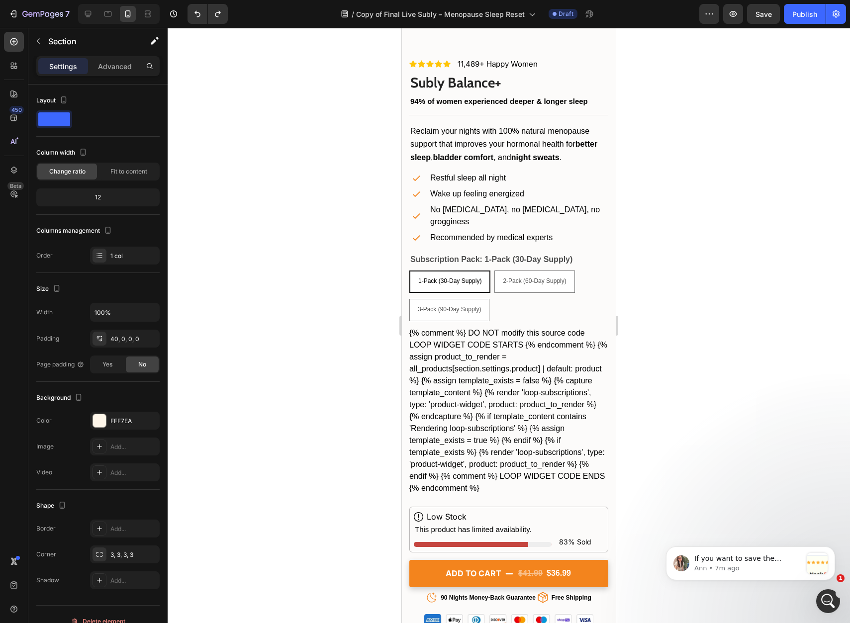
scroll to position [288, 0]
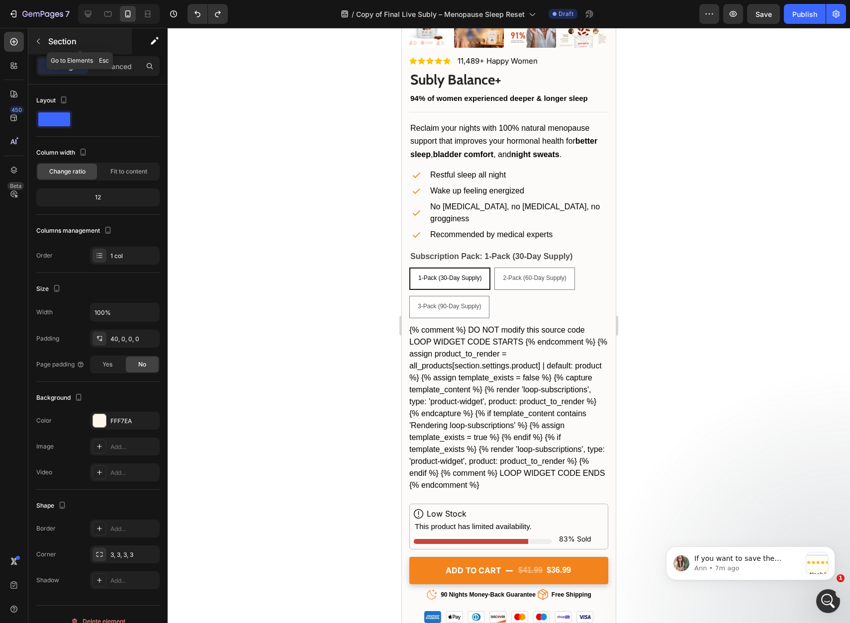
click at [42, 38] on icon "button" at bounding box center [38, 41] width 8 height 8
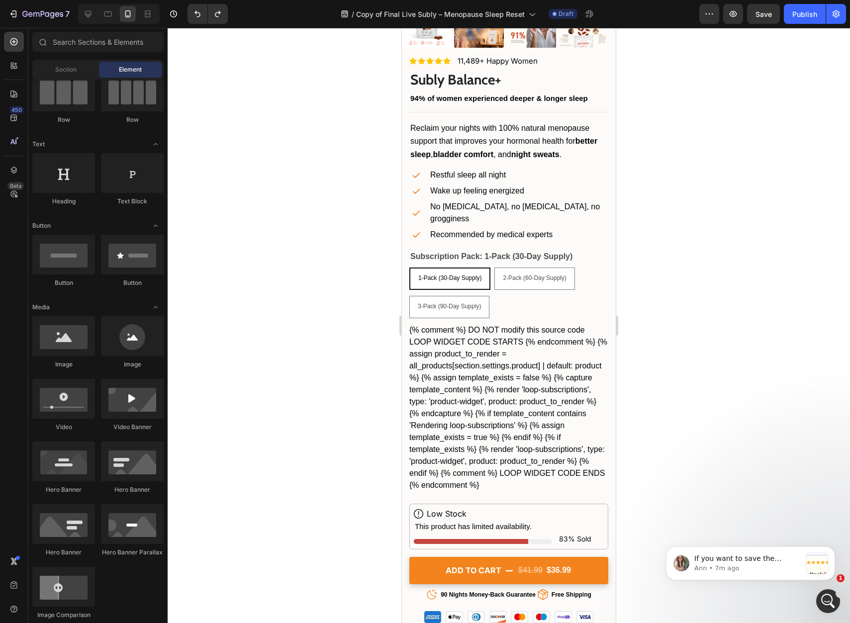
scroll to position [709, 0]
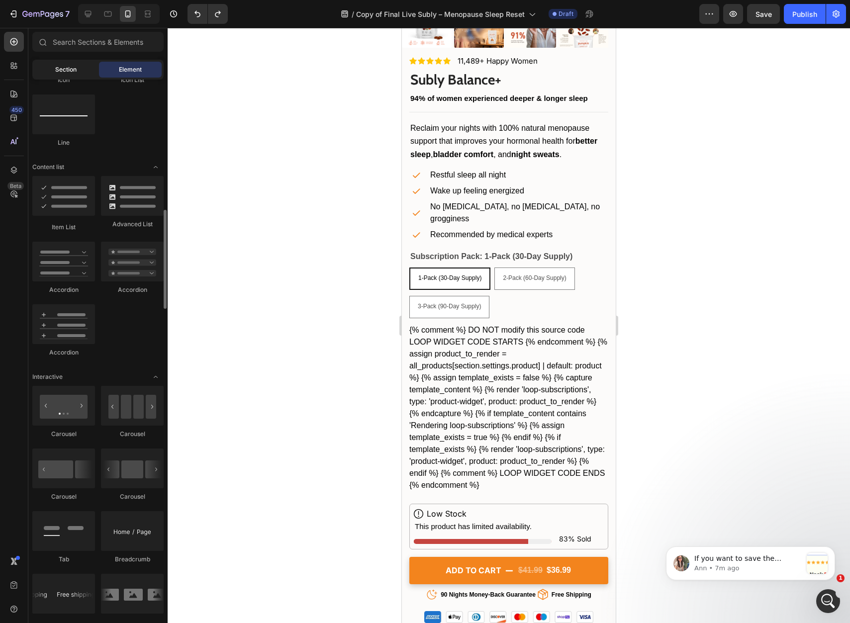
click at [83, 64] on div "Section" at bounding box center [65, 70] width 63 height 16
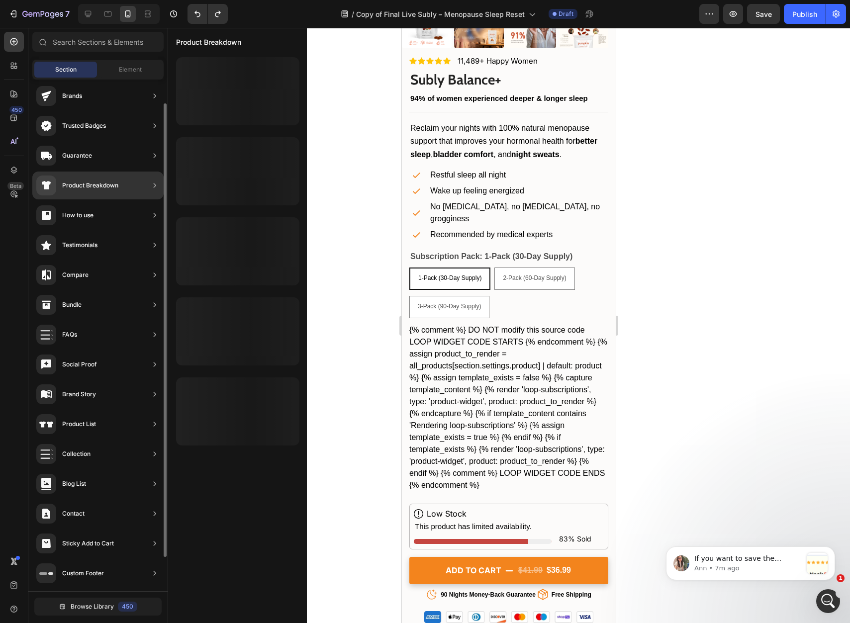
scroll to position [0, 0]
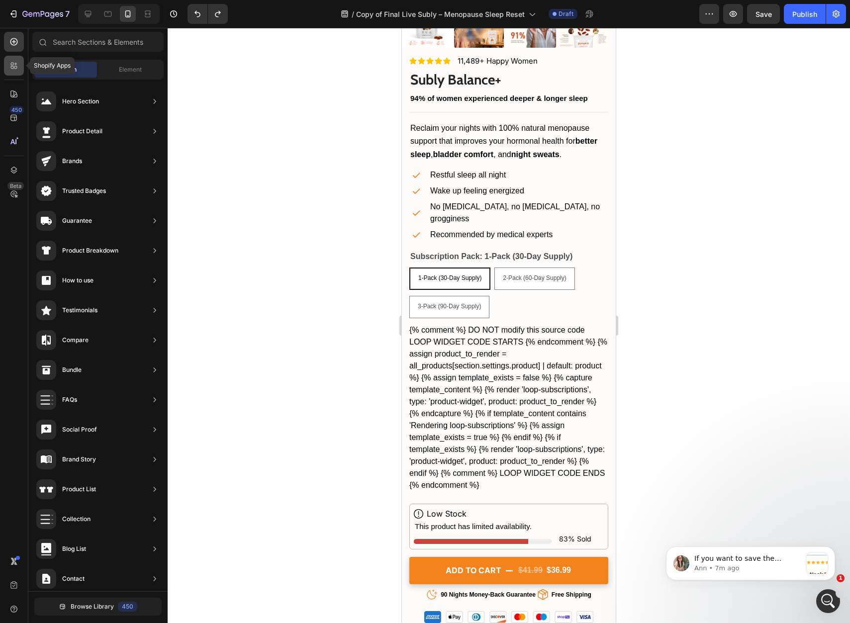
click at [14, 66] on icon at bounding box center [14, 66] width 10 height 10
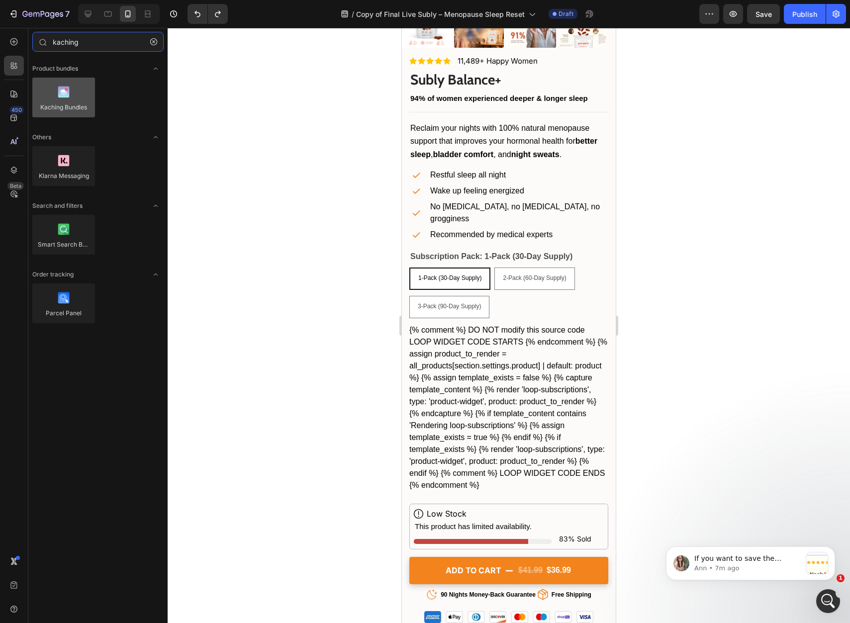
type input "kaching"
click at [72, 98] on div at bounding box center [63, 98] width 63 height 40
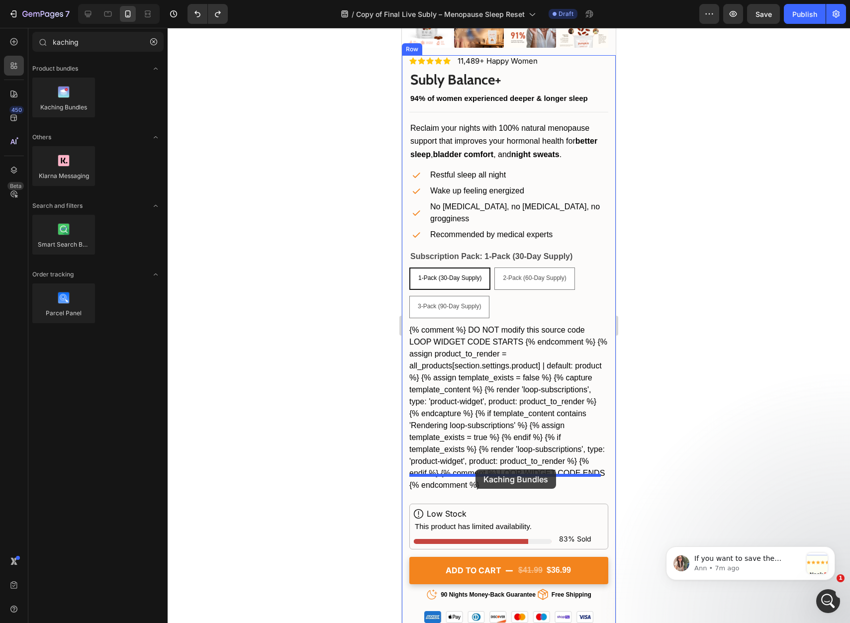
drag, startPoint x: 469, startPoint y: 129, endPoint x: 475, endPoint y: 469, distance: 340.1
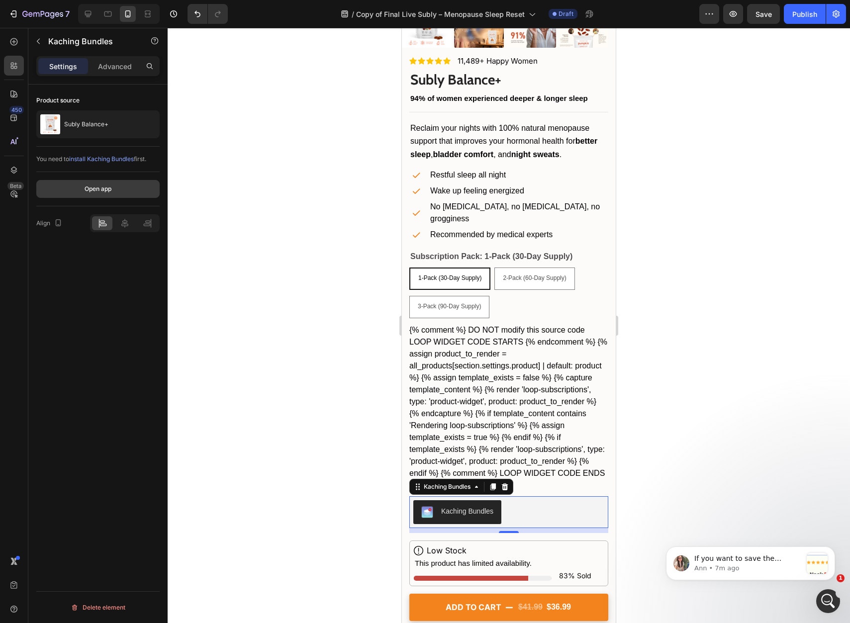
click at [97, 186] on div "Open app" at bounding box center [98, 188] width 27 height 9
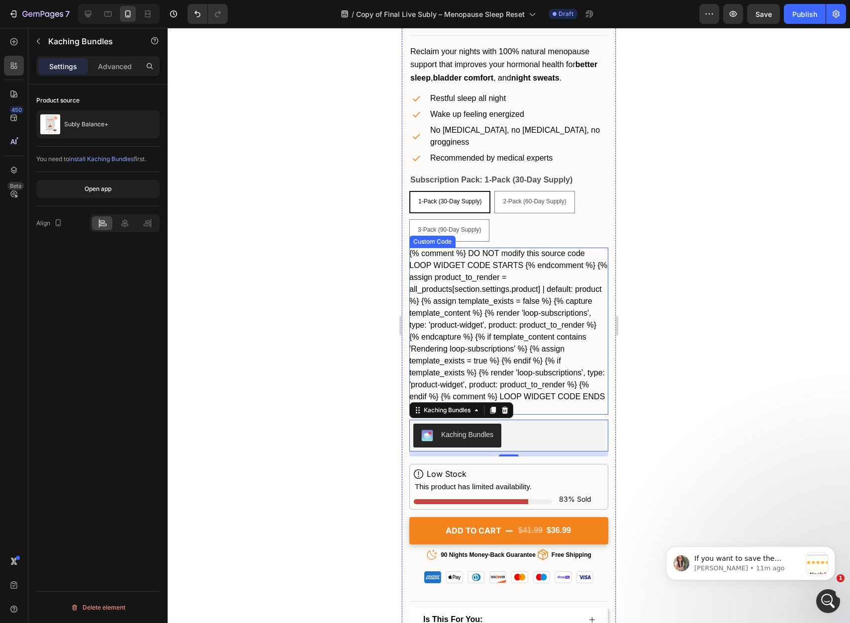
scroll to position [369, 0]
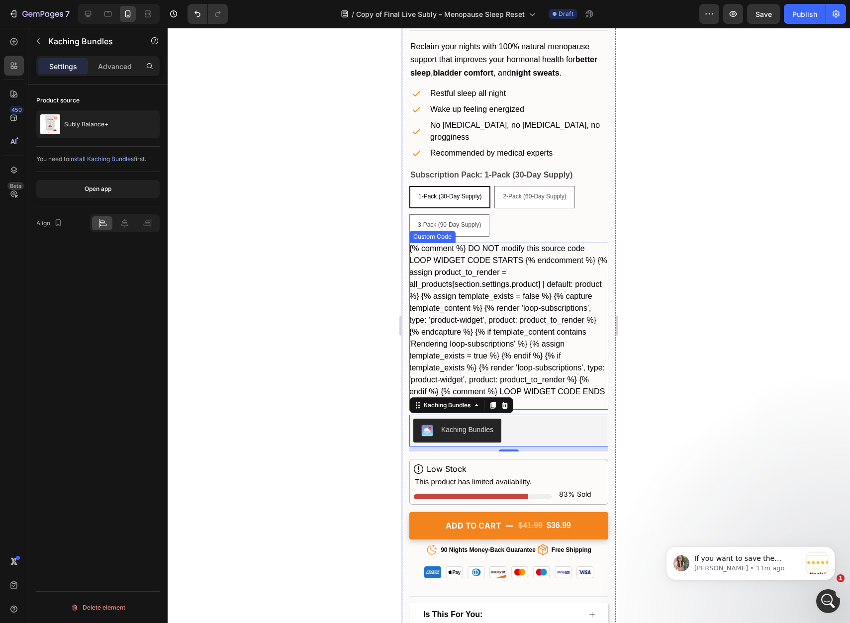
click at [540, 243] on div "{% comment %} DO NOT modify this source code LOOP WIDGET CODE STARTS {% endcomm…" at bounding box center [508, 326] width 199 height 167
